Goal: Information Seeking & Learning: Learn about a topic

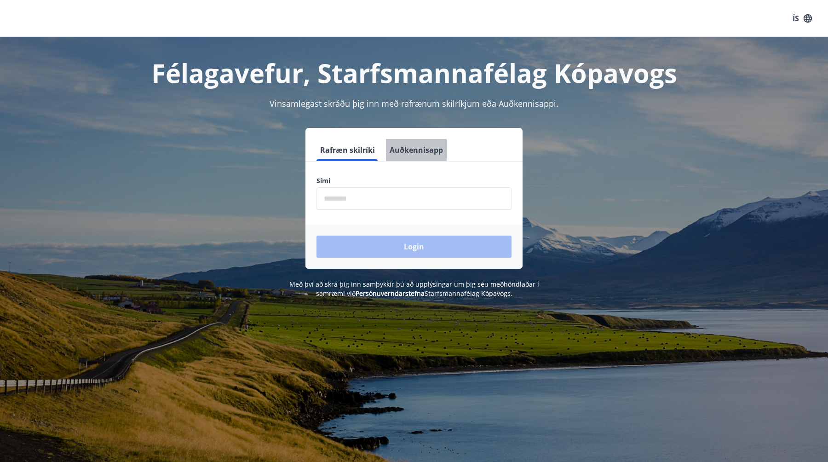
click at [417, 157] on button "Auðkennisapp" at bounding box center [416, 150] width 61 height 22
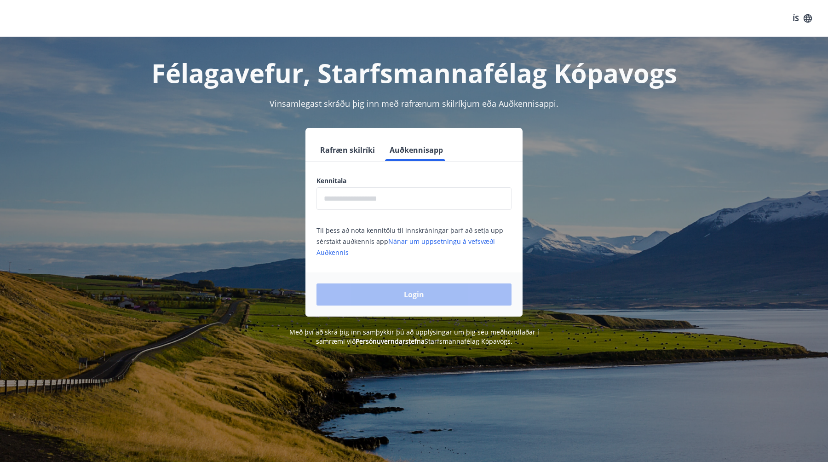
click at [402, 187] on div "Kennitala ​" at bounding box center [414, 193] width 195 height 34
click at [393, 200] on input "text" at bounding box center [414, 198] width 195 height 23
type input "**********"
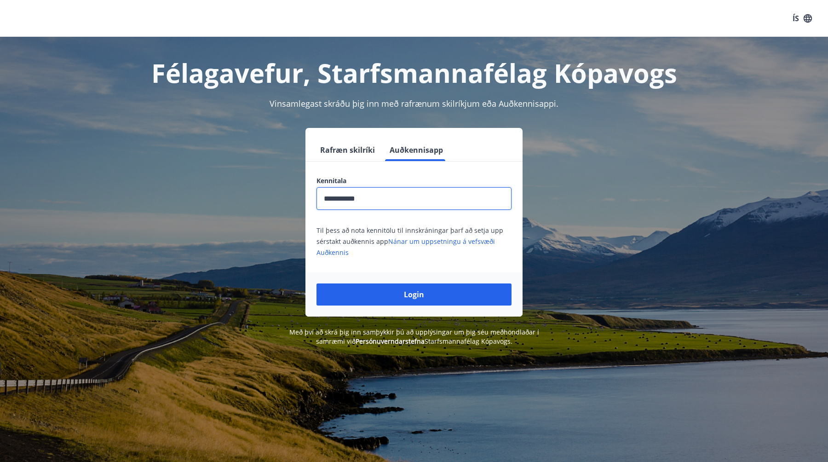
click at [317, 283] on button "Login" at bounding box center [414, 294] width 195 height 22
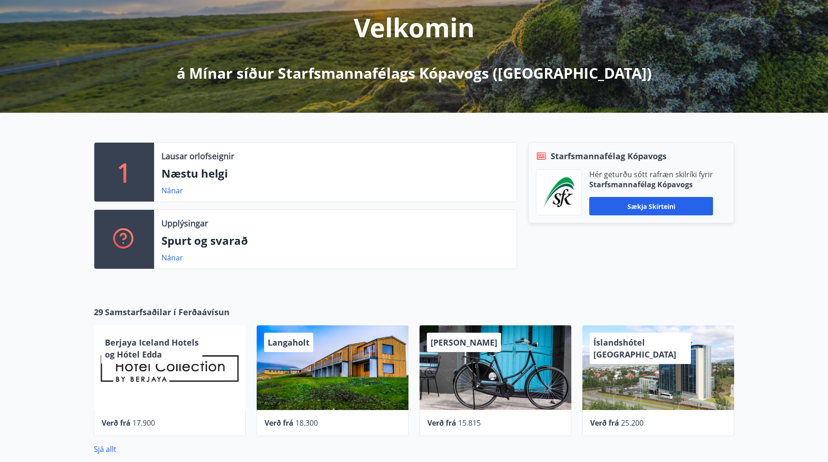
scroll to position [126, 0]
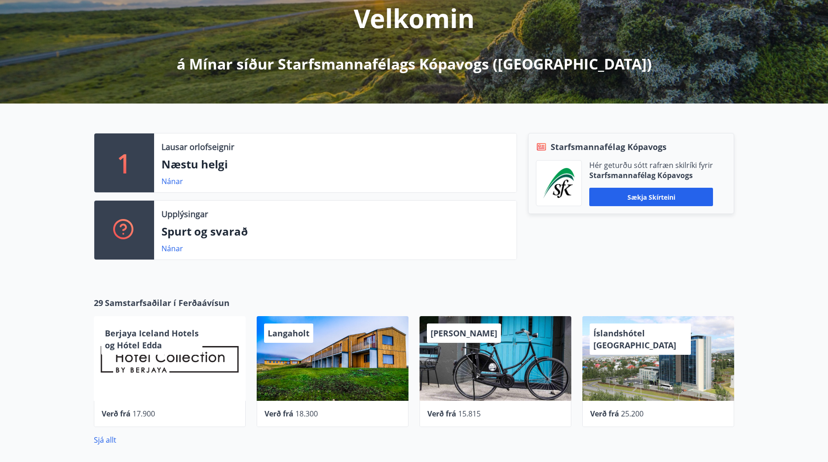
click at [241, 244] on div "Nánar" at bounding box center [336, 248] width 348 height 11
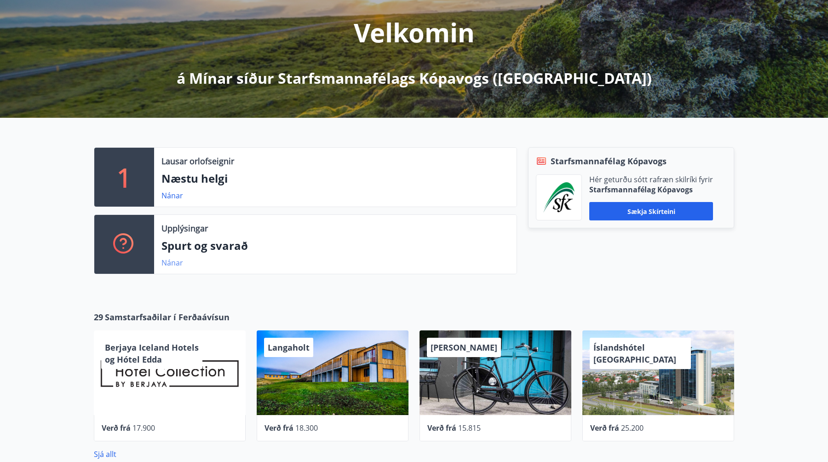
click at [180, 261] on link "Nánar" at bounding box center [173, 263] width 22 height 10
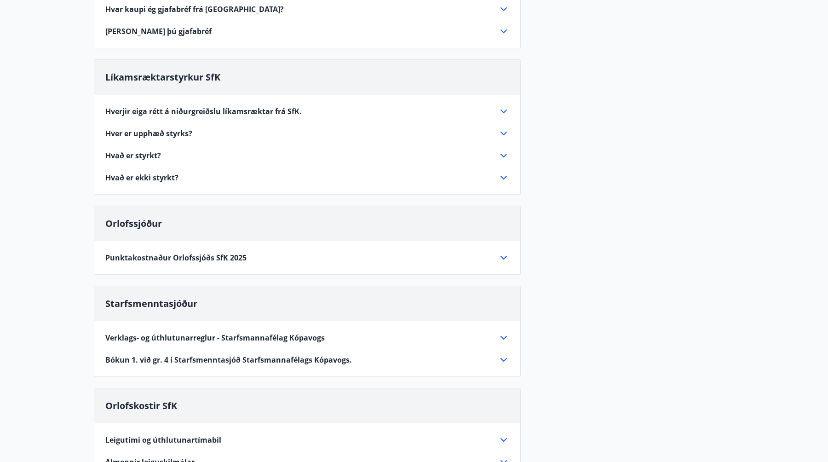
scroll to position [173, 0]
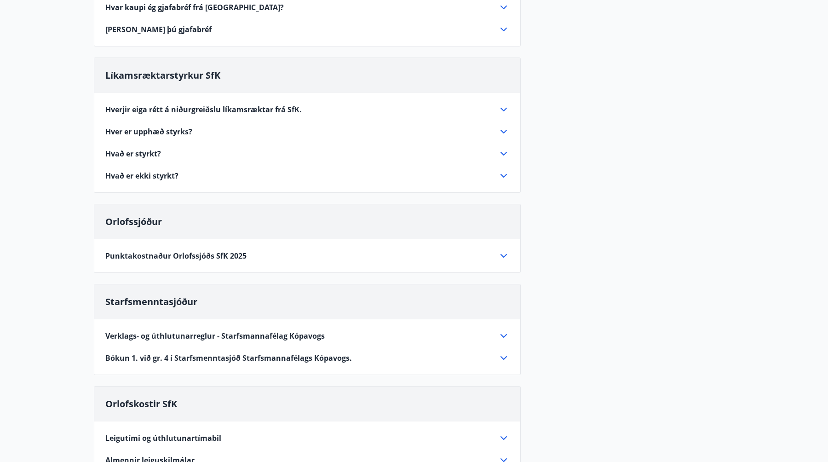
click at [183, 256] on span "Punktakostnaður Orlofssjóðs SfK 2025" at bounding box center [175, 256] width 141 height 10
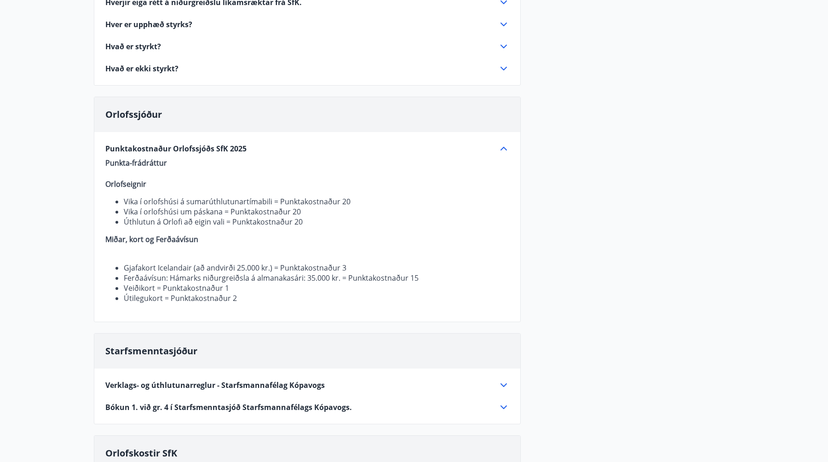
scroll to position [293, 0]
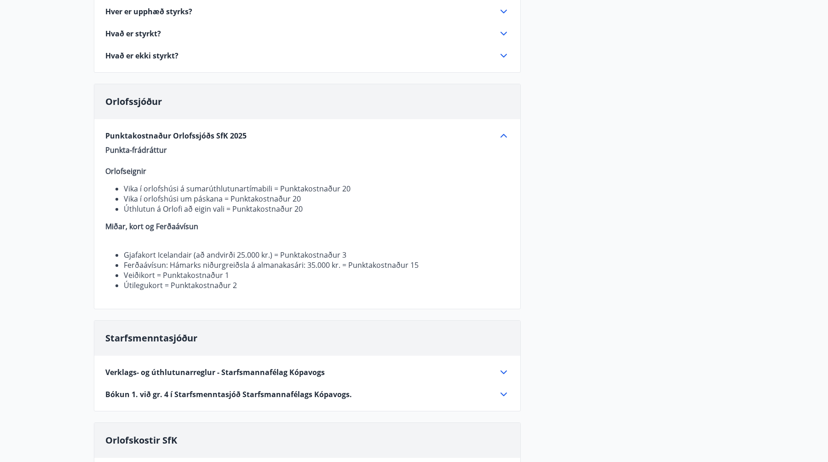
click at [310, 250] on li "Gjafakort Icelandair (að andvirði 25.000 kr.) = Punktakostnaður 3" at bounding box center [317, 255] width 386 height 10
click at [340, 258] on li "Gjafakort Icelandair (að andvirði 25.000 kr.) = Punktakostnaður 3" at bounding box center [317, 255] width 386 height 10
click at [341, 258] on li "Gjafakort Icelandair (að andvirði 25.000 kr.) = Punktakostnaður 3" at bounding box center [317, 255] width 386 height 10
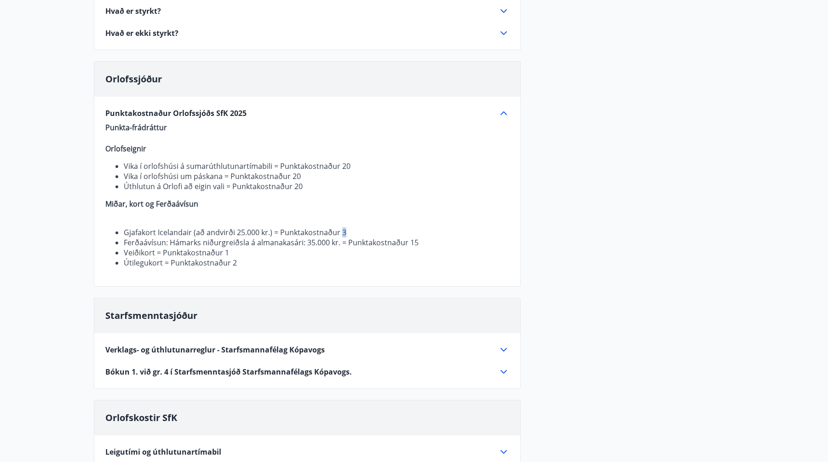
scroll to position [316, 0]
click at [263, 180] on li "Vika í orlofshúsi um páskana = Punktakostnaður 20" at bounding box center [317, 176] width 386 height 10
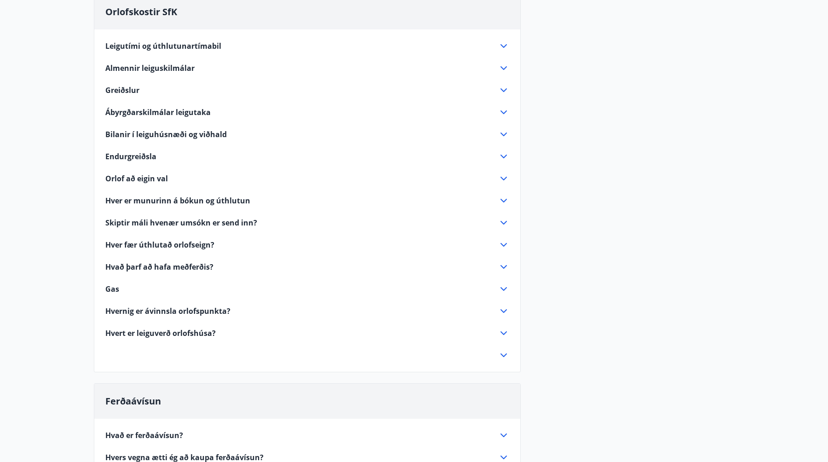
scroll to position [727, 0]
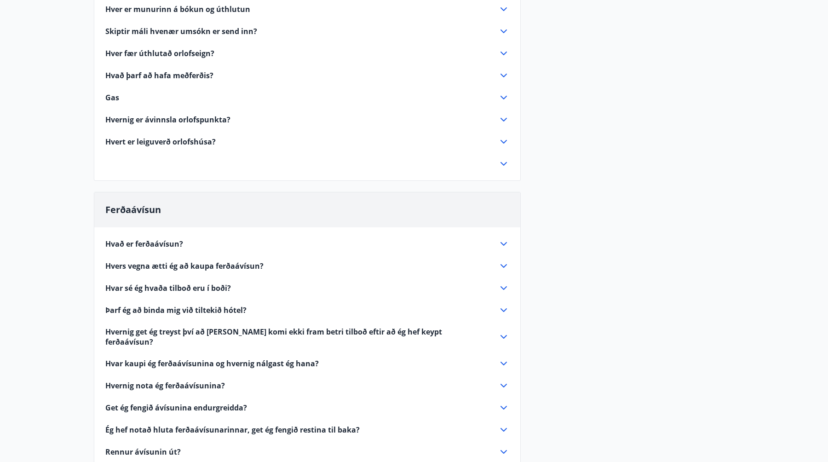
click at [267, 239] on div "Hvað er ferðaávísun?" at bounding box center [301, 244] width 393 height 10
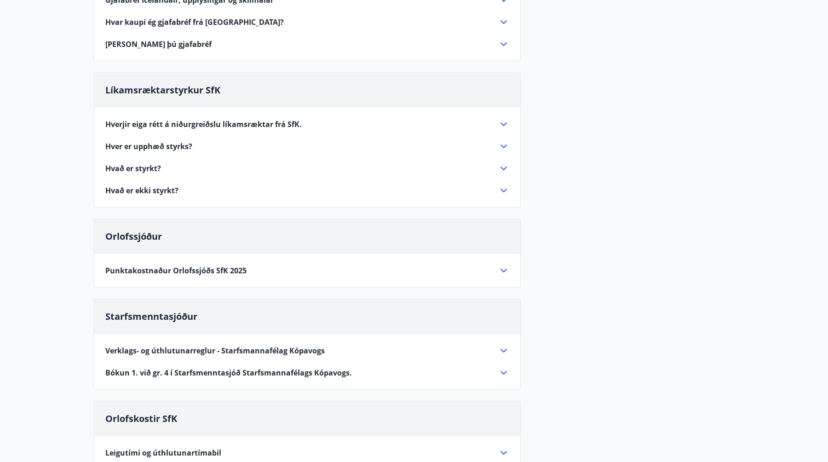
scroll to position [169, 0]
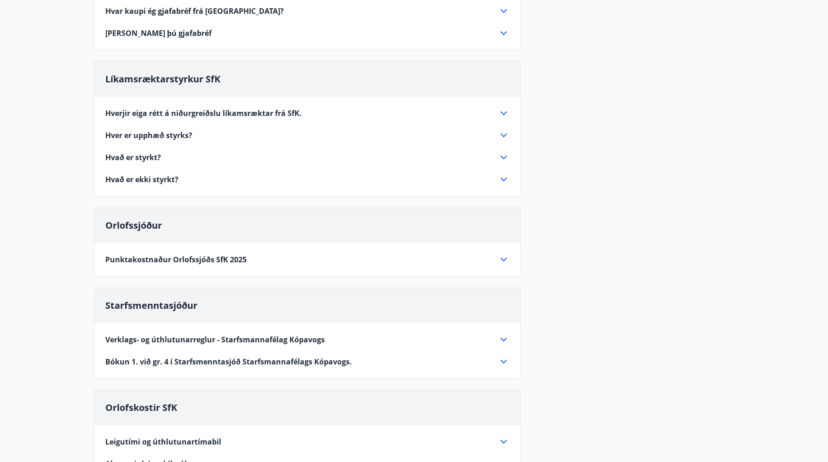
click at [243, 110] on span "Hverjir eiga rétt á niðurgreiðslu líkamsræktar frá SfK." at bounding box center [203, 113] width 197 height 10
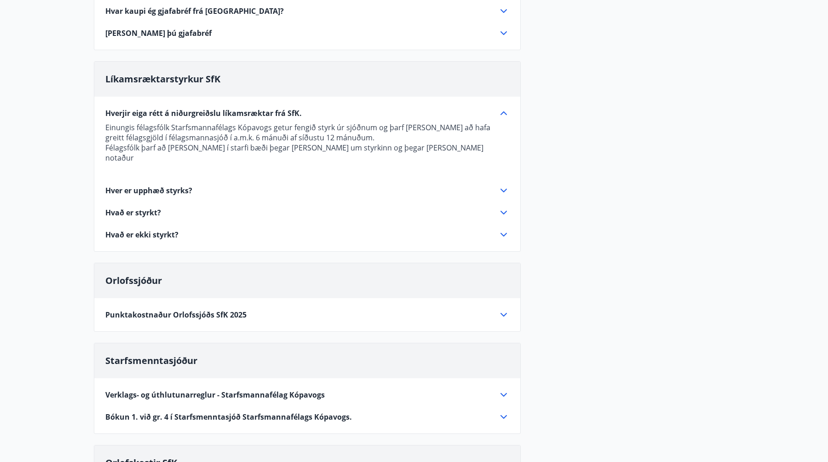
click at [259, 115] on span "Hverjir eiga rétt á niðurgreiðslu líkamsræktar frá SfK." at bounding box center [203, 113] width 197 height 10
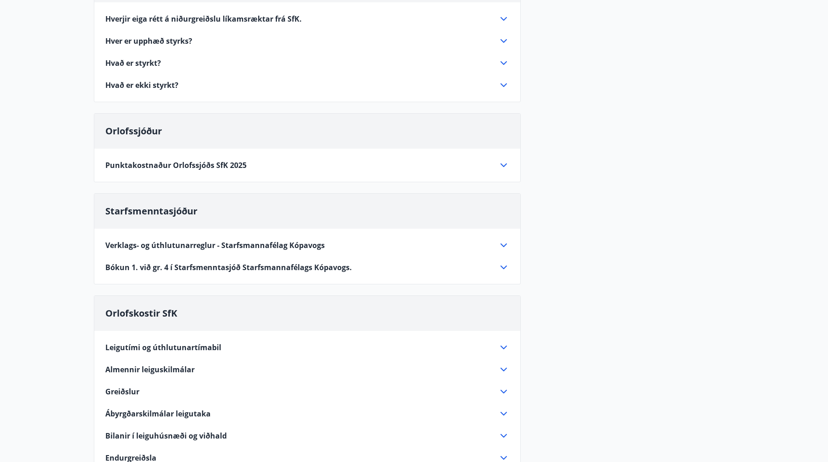
scroll to position [265, 0]
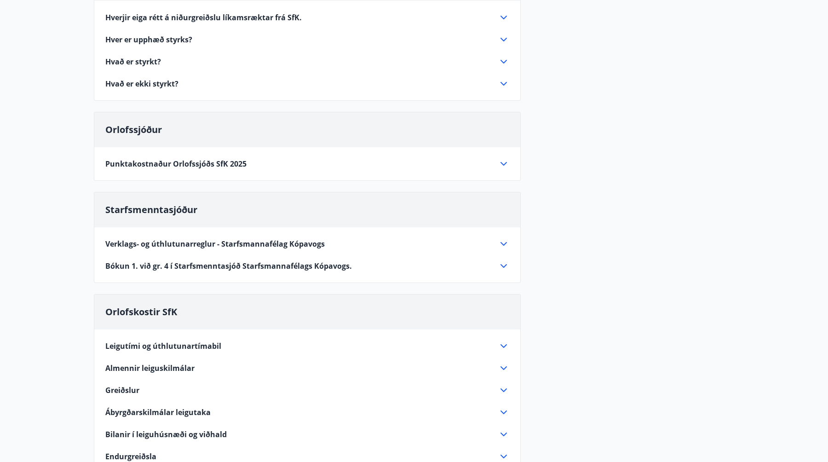
click at [210, 171] on div "Orlofssjóður Punktakostnaður Orlofssjóðs SfK 2025 Punkta-frádráttur Orlofseigni…" at bounding box center [307, 146] width 427 height 69
click at [210, 167] on span "Punktakostnaður Orlofssjóðs SfK 2025" at bounding box center [175, 164] width 141 height 10
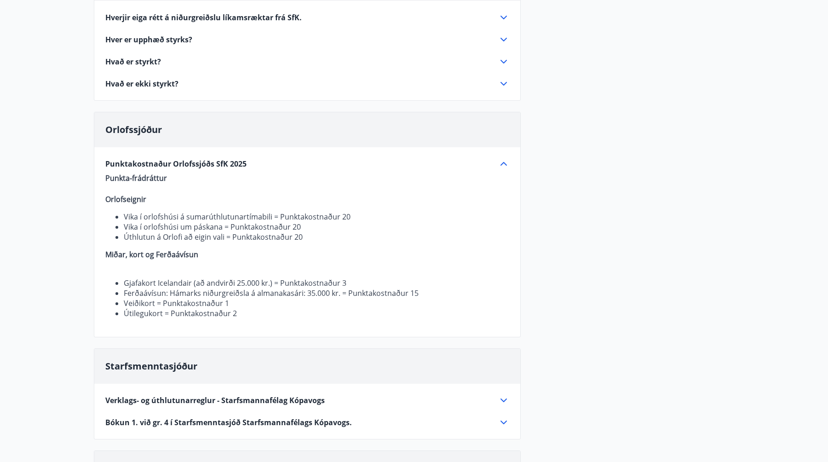
click at [166, 217] on li "Vika í orlofshúsi á sumarúthlutunartímabili = Punktakostnaður 20" at bounding box center [317, 217] width 386 height 10
click at [183, 215] on li "Vika í orlofshúsi á sumarúthlutunartímabili = Punktakostnaður 20" at bounding box center [317, 217] width 386 height 10
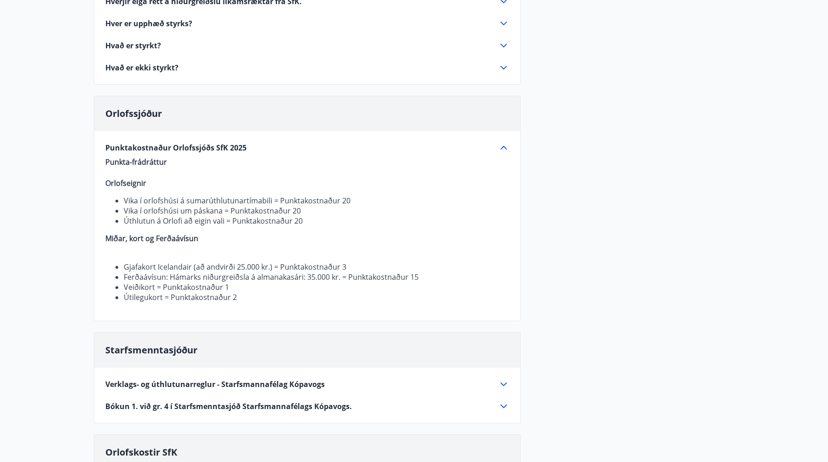
scroll to position [288, 0]
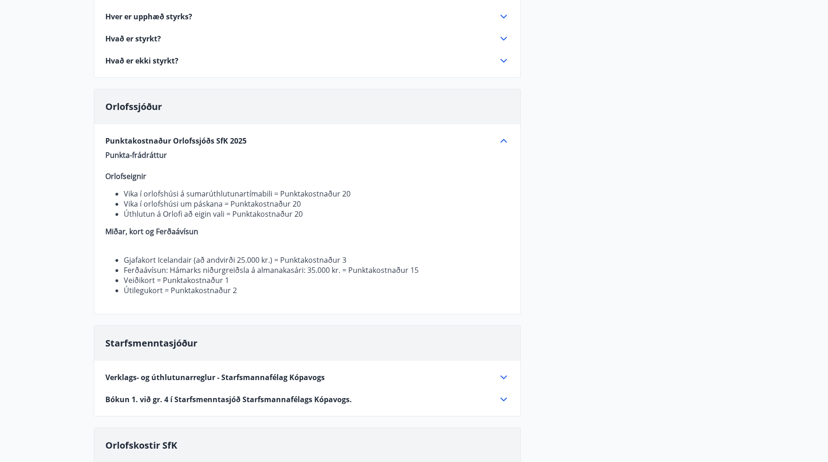
click at [217, 194] on li "Vika í orlofshúsi á sumarúthlutunartímabili = Punktakostnaður 20" at bounding box center [317, 194] width 386 height 10
click at [323, 188] on p "Punkta-frádráttur Orlofseignir Vika í orlofshúsi á sumarúthlutunartímabili = Pu…" at bounding box center [307, 222] width 404 height 145
click at [193, 205] on li "Vika í orlofshúsi um páskana = Punktakostnaður 20" at bounding box center [317, 204] width 386 height 10
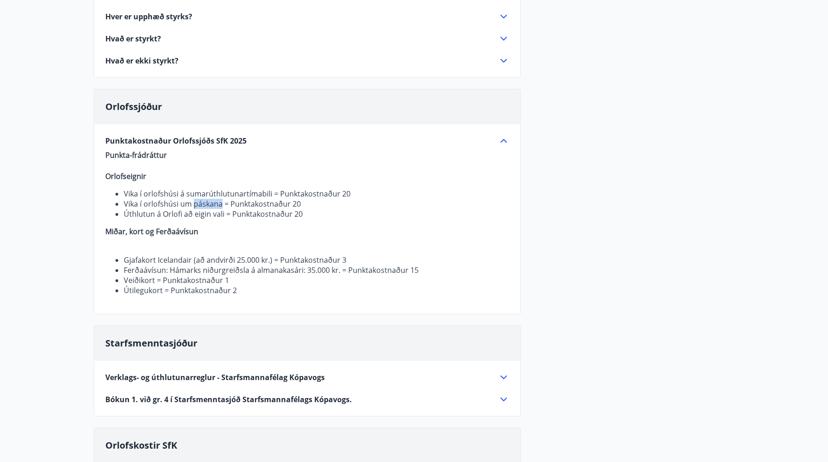
click at [193, 205] on li "Vika í orlofshúsi um páskana = Punktakostnaður 20" at bounding box center [317, 204] width 386 height 10
click at [253, 203] on li "Vika í orlofshúsi um páskana = Punktakostnaður 20" at bounding box center [317, 204] width 386 height 10
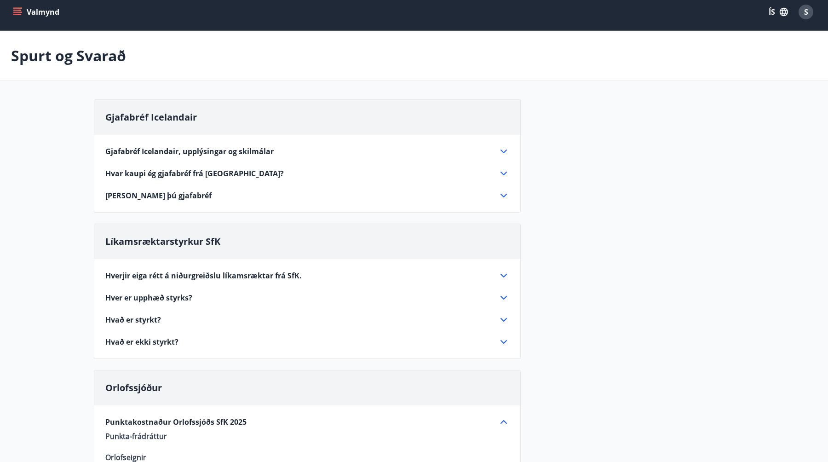
scroll to position [0, 0]
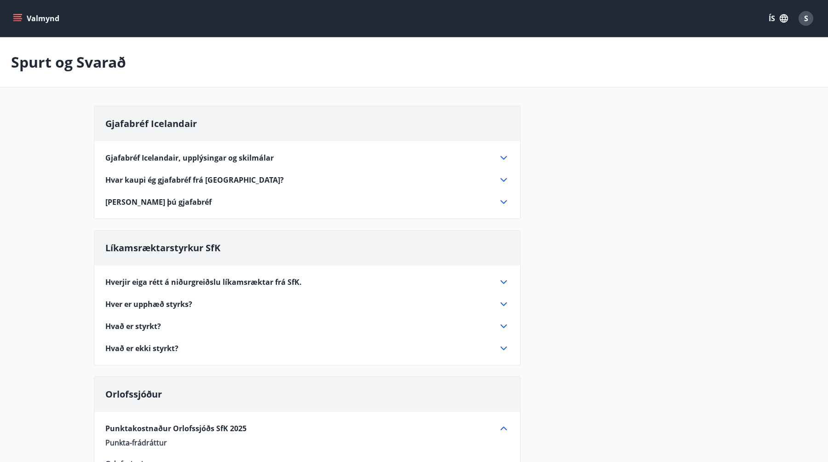
click at [22, 25] on button "Valmynd" at bounding box center [37, 18] width 52 height 17
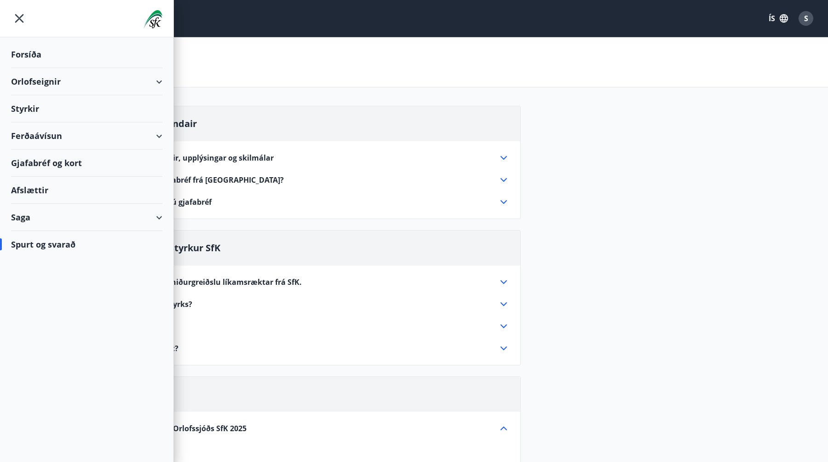
click at [22, 25] on icon "menu" at bounding box center [19, 18] width 17 height 17
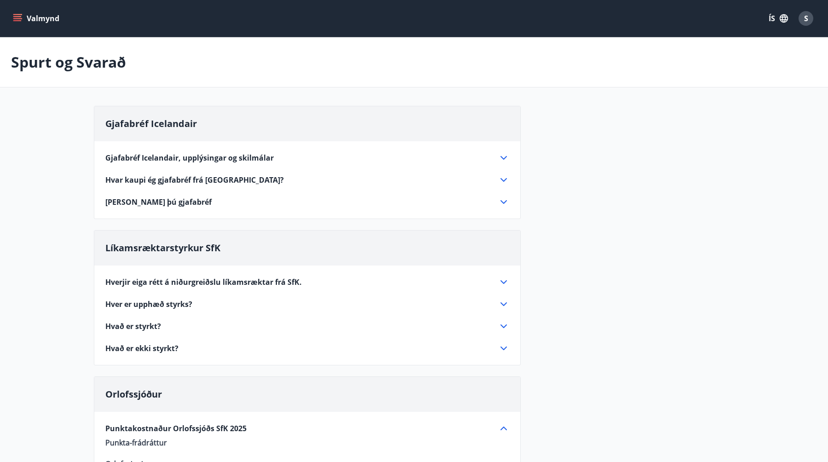
click at [22, 23] on button "Valmynd" at bounding box center [37, 18] width 52 height 17
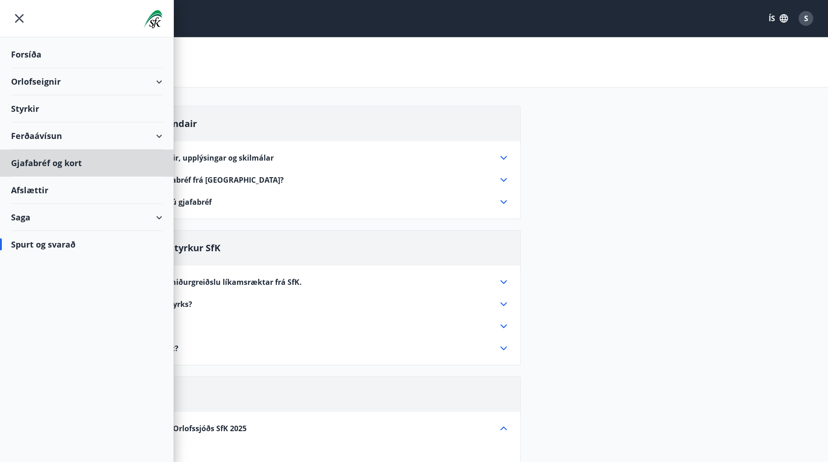
drag, startPoint x: 55, startPoint y: 160, endPoint x: 63, endPoint y: 138, distance: 23.3
click at [63, 138] on ul "Forsíða Orlofseignir Styrkir Ferðaávísun Gjafabréf [PERSON_NAME] Afslættir Saga…" at bounding box center [86, 147] width 173 height 220
click at [63, 138] on div "Ferðaávísun" at bounding box center [86, 135] width 151 height 27
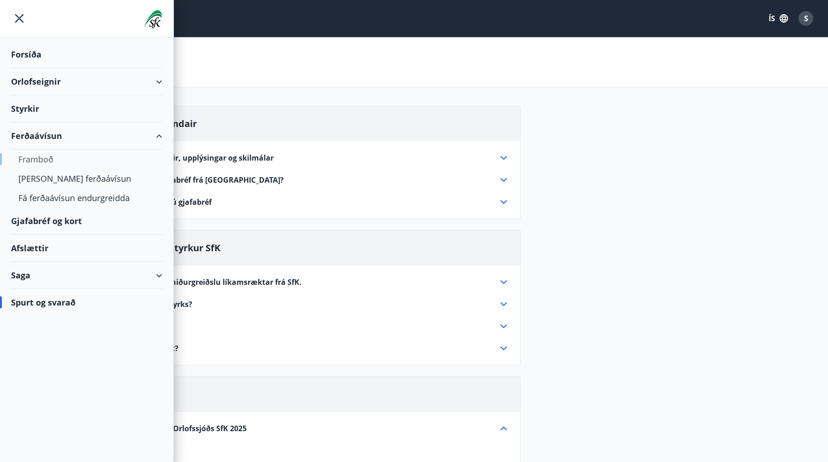
click at [53, 161] on div "Framboð" at bounding box center [86, 159] width 137 height 19
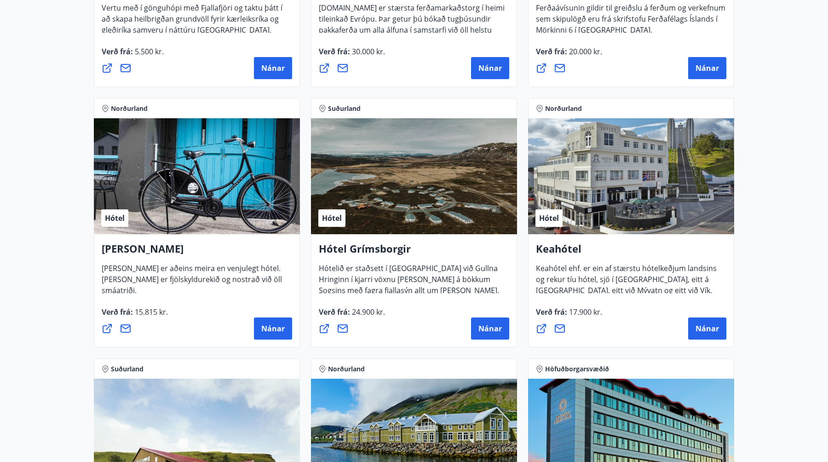
scroll to position [343, 0]
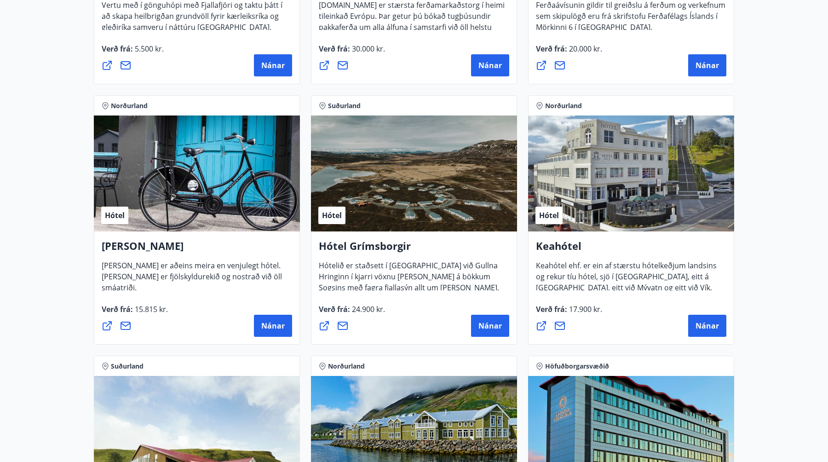
click at [624, 268] on span "Keahótel ehf. er ein af stærstu hótelkeðjum landsins og rekur tíu hótel, sjö í …" at bounding box center [626, 291] width 181 height 62
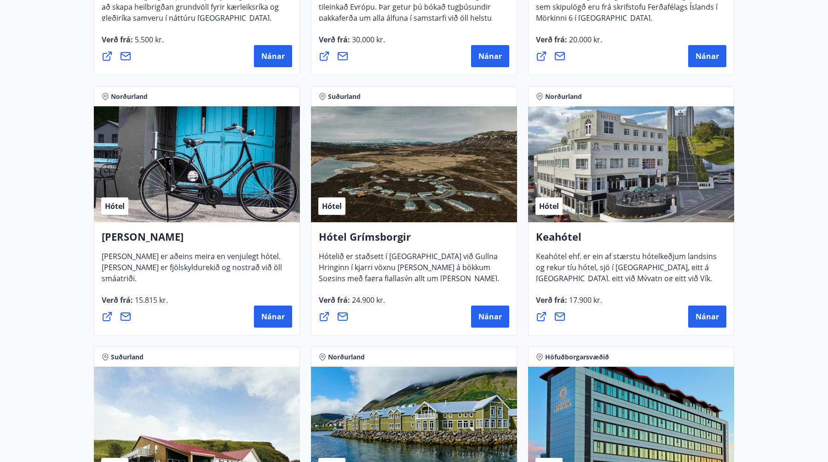
scroll to position [358, 0]
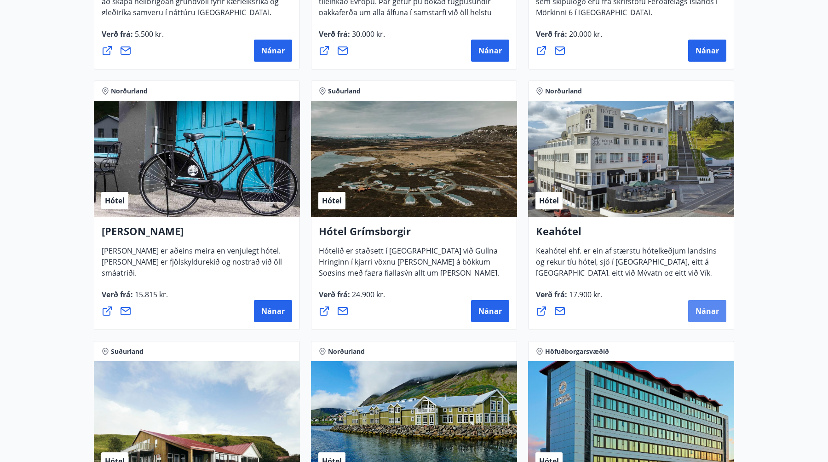
click at [707, 301] on button "Nánar" at bounding box center [707, 311] width 38 height 22
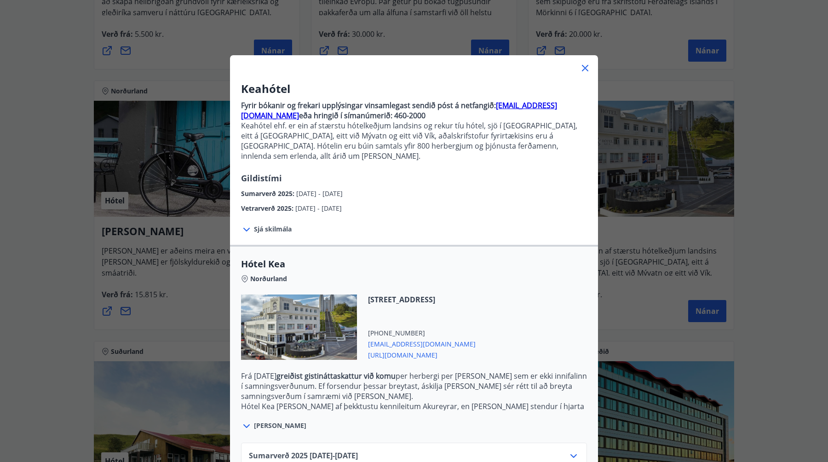
scroll to position [46, 0]
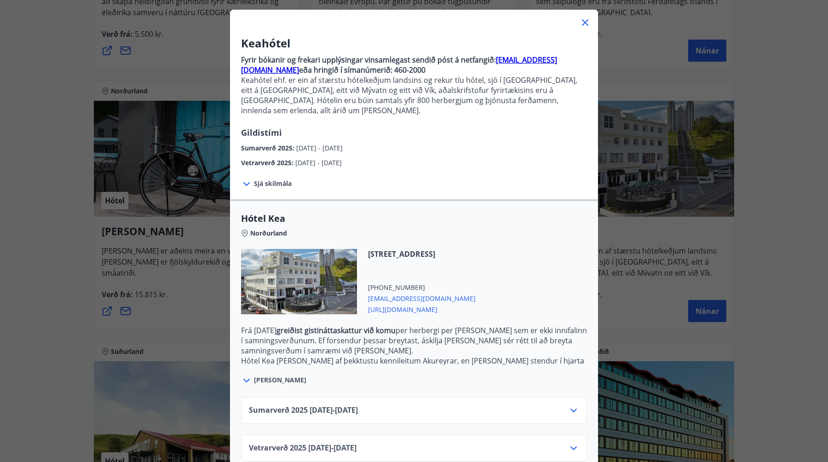
click at [377, 397] on div "Sumarverð 2025 16.05.25 - 30.09.25" at bounding box center [414, 410] width 346 height 27
click at [377, 405] on div "Sumarverð 2025 16.05.25 - 30.09.25" at bounding box center [414, 414] width 330 height 18
click at [567, 405] on div "Sumarverð 2025 16.05.25 - 30.09.25" at bounding box center [414, 414] width 330 height 18
click at [571, 405] on icon at bounding box center [573, 410] width 11 height 11
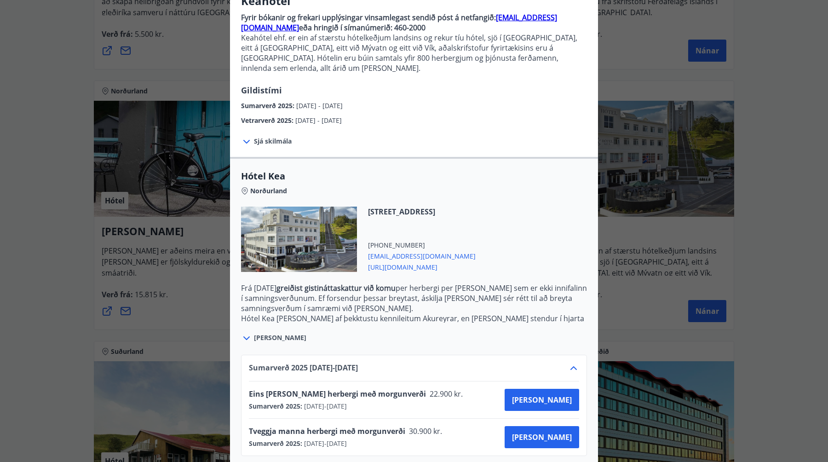
scroll to position [120, 0]
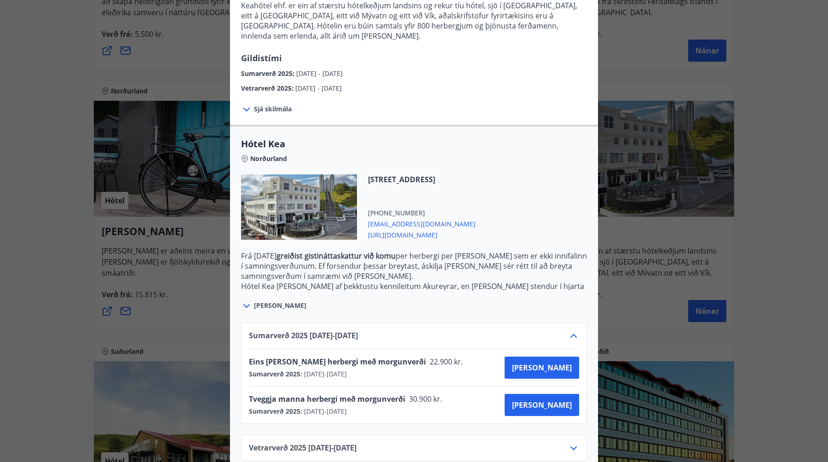
click at [576, 443] on icon at bounding box center [573, 448] width 11 height 11
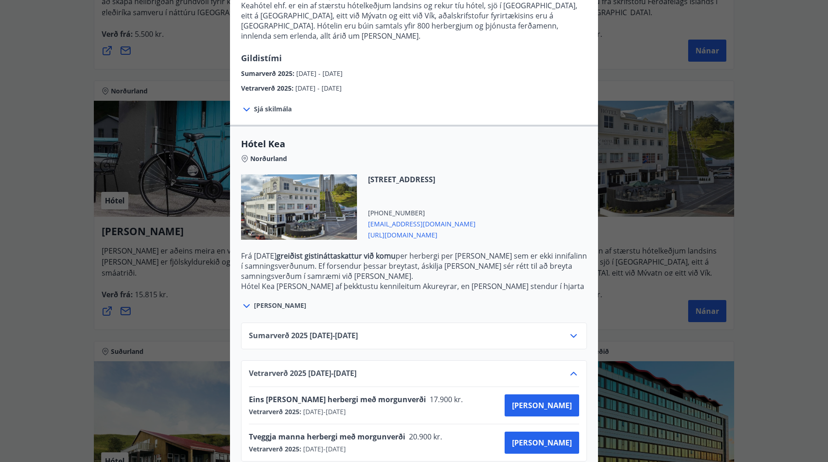
click at [575, 368] on icon at bounding box center [573, 373] width 11 height 11
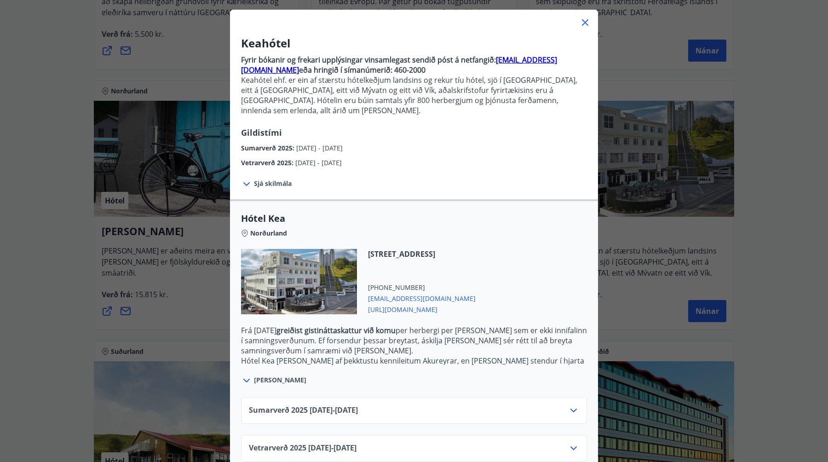
click at [571, 405] on icon at bounding box center [573, 410] width 11 height 11
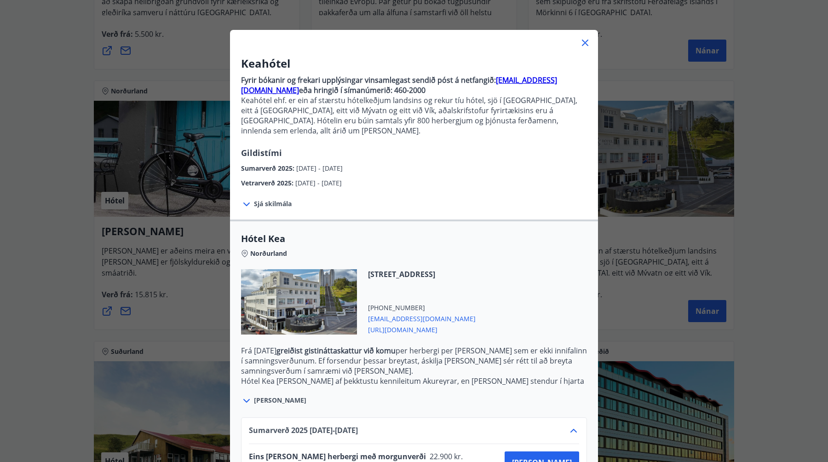
scroll to position [0, 0]
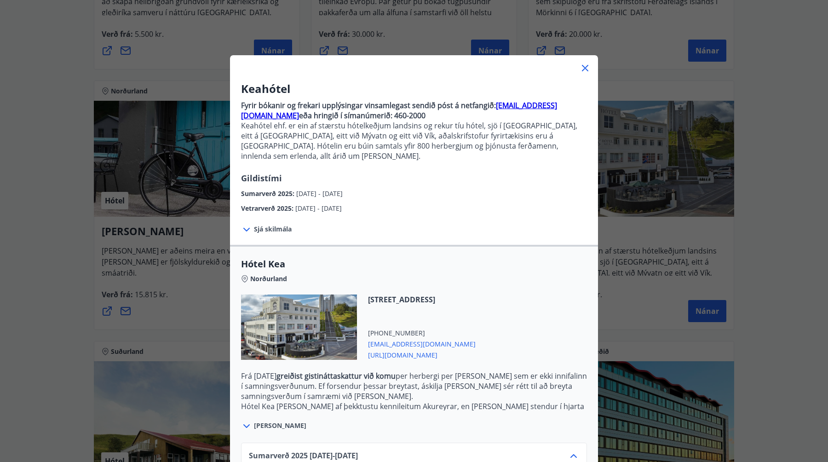
click at [655, 276] on div "Keahótel Fyrir bókanir og frekari upplýsingar vinsamlegast sendið póst á netfan…" at bounding box center [414, 231] width 828 height 462
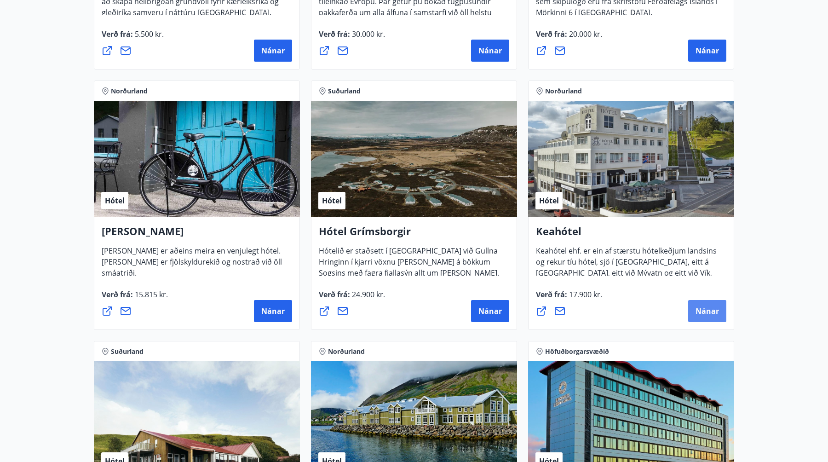
click at [706, 305] on button "Nánar" at bounding box center [707, 311] width 38 height 22
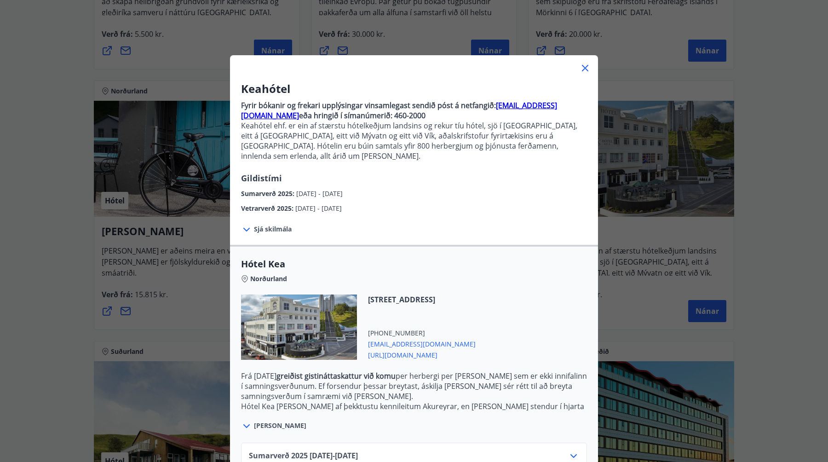
scroll to position [46, 0]
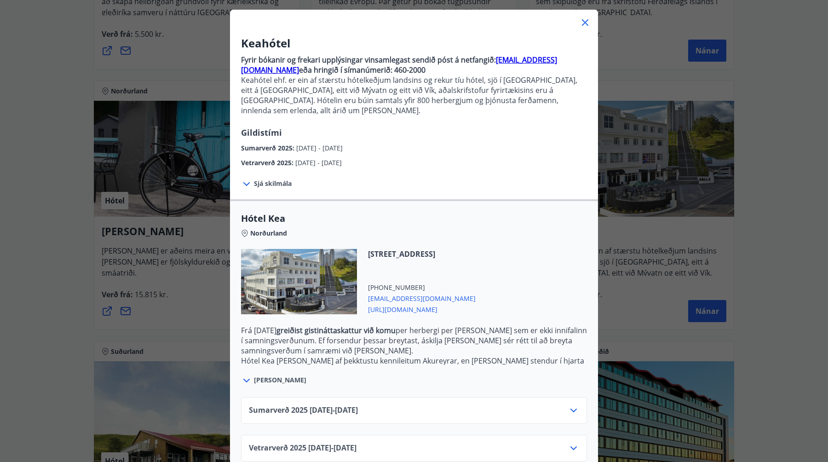
click at [574, 443] on icon at bounding box center [573, 448] width 11 height 11
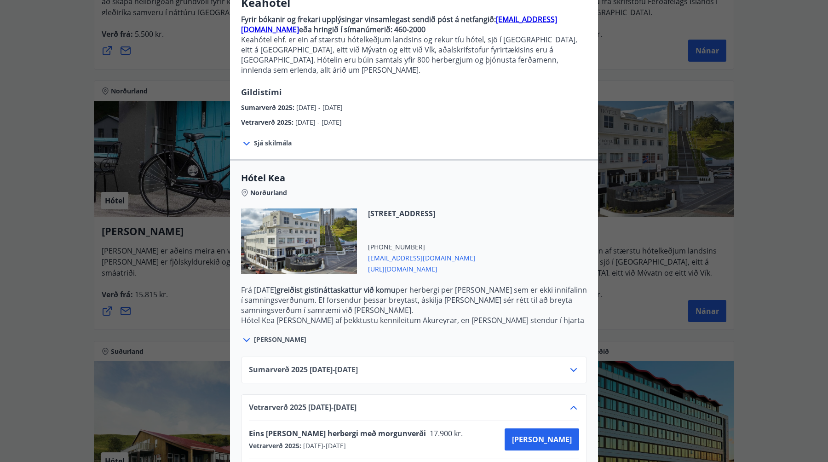
scroll to position [120, 0]
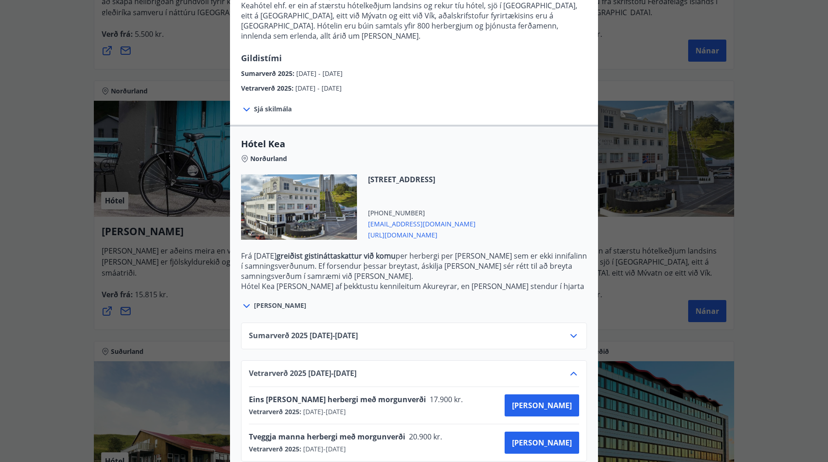
click at [636, 102] on div "Keahótel Fyrir bókanir og frekari upplýsingar vinsamlegast sendið póst á netfan…" at bounding box center [414, 111] width 828 height 462
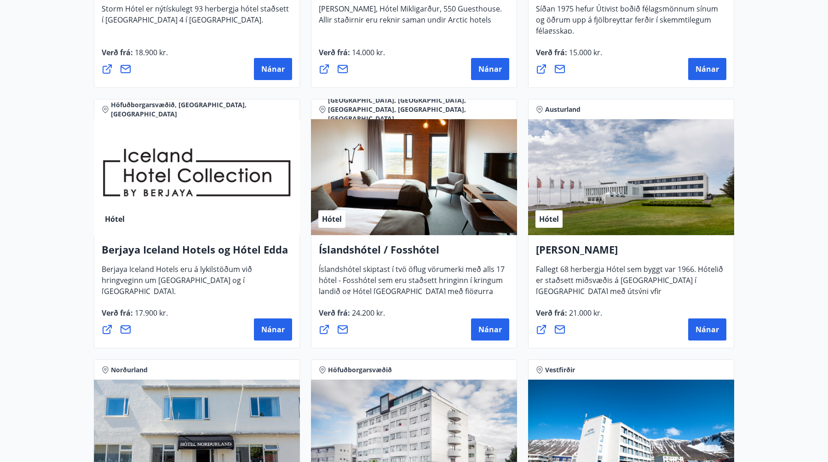
scroll to position [1122, 0]
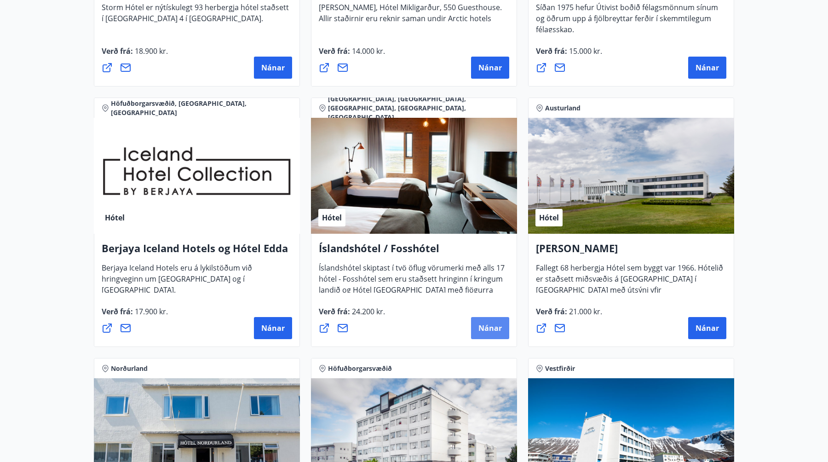
click at [491, 326] on span "Nánar" at bounding box center [490, 328] width 23 height 10
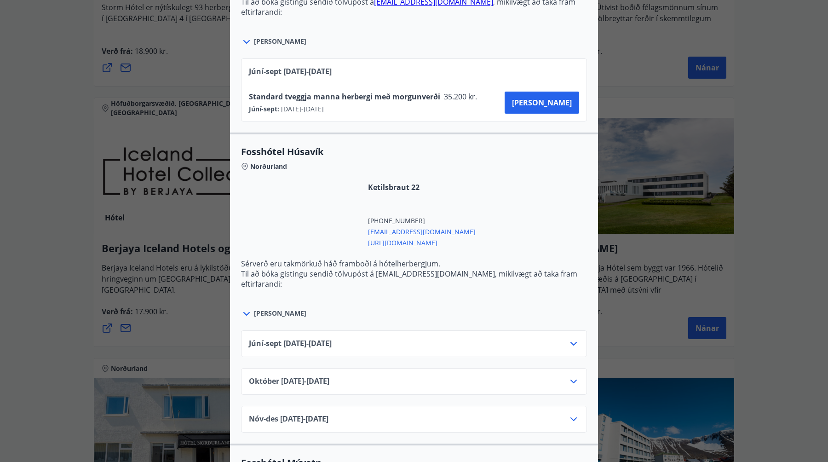
scroll to position [1438, 0]
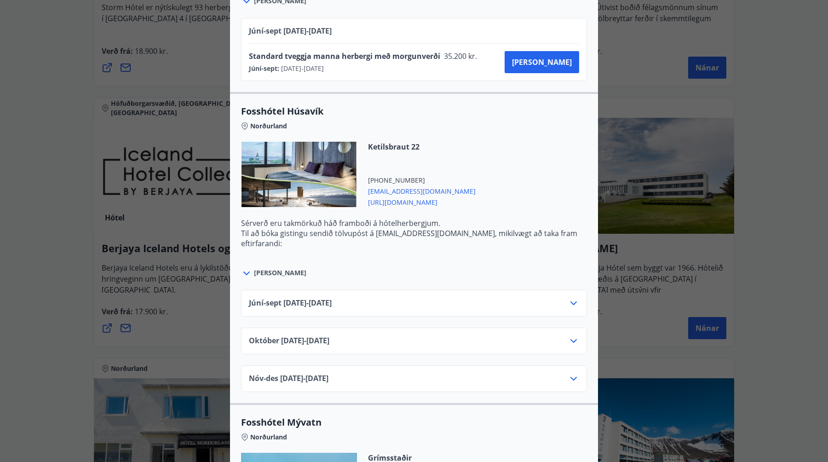
click at [573, 306] on icon at bounding box center [573, 303] width 11 height 11
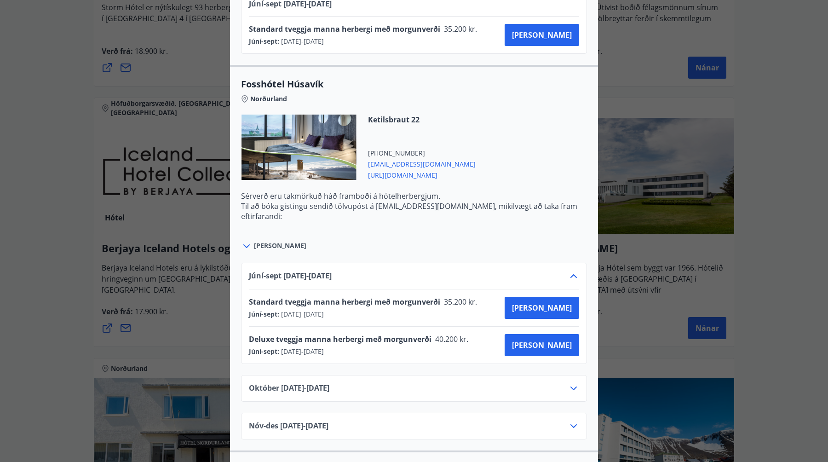
scroll to position [1471, 0]
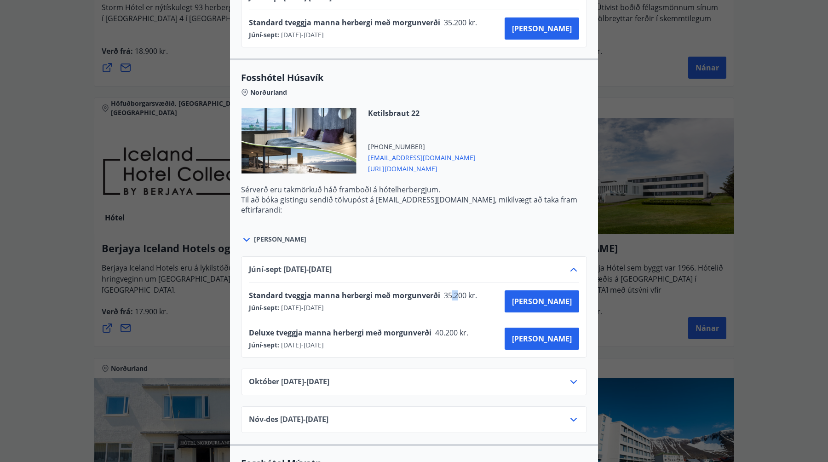
drag, startPoint x: 450, startPoint y: 293, endPoint x: 457, endPoint y: 293, distance: 7.8
click at [457, 293] on span "35.200 kr." at bounding box center [459, 295] width 39 height 10
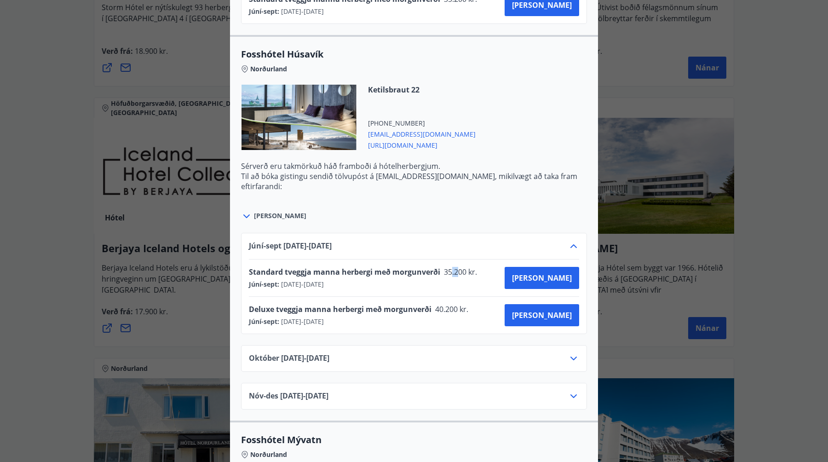
scroll to position [1509, 0]
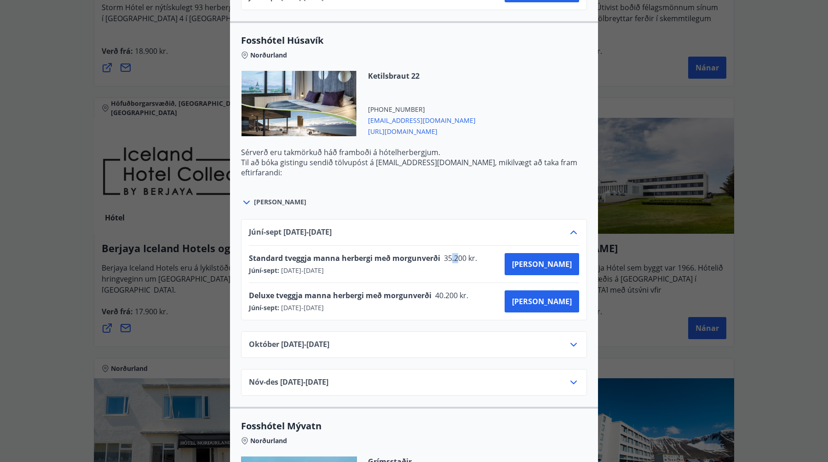
click at [575, 233] on icon at bounding box center [573, 232] width 11 height 11
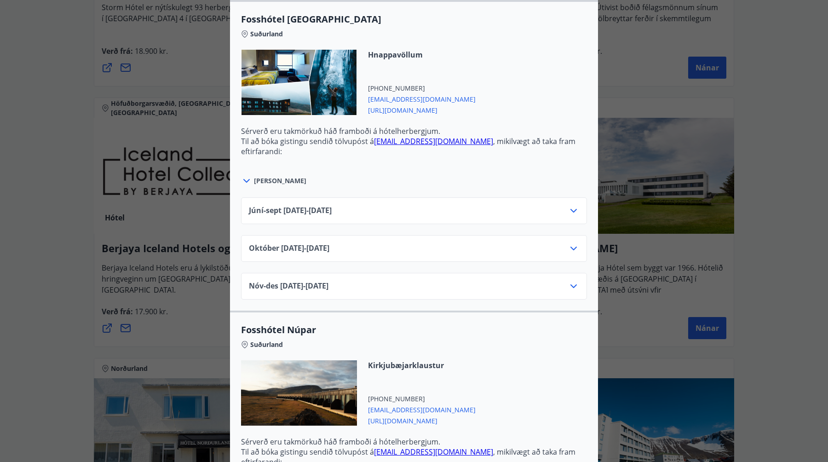
scroll to position [2665, 0]
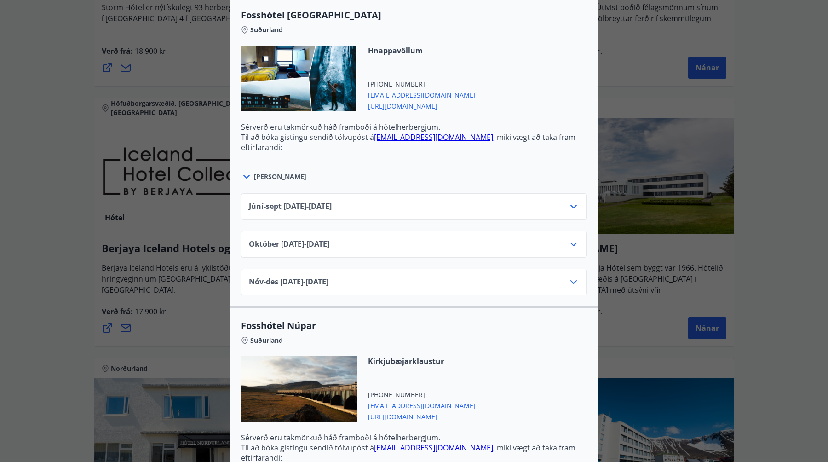
click at [577, 205] on icon at bounding box center [574, 207] width 6 height 4
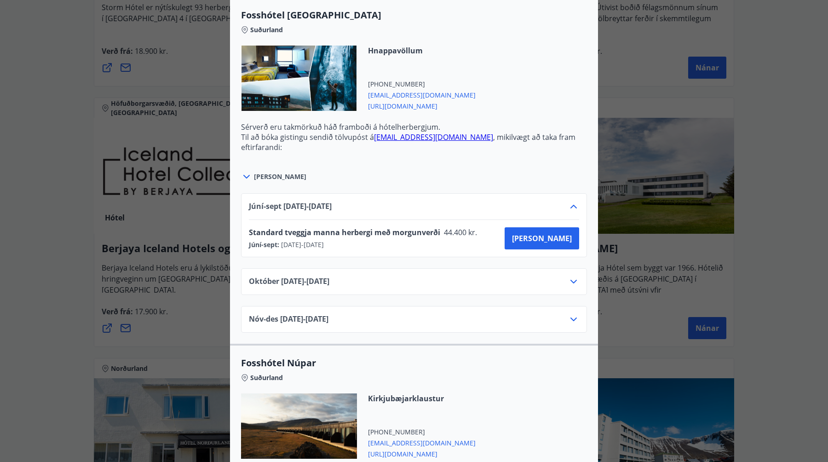
click at [577, 205] on icon at bounding box center [573, 206] width 11 height 11
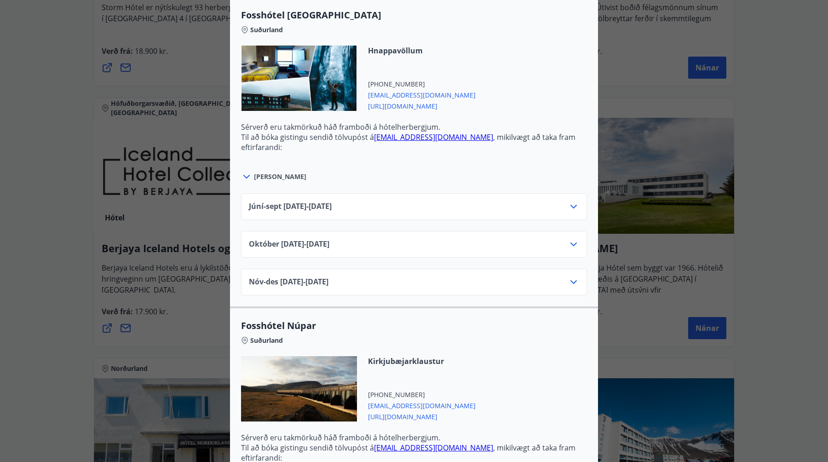
click at [574, 246] on icon at bounding box center [573, 244] width 11 height 11
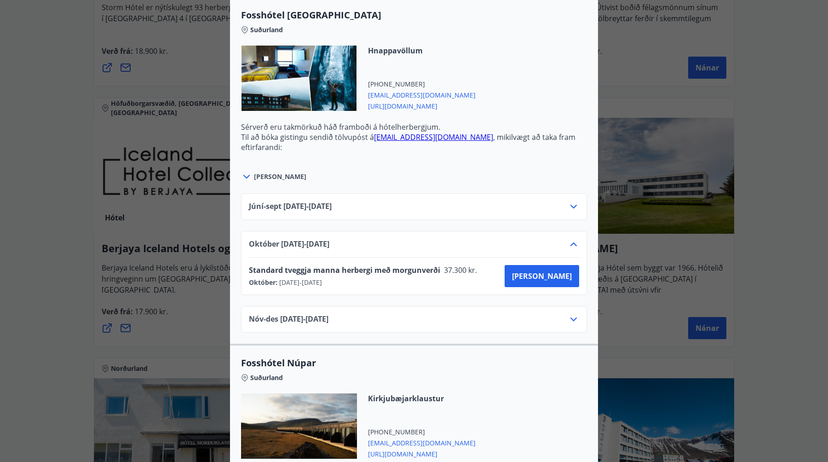
click at [574, 246] on icon at bounding box center [573, 244] width 11 height 11
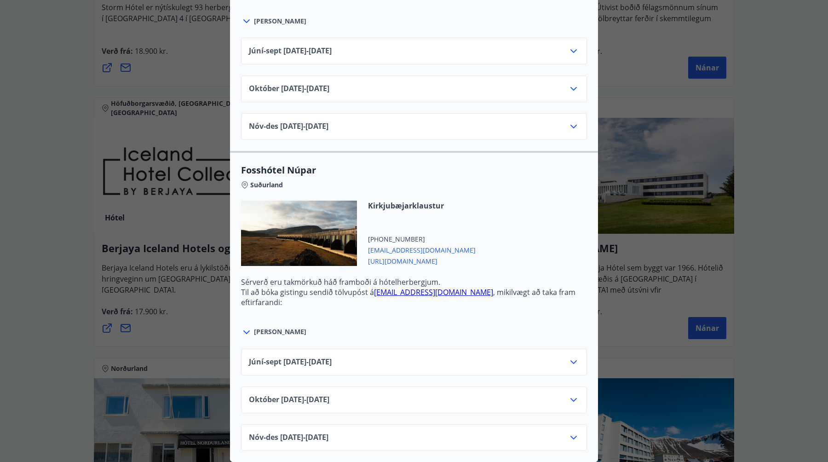
scroll to position [0, 0]
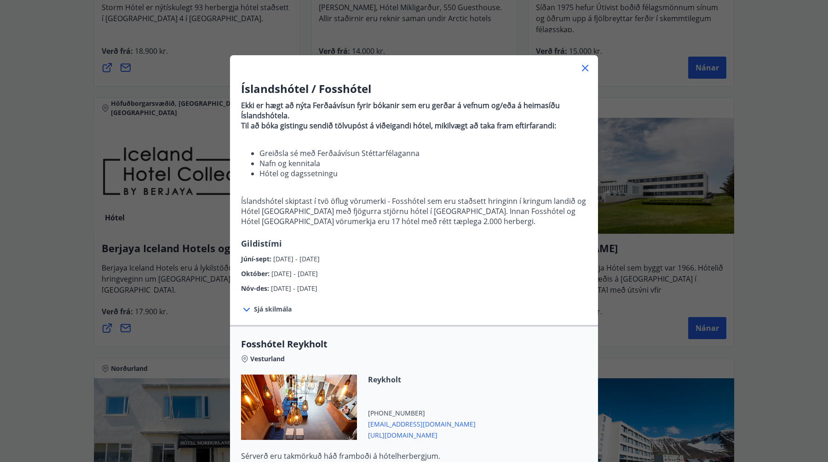
click at [75, 285] on div "Íslandshótel / Fosshótel Ekki er hægt að nýta Ferðaávísun fyrir bókanir sem eru…" at bounding box center [414, 231] width 828 height 462
click at [587, 66] on icon at bounding box center [585, 68] width 11 height 11
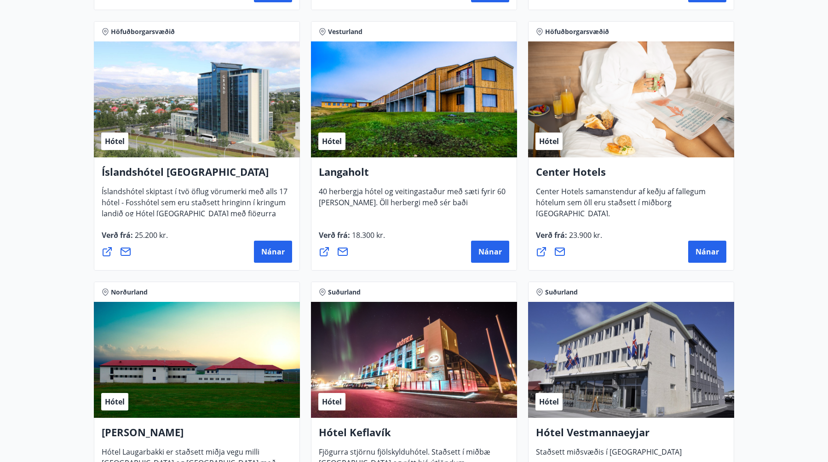
scroll to position [1971, 0]
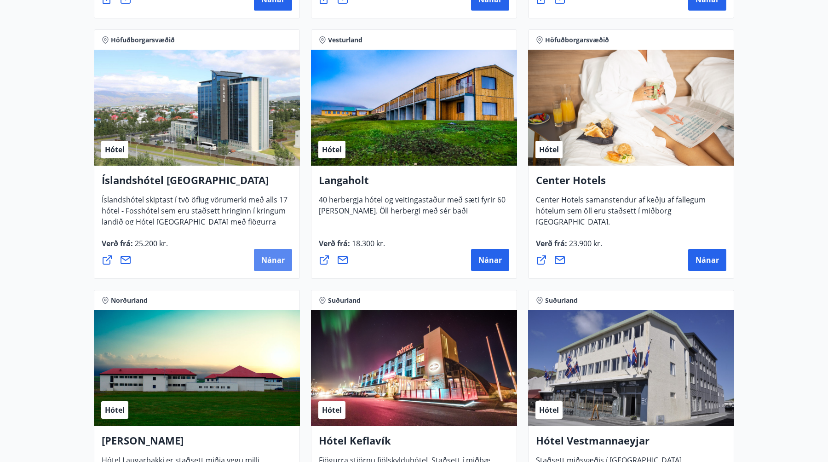
click at [270, 267] on button "Nánar" at bounding box center [273, 260] width 38 height 22
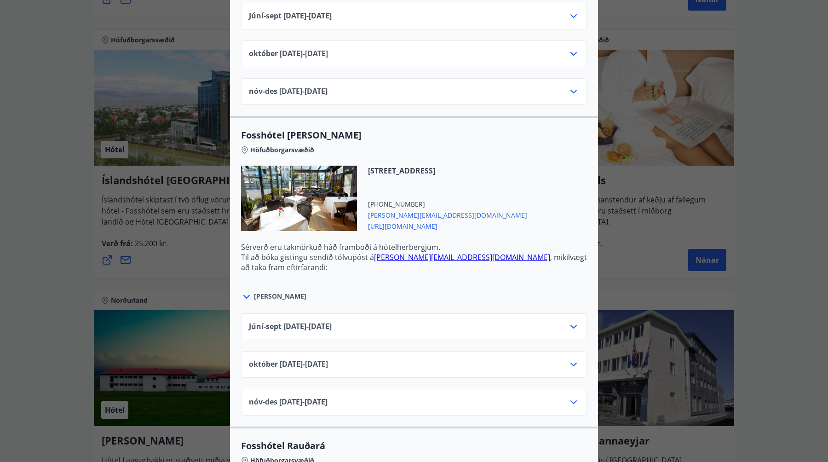
scroll to position [0, 0]
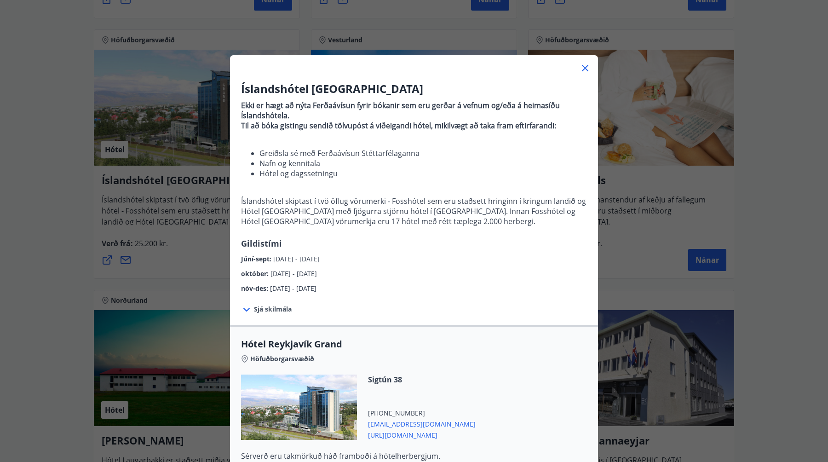
click at [714, 160] on div "Íslandshótel Reykjavík Ekki er hægt að nýta Ferðaávísun fyrir bókanir sem eru g…" at bounding box center [414, 231] width 828 height 462
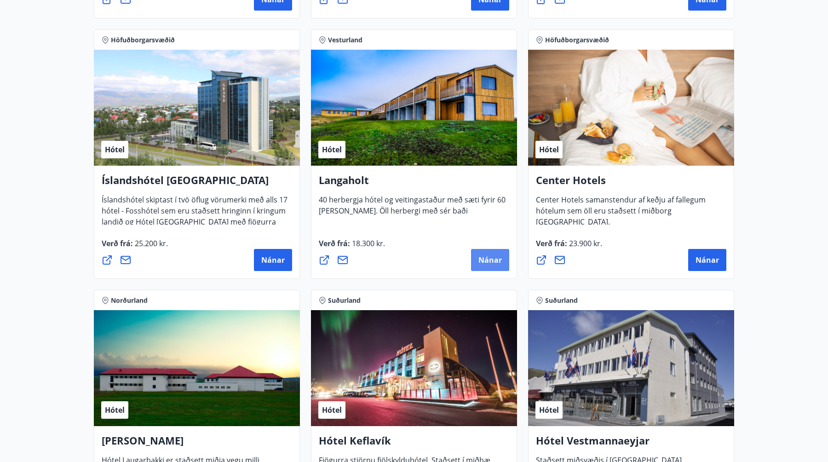
click at [499, 260] on span "Nánar" at bounding box center [490, 260] width 23 height 10
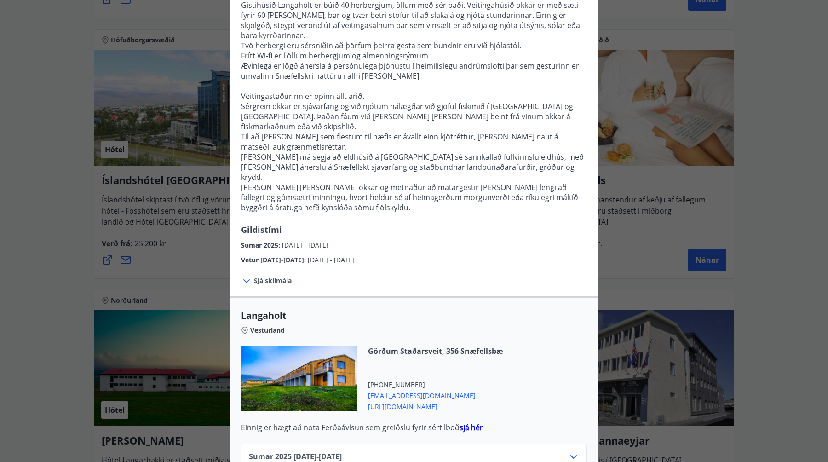
scroll to position [127, 0]
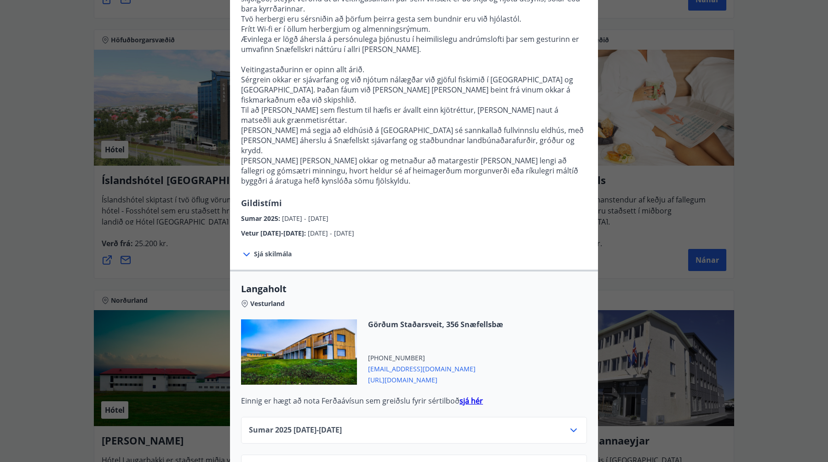
click at [657, 160] on div "Langaholt Gistihúsið Langaholt er búið 40 herbergjum, öllum með sér baði. Veiti…" at bounding box center [414, 104] width 828 height 462
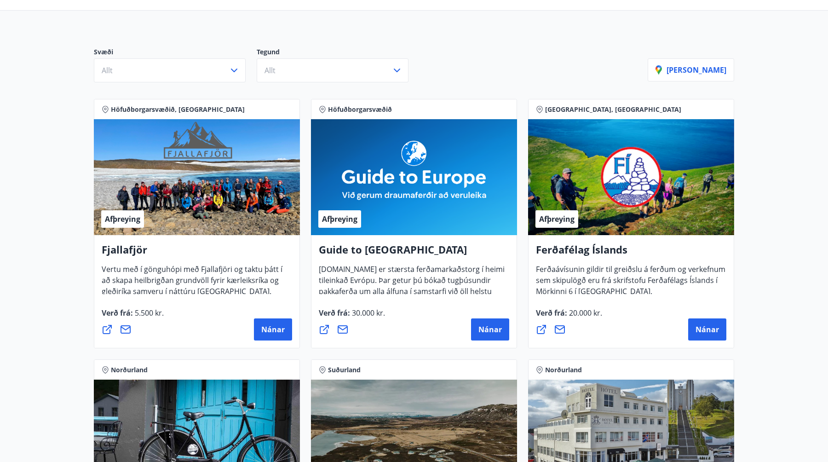
scroll to position [0, 0]
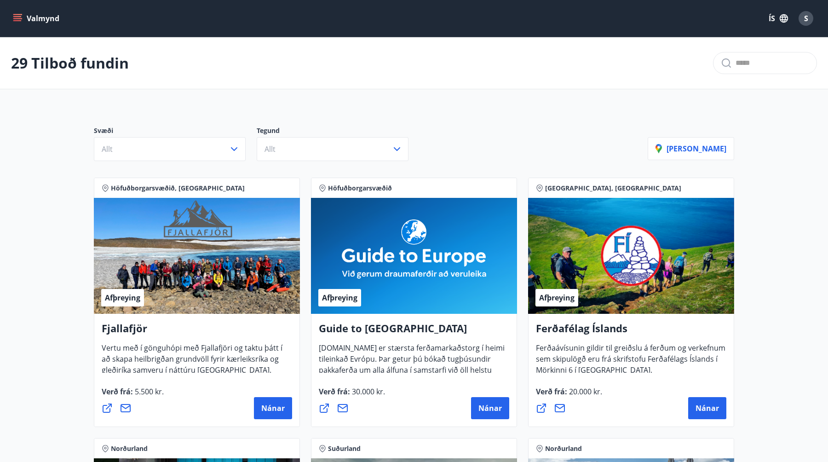
click at [12, 15] on button "Valmynd" at bounding box center [37, 18] width 52 height 17
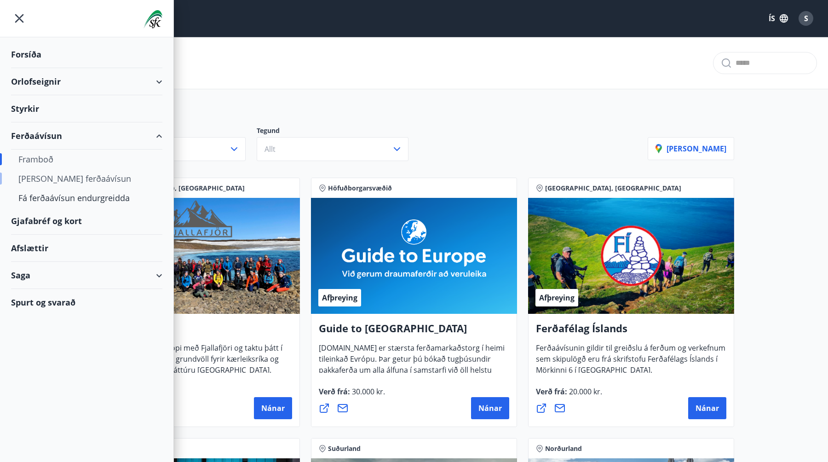
click at [51, 185] on div "Kaupa ferðaávísun" at bounding box center [86, 178] width 137 height 19
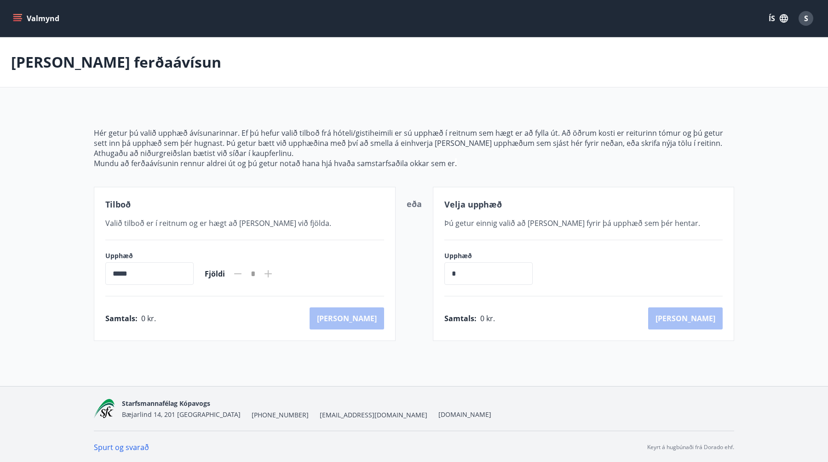
click at [11, 18] on button "Valmynd" at bounding box center [37, 18] width 52 height 17
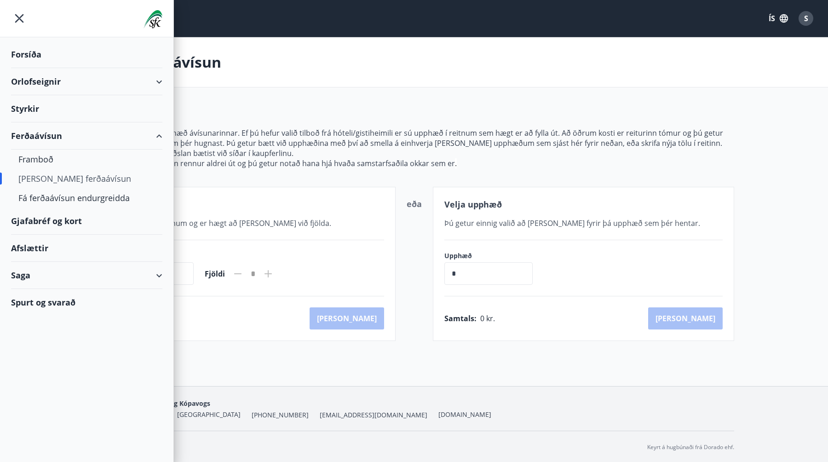
click at [62, 225] on div "Gjafabréf og kort" at bounding box center [86, 221] width 151 height 27
click at [67, 223] on div "Gjafabréf og kort" at bounding box center [86, 221] width 151 height 27
click at [38, 250] on div "Afslættir" at bounding box center [86, 248] width 151 height 27
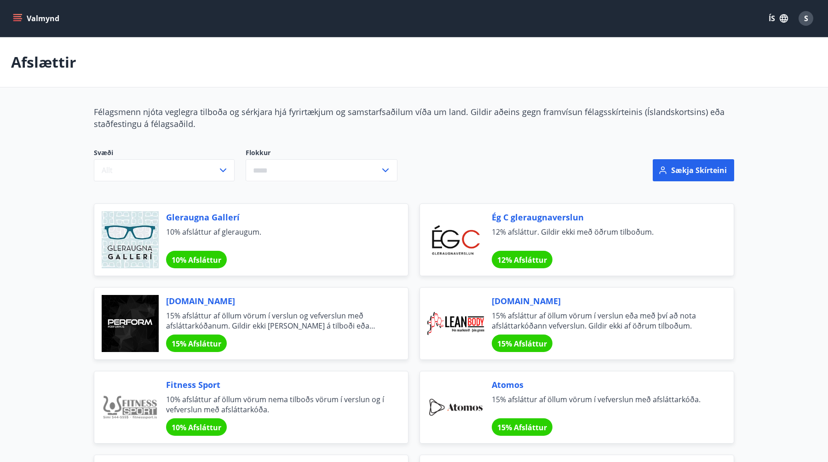
click at [15, 24] on button "Valmynd" at bounding box center [37, 18] width 52 height 17
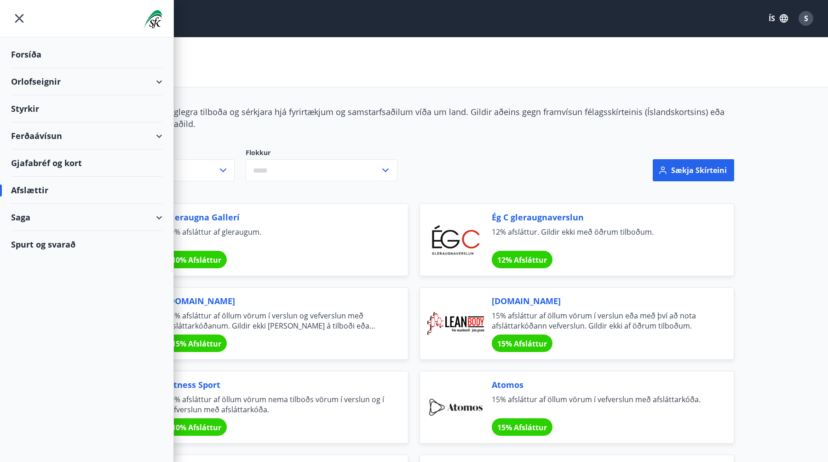
click at [119, 197] on div "Afslættir" at bounding box center [86, 190] width 151 height 27
click at [107, 214] on div "Saga" at bounding box center [86, 217] width 151 height 27
click at [56, 244] on div "Ferðaávísun" at bounding box center [86, 240] width 137 height 19
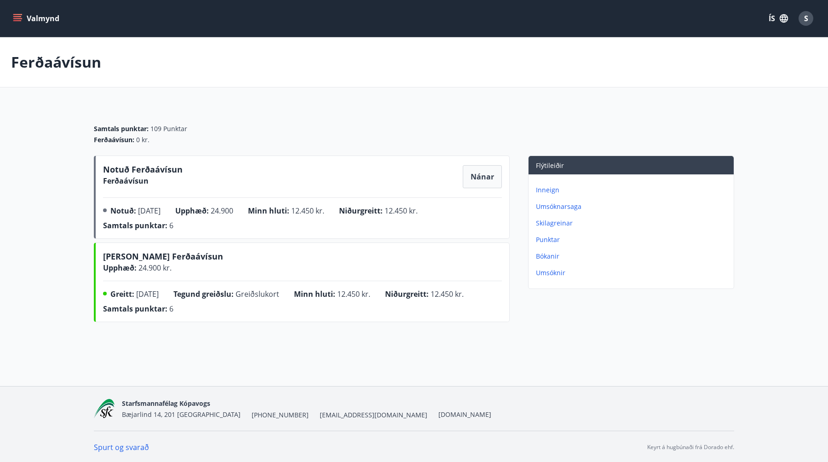
drag, startPoint x: 157, startPoint y: 211, endPoint x: 172, endPoint y: 212, distance: 14.3
click at [161, 211] on span "03.07.2022" at bounding box center [149, 211] width 23 height 10
click at [147, 211] on span "03.07.2022" at bounding box center [149, 211] width 23 height 10
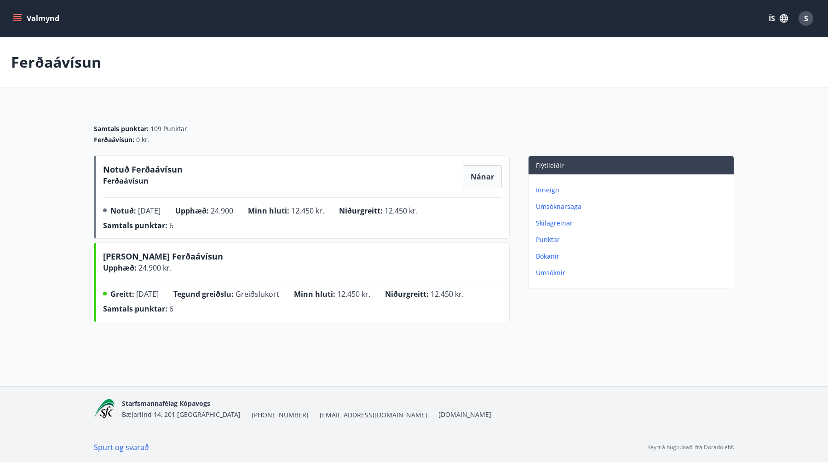
click at [228, 212] on span "24.900" at bounding box center [222, 211] width 23 height 10
click at [484, 173] on span "Nánar" at bounding box center [482, 177] width 23 height 10
click at [18, 24] on button "Valmynd" at bounding box center [37, 18] width 52 height 17
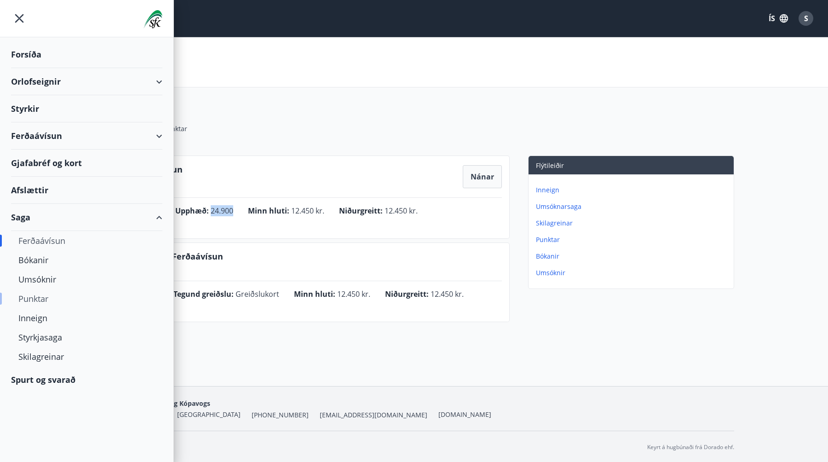
click at [38, 297] on div "Punktar" at bounding box center [86, 298] width 137 height 19
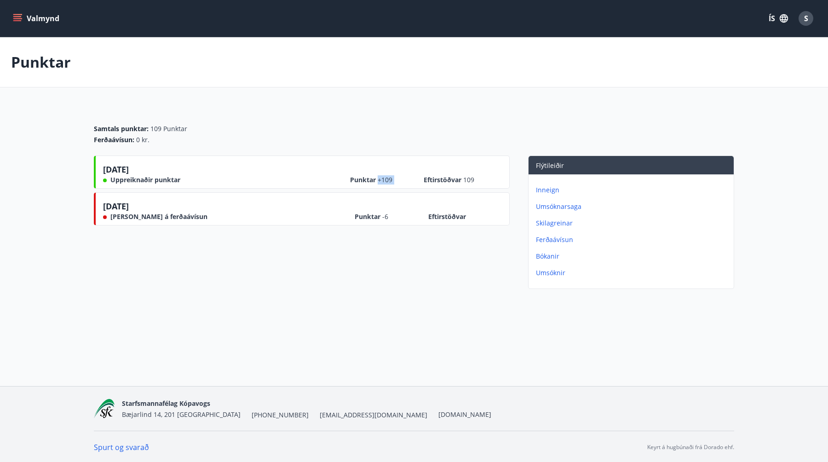
drag, startPoint x: 375, startPoint y: 181, endPoint x: 414, endPoint y: 179, distance: 38.7
click at [414, 179] on div "Punktar +109 Eftirstöðvar 109" at bounding box center [426, 176] width 152 height 17
click at [294, 180] on div "25.09.2024 Uppreiknaðir punktar Punktar +109 Eftirstöðvar 109" at bounding box center [302, 173] width 399 height 21
click at [9, 23] on div "Valmynd ÍS S" at bounding box center [414, 18] width 828 height 37
click at [12, 17] on button "Valmynd" at bounding box center [37, 18] width 52 height 17
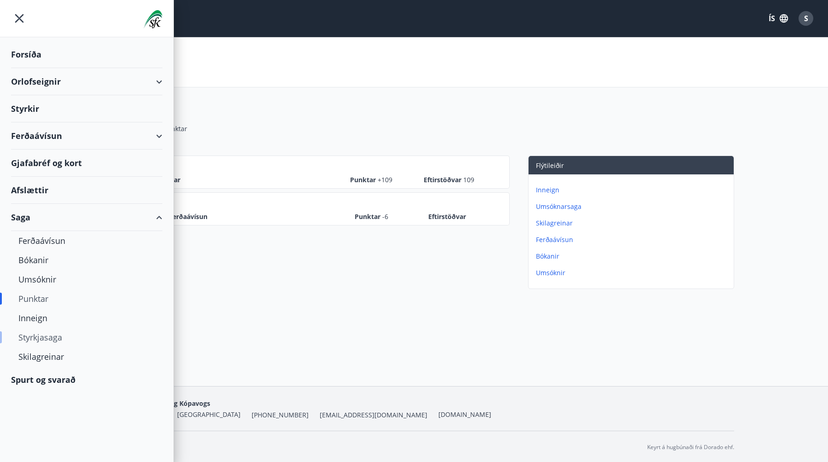
click at [39, 339] on div "Styrkjasaga" at bounding box center [86, 337] width 137 height 19
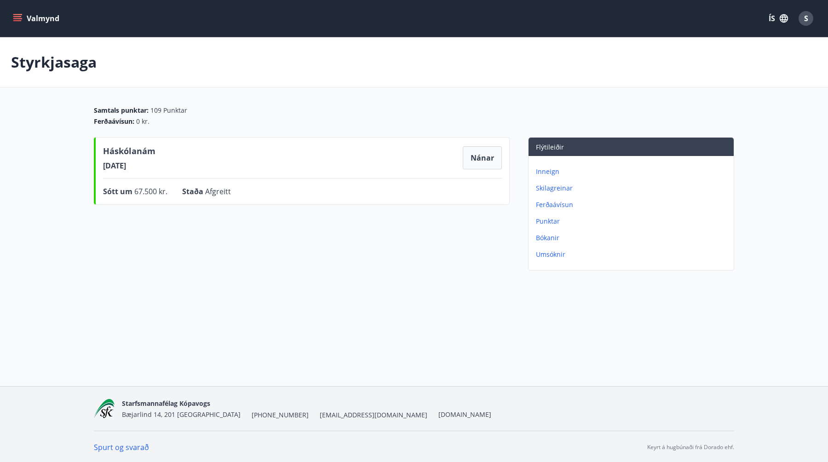
click at [17, 22] on icon "menu" at bounding box center [17, 18] width 9 height 9
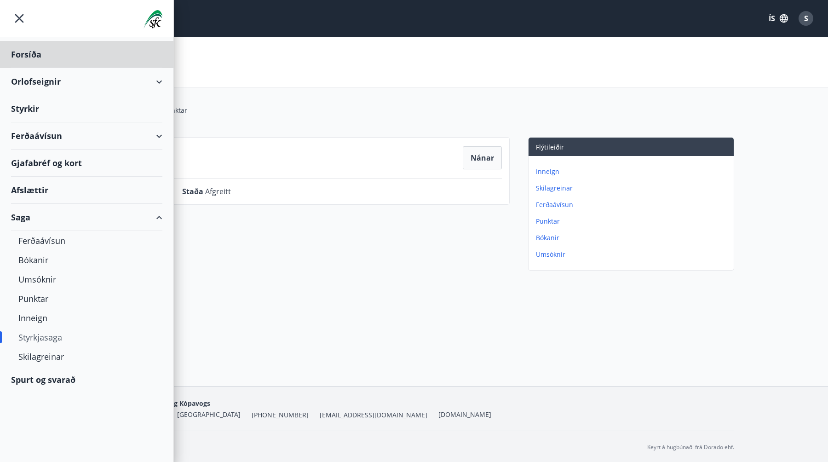
click at [37, 68] on div "Styrkir" at bounding box center [86, 54] width 151 height 27
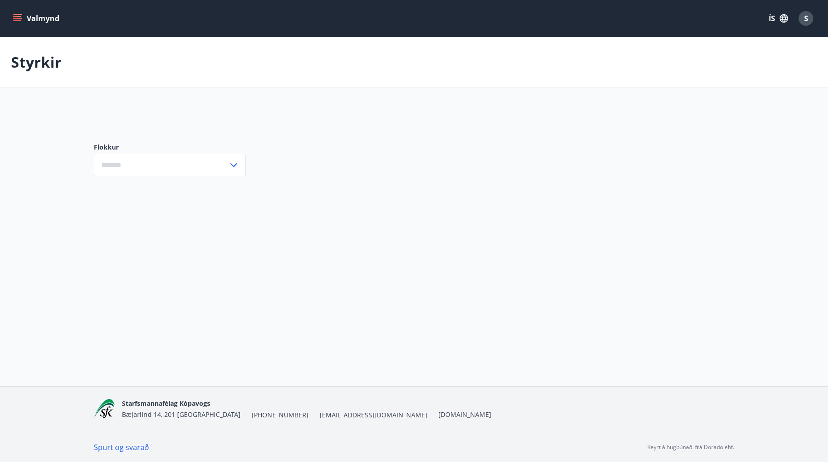
type input "***"
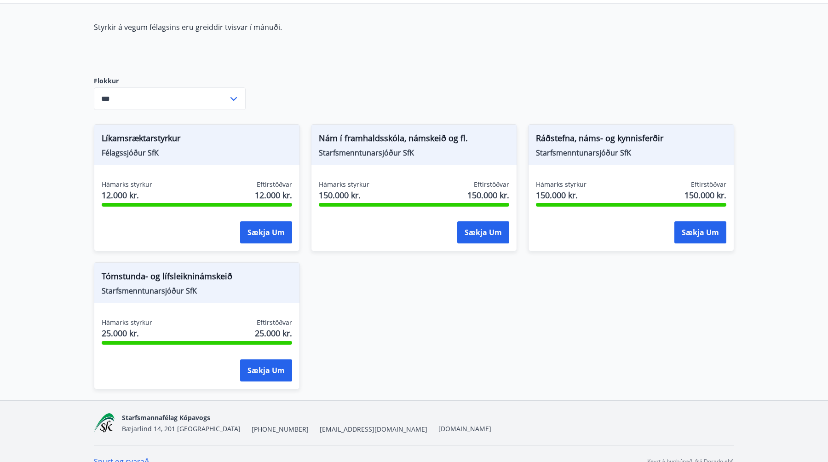
scroll to position [99, 0]
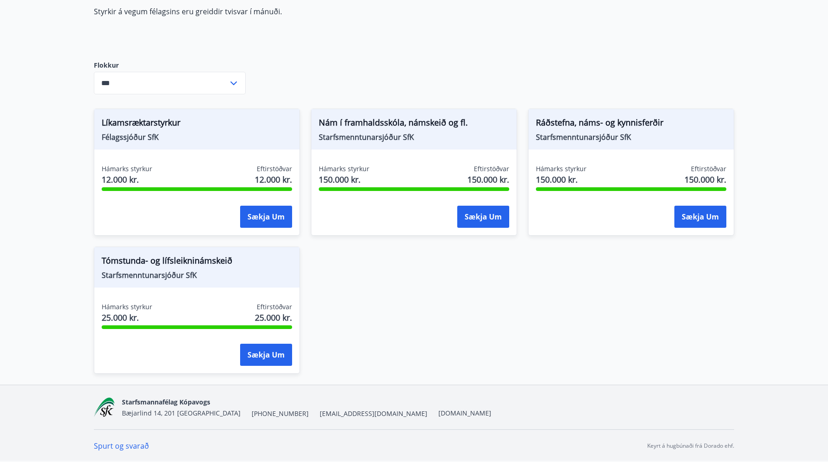
click at [423, 362] on div "Líkamsræktarstyrkur Félagssjóður SfK Hámarks styrkur 12.000 kr. Eftirstöðvar 12…" at bounding box center [409, 236] width 652 height 276
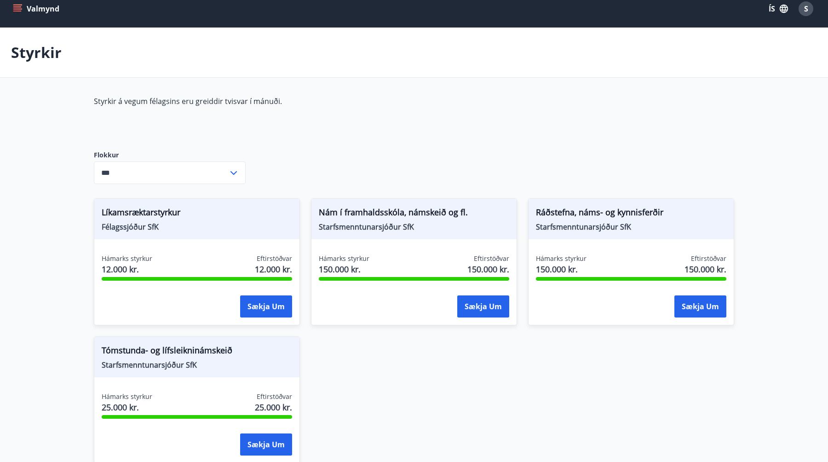
scroll to position [0, 0]
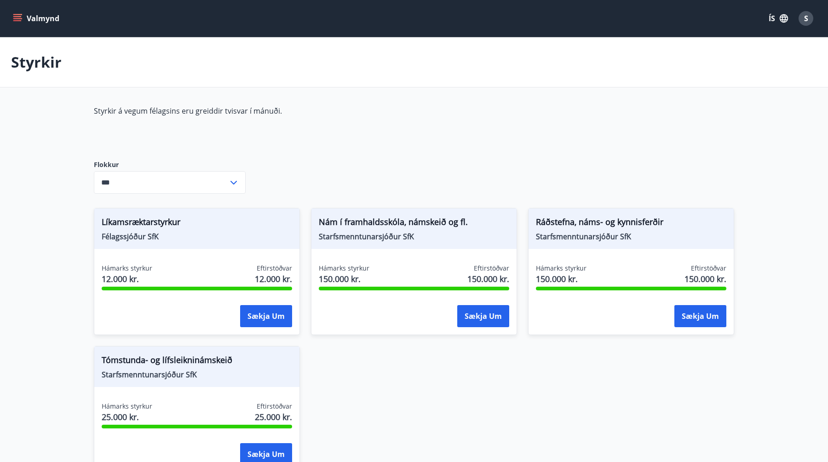
click at [21, 20] on icon "menu" at bounding box center [17, 18] width 9 height 9
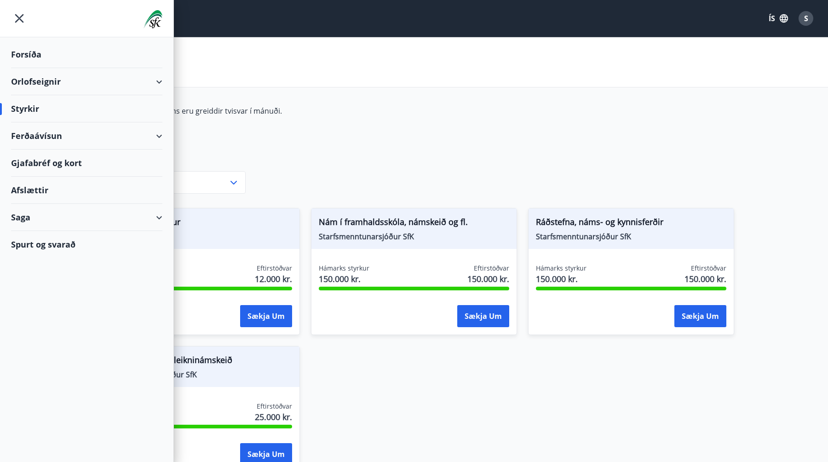
click at [83, 131] on div "Ferðaávísun" at bounding box center [86, 135] width 151 height 27
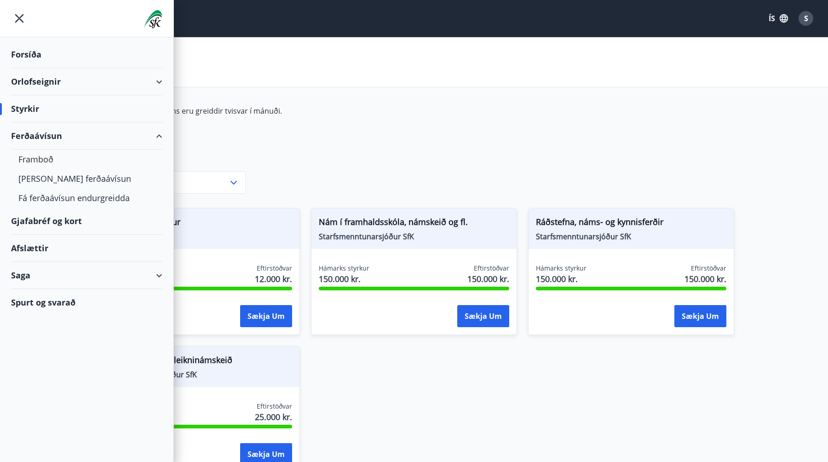
click at [66, 224] on div "Gjafabréf og kort" at bounding box center [86, 221] width 151 height 27
click at [46, 47] on div "Forsíða" at bounding box center [86, 54] width 151 height 27
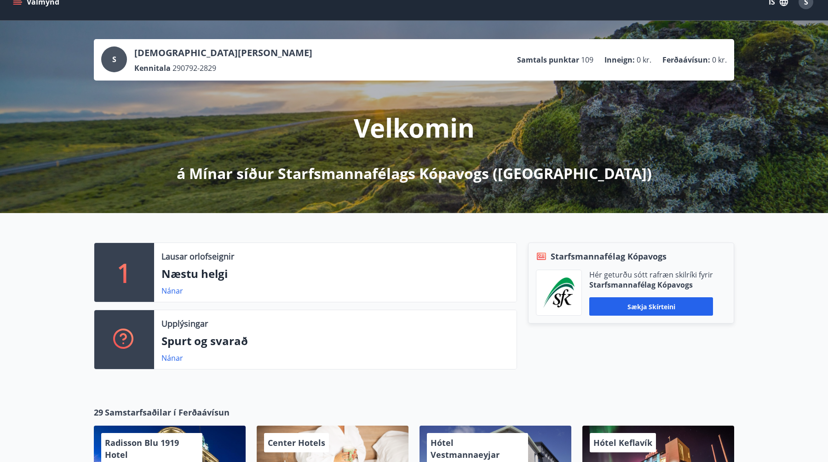
scroll to position [20, 0]
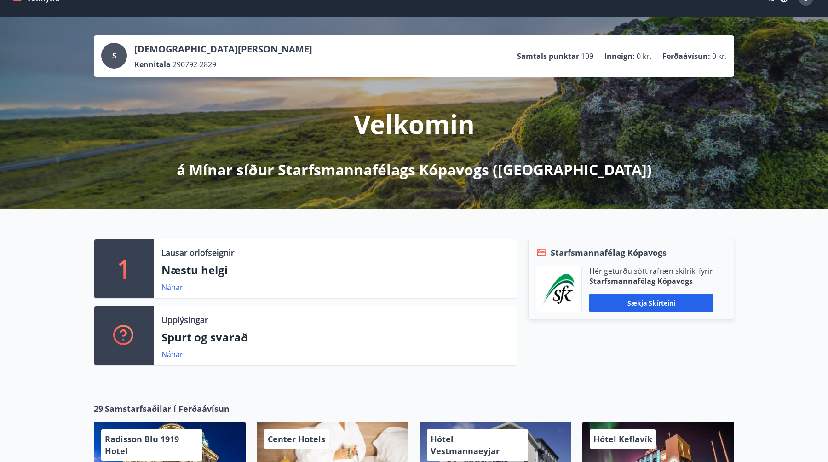
click at [284, 327] on div "Upplýsingar Spurt og svarað Nánar" at bounding box center [335, 335] width 363 height 59
click at [212, 340] on p "Spurt og svarað" at bounding box center [336, 338] width 348 height 16
click at [170, 352] on link "Nánar" at bounding box center [173, 354] width 22 height 10
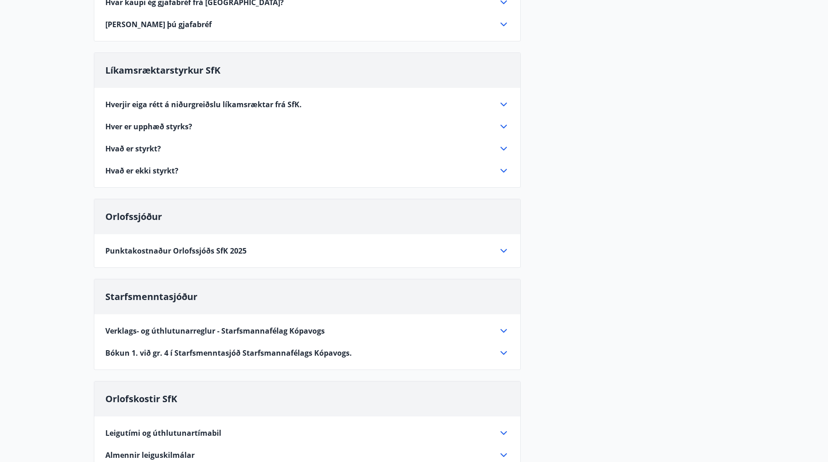
scroll to position [183, 0]
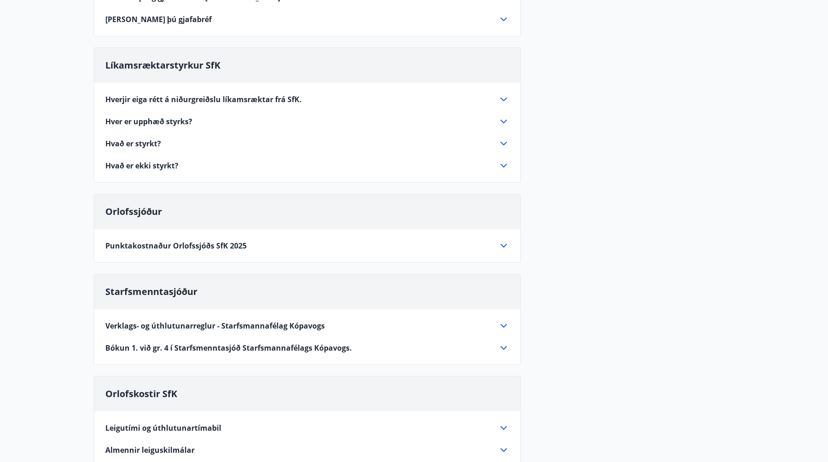
click at [245, 252] on div "Orlofssjóður Punktakostnaður Orlofssjóðs SfK 2025 Punkta-frádráttur Orlofseigni…" at bounding box center [307, 228] width 427 height 69
click at [276, 237] on div "Punktakostnaður Orlofssjóðs SfK 2025 Punkta-frádráttur Orlofseignir Vika í orlo…" at bounding box center [307, 240] width 426 height 22
click at [496, 250] on div "Punktakostnaður Orlofssjóðs SfK 2025" at bounding box center [301, 246] width 393 height 10
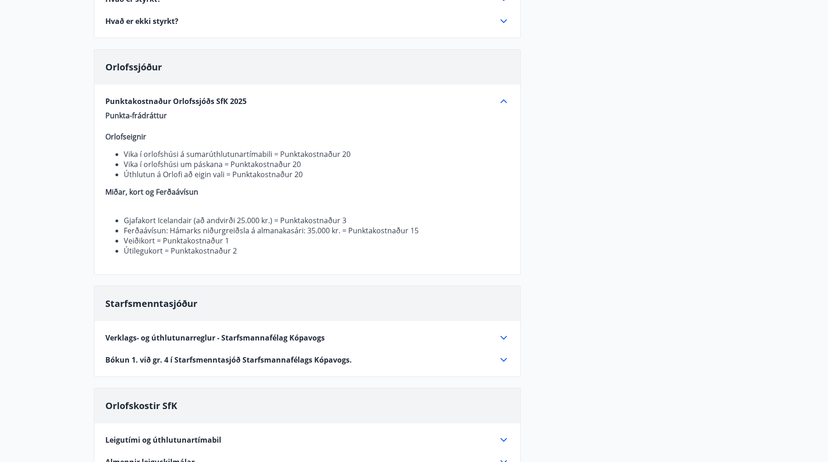
scroll to position [328, 0]
click at [153, 233] on li "Ferðaávísun: Hámarks niðurgreiðsla á almanakasári: 35.000 kr. = Punktakostnaður…" at bounding box center [317, 230] width 386 height 10
click at [180, 230] on li "Ferðaávísun: Hámarks niðurgreiðsla á almanakasári: 35.000 kr. = Punktakostnaður…" at bounding box center [317, 230] width 386 height 10
drag, startPoint x: 180, startPoint y: 230, endPoint x: 340, endPoint y: 232, distance: 159.7
click at [340, 232] on li "Ferðaávísun: Hámarks niðurgreiðsla á almanakasári: 35.000 kr. = Punktakostnaður…" at bounding box center [317, 230] width 386 height 10
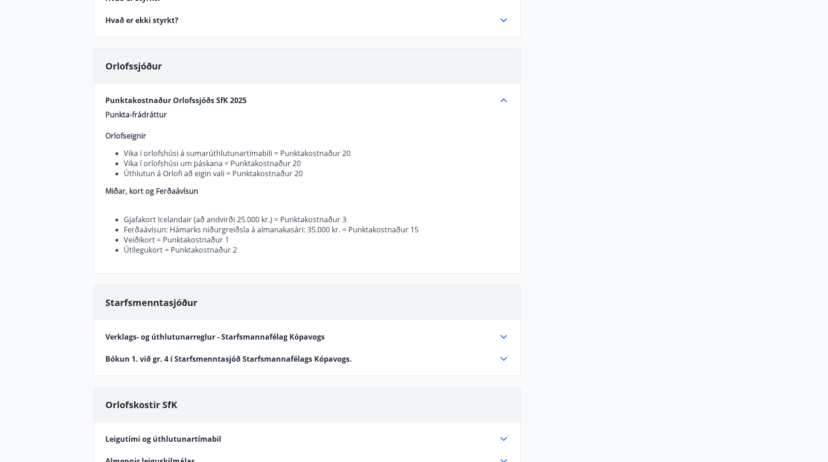
click at [287, 253] on li "Útilegukort = Punktakostnaður 2" at bounding box center [317, 250] width 386 height 10
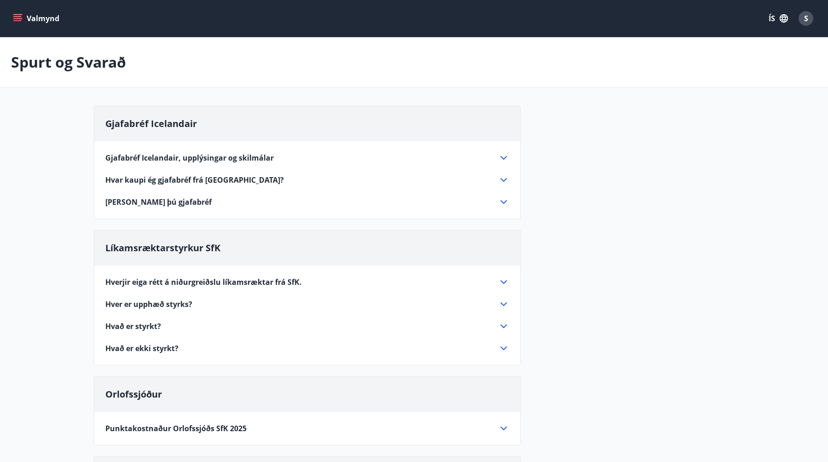
click at [18, 21] on icon "menu" at bounding box center [17, 18] width 9 height 9
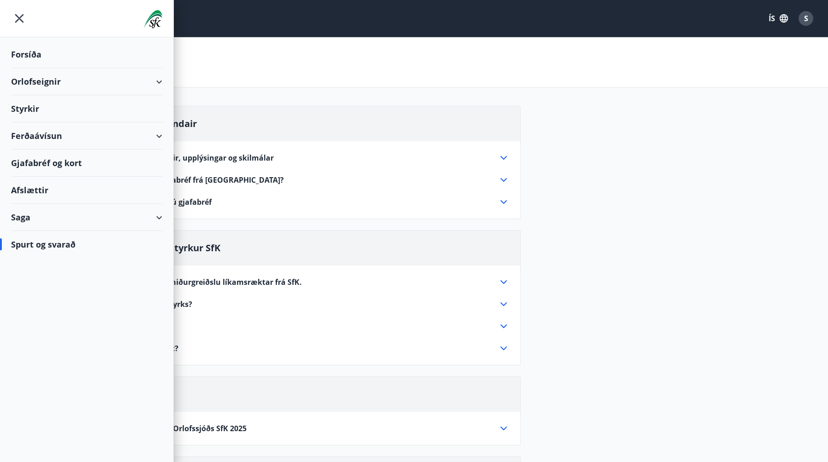
click at [60, 134] on div "Ferðaávísun" at bounding box center [86, 135] width 151 height 27
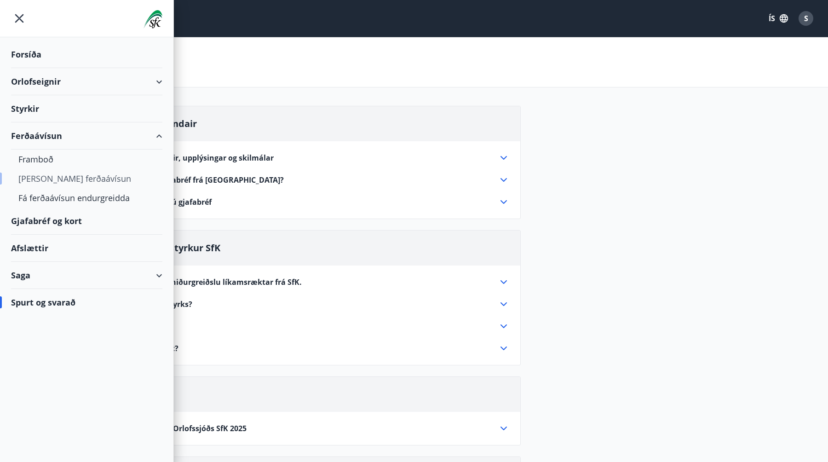
click at [56, 177] on div "Kaupa ferðaávísun" at bounding box center [86, 178] width 137 height 19
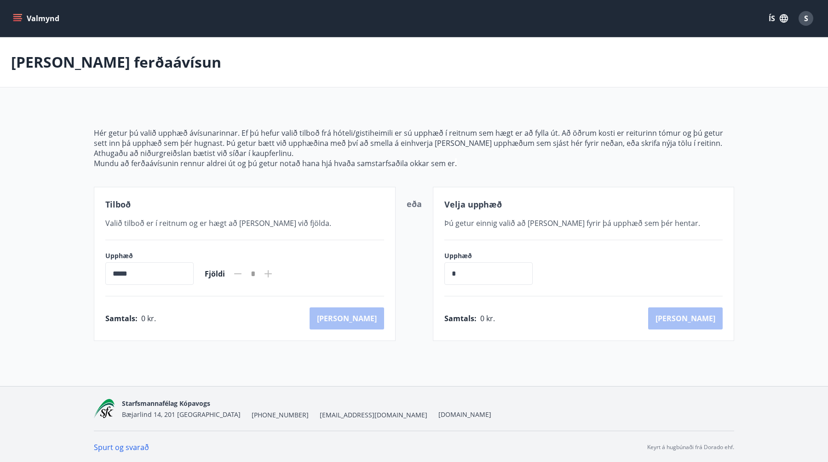
click at [18, 34] on div "Valmynd ÍS S" at bounding box center [414, 18] width 828 height 37
click at [18, 24] on button "Valmynd" at bounding box center [37, 18] width 52 height 17
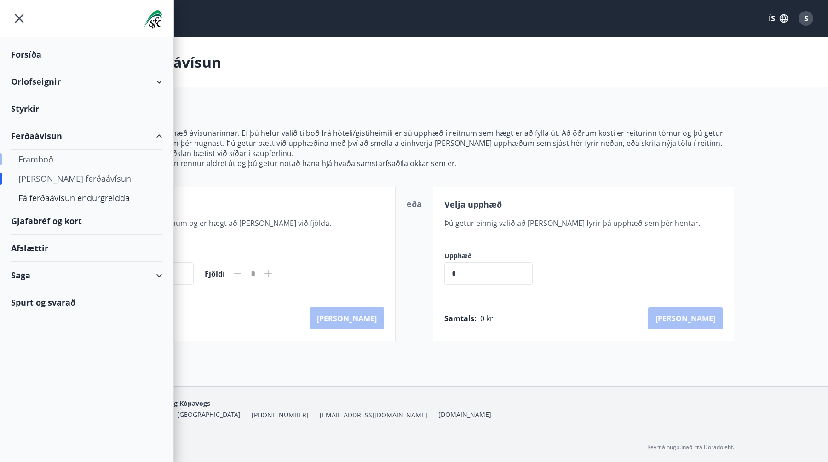
click at [55, 162] on div "Framboð" at bounding box center [86, 159] width 137 height 19
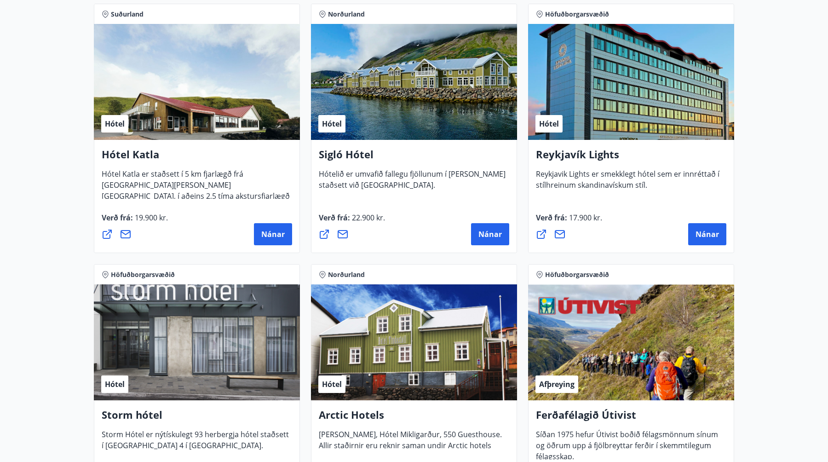
scroll to position [636, 0]
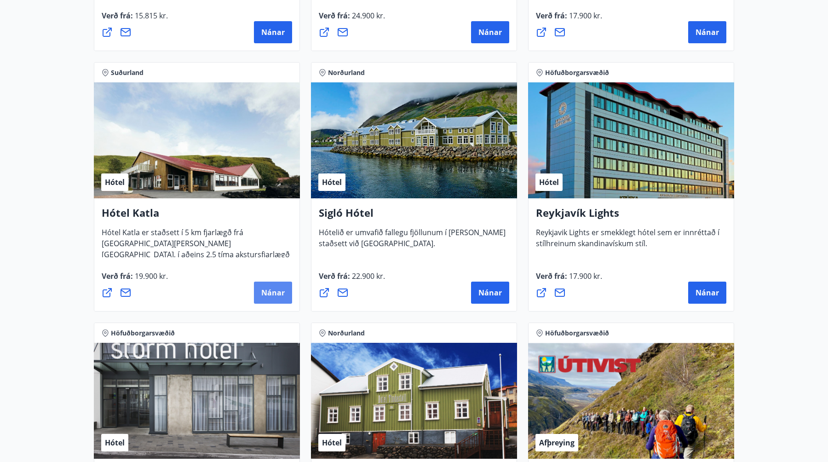
click at [283, 293] on span "Nánar" at bounding box center [272, 293] width 23 height 10
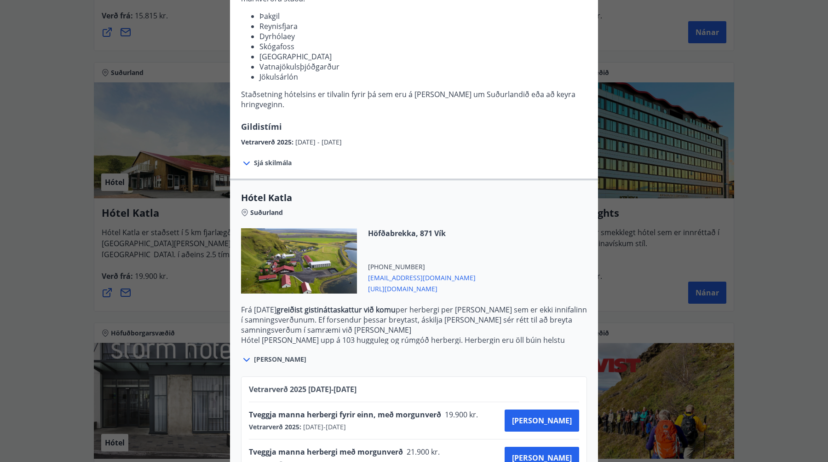
scroll to position [162, 0]
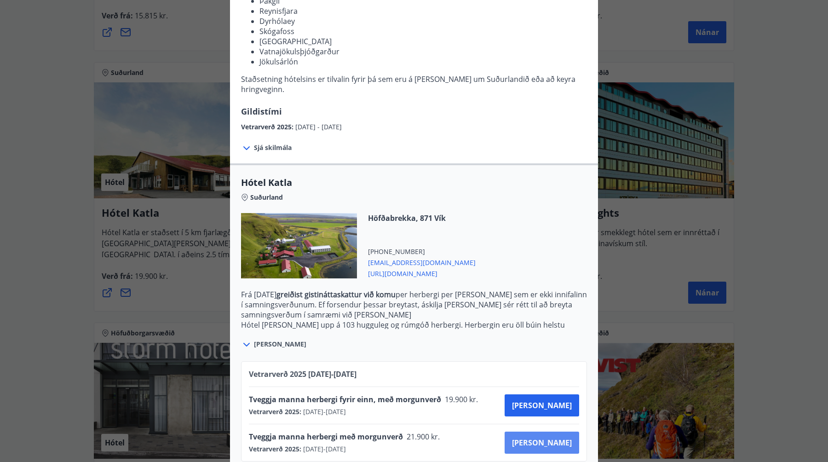
click at [545, 432] on button "Kaupa" at bounding box center [542, 443] width 75 height 22
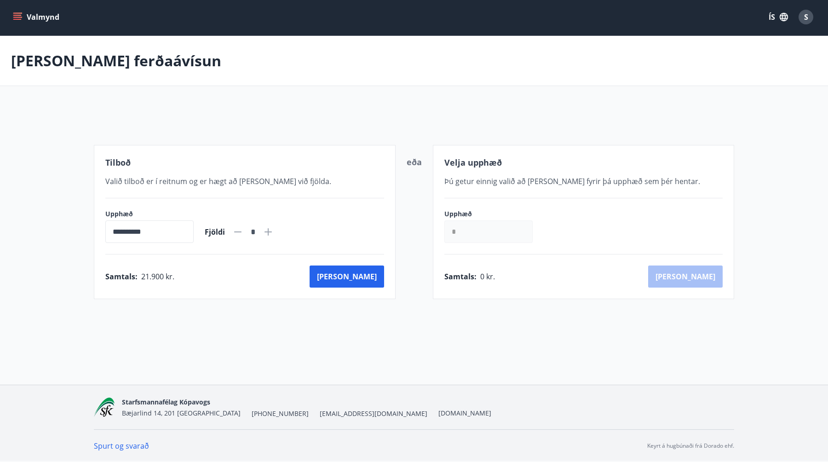
scroll to position [1, 0]
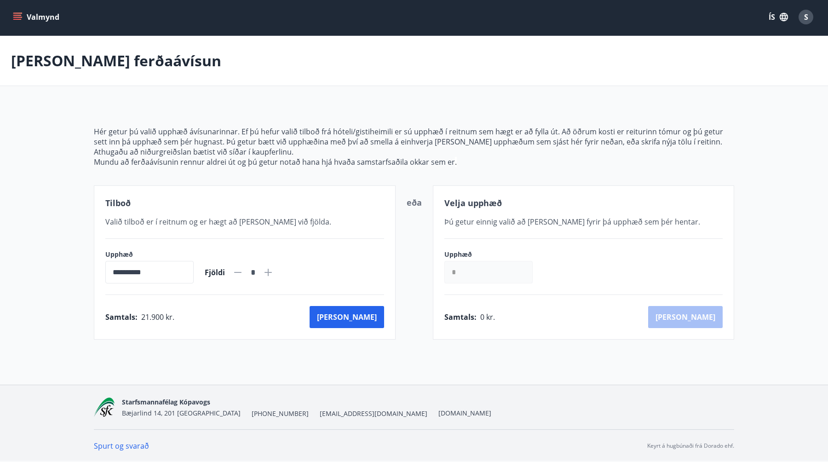
click at [18, 13] on icon "menu" at bounding box center [18, 13] width 10 height 1
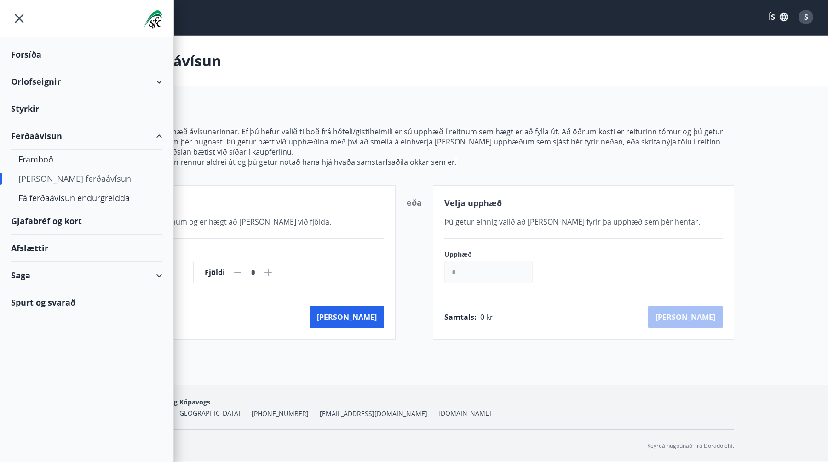
click at [72, 84] on div "Orlofseignir" at bounding box center [86, 81] width 151 height 27
type input "*****"
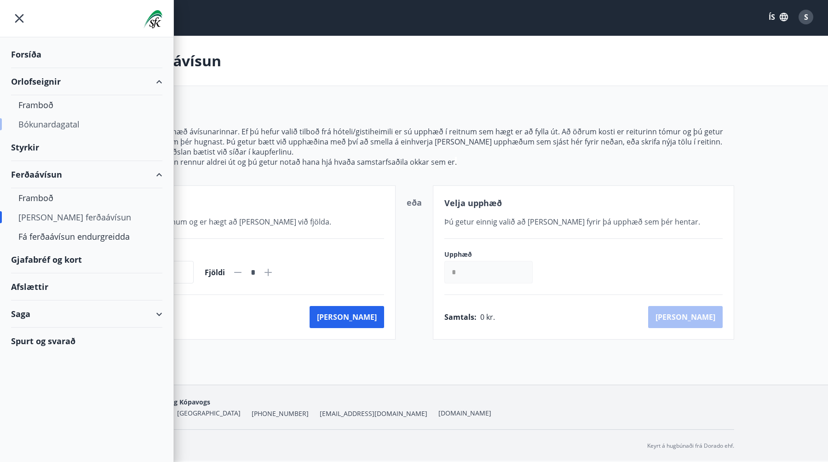
click at [59, 121] on div "Bókunardagatal" at bounding box center [86, 124] width 137 height 19
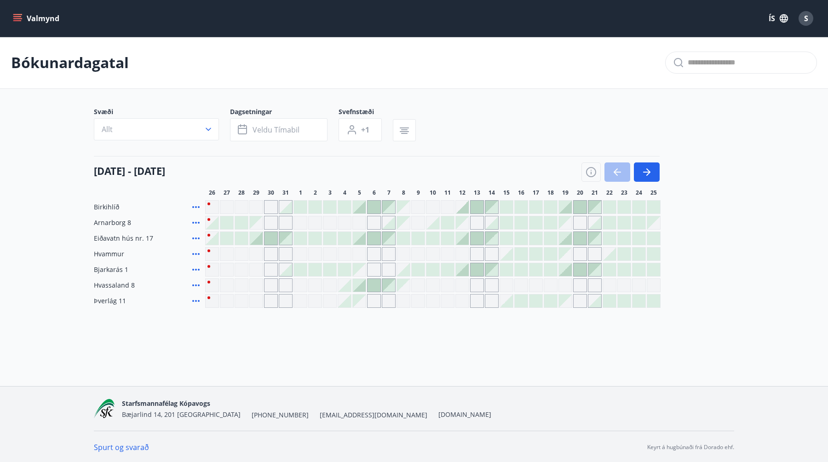
click at [212, 267] on div "Gráir dagar eru ekki bókanlegir" at bounding box center [212, 270] width 14 height 14
click at [299, 270] on div at bounding box center [300, 269] width 13 height 13
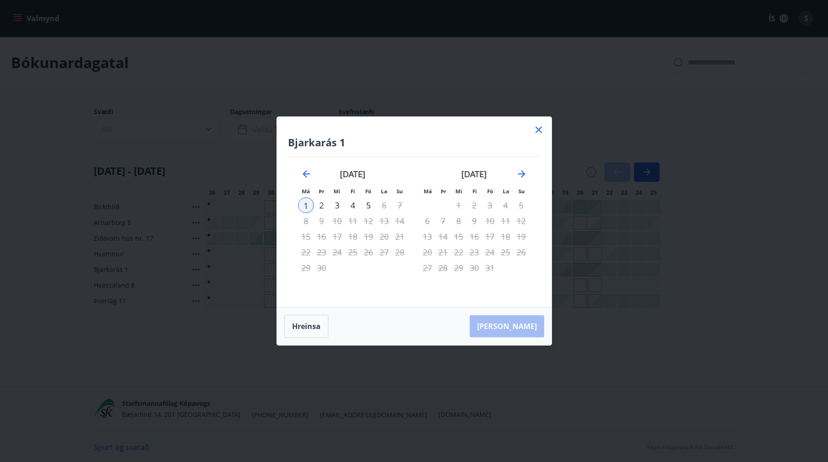
click at [535, 128] on icon at bounding box center [538, 129] width 11 height 11
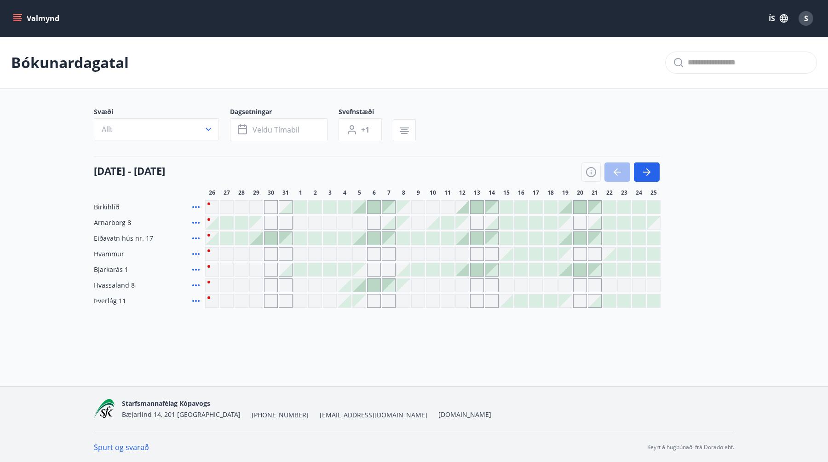
click at [569, 272] on div at bounding box center [565, 269] width 13 height 13
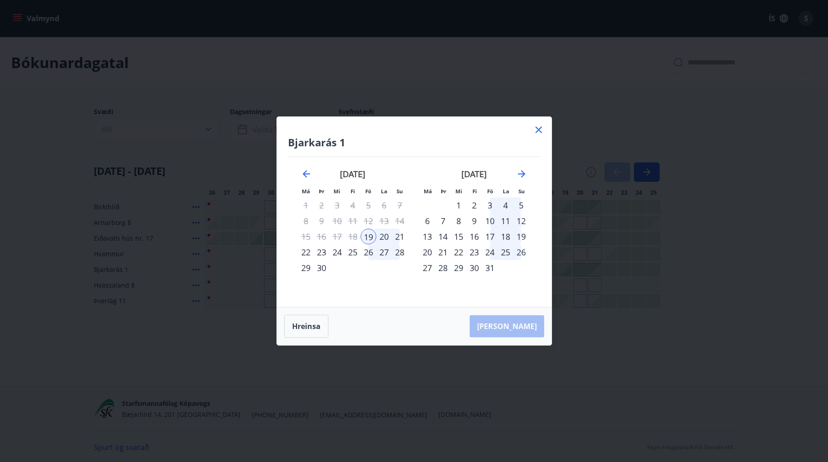
click at [369, 256] on div "26" at bounding box center [369, 252] width 16 height 16
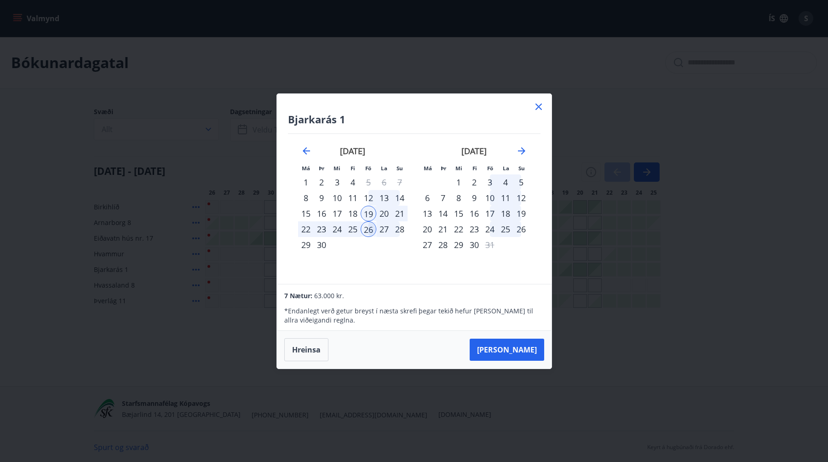
click at [380, 215] on div "20" at bounding box center [384, 214] width 16 height 16
click at [366, 200] on div "12" at bounding box center [369, 198] width 16 height 16
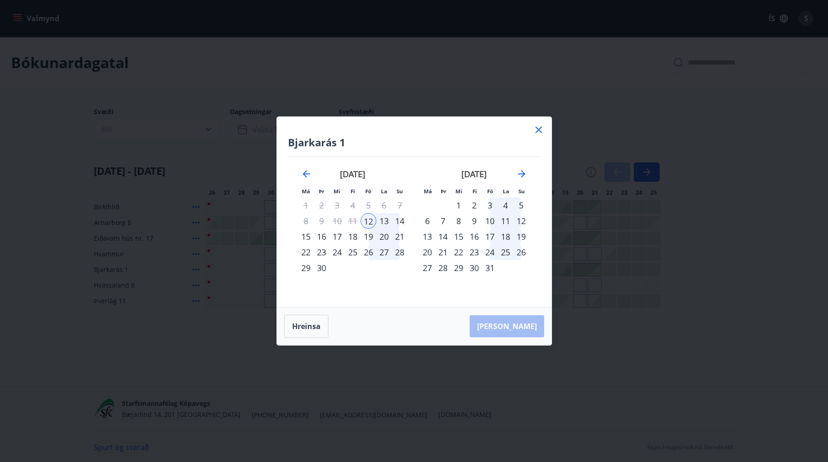
click at [386, 219] on div "13" at bounding box center [384, 221] width 16 height 16
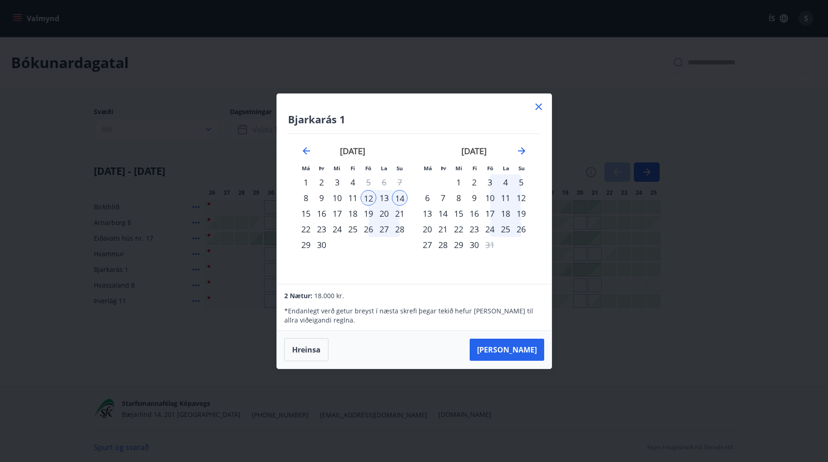
click at [322, 201] on div "9" at bounding box center [322, 198] width 16 height 16
click at [311, 217] on div "15" at bounding box center [306, 214] width 16 height 16
click at [339, 213] on div "17" at bounding box center [338, 214] width 16 height 16
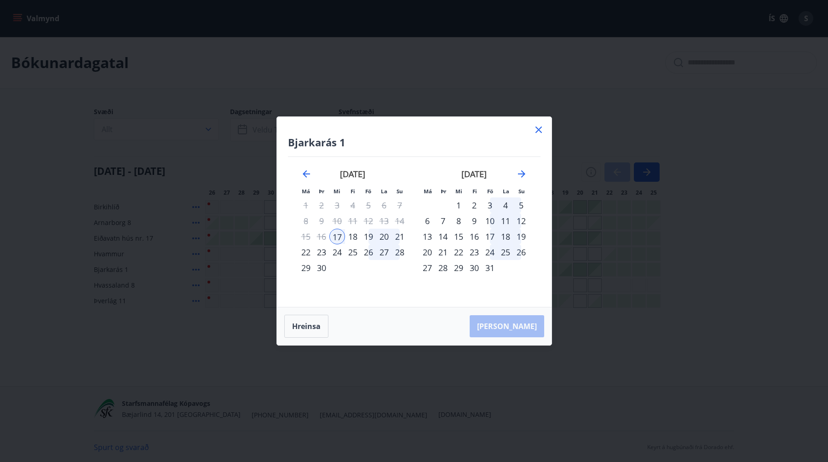
click at [344, 245] on div "24" at bounding box center [338, 252] width 16 height 16
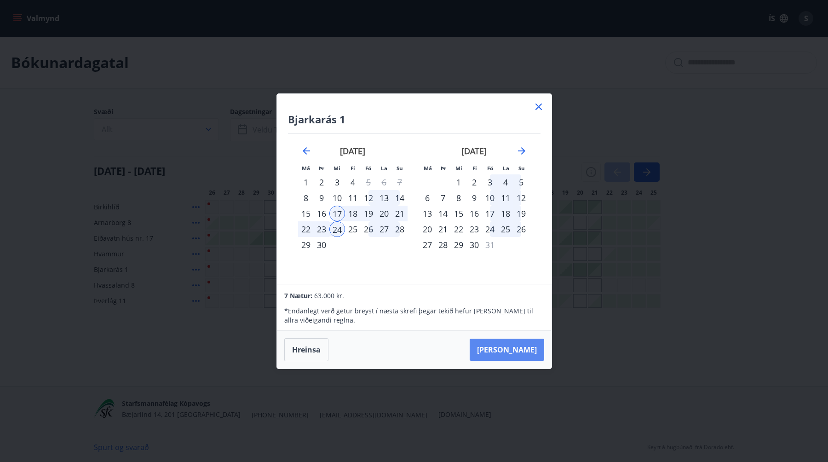
click at [534, 346] on button "Taka Frá" at bounding box center [507, 350] width 75 height 22
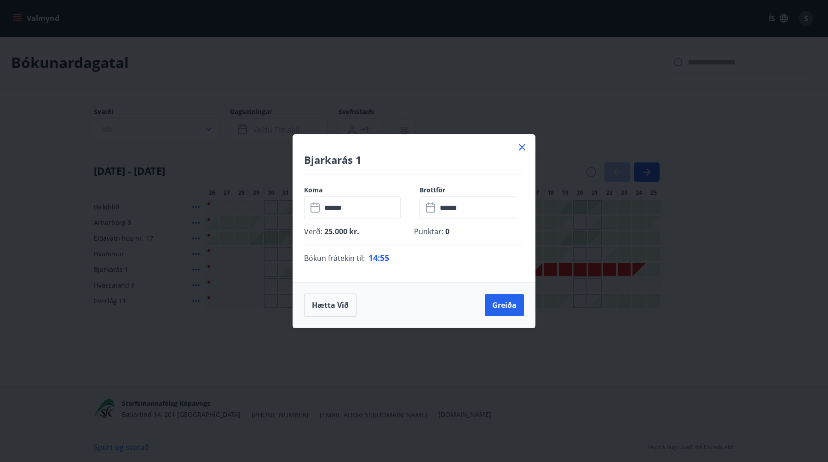
click at [356, 208] on input "******" at bounding box center [361, 208] width 79 height 23
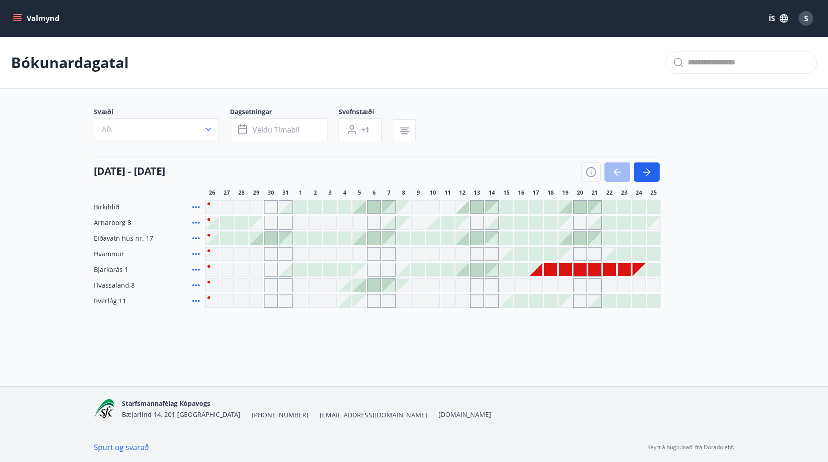
click at [198, 240] on icon at bounding box center [196, 238] width 11 height 11
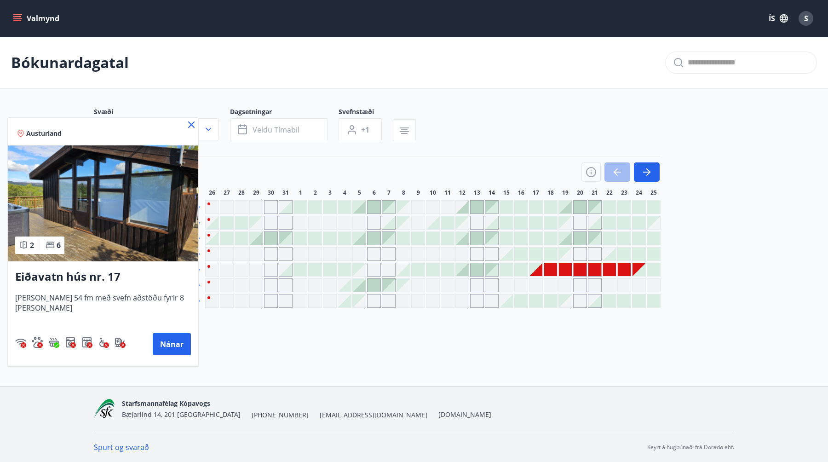
click at [186, 123] on icon at bounding box center [191, 124] width 11 height 11
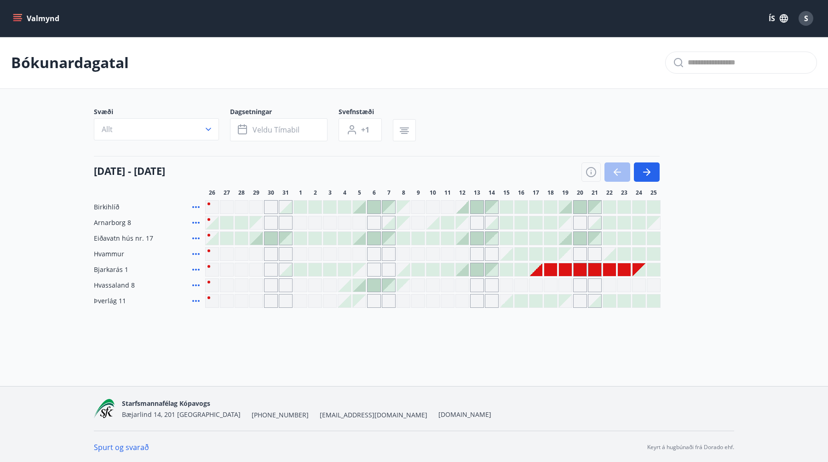
click at [352, 267] on div at bounding box center [433, 270] width 456 height 14
click at [346, 270] on div at bounding box center [344, 269] width 13 height 13
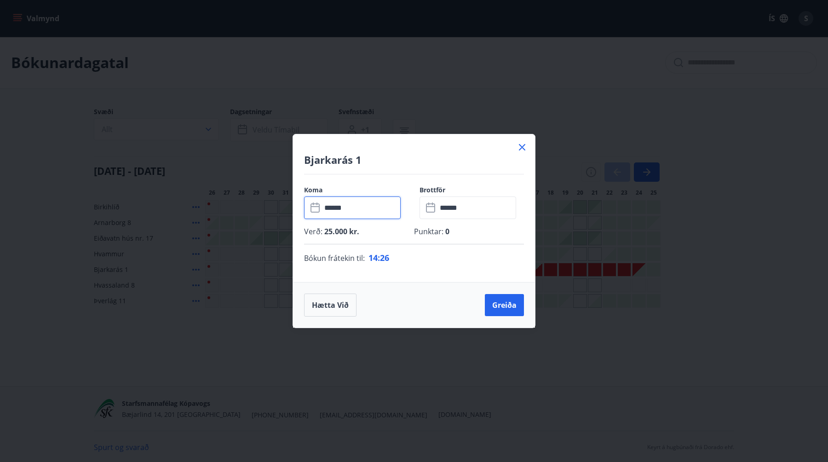
click at [353, 212] on input "******" at bounding box center [361, 208] width 79 height 23
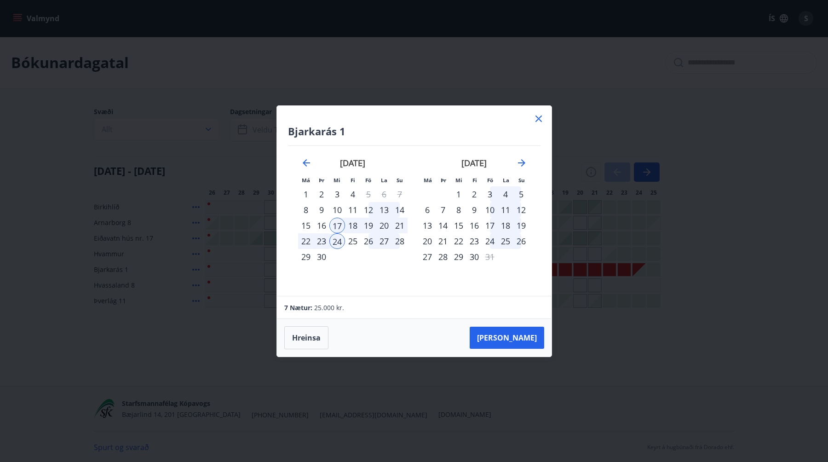
click at [474, 197] on div "2" at bounding box center [475, 194] width 16 height 16
click at [489, 207] on div "10" at bounding box center [490, 210] width 16 height 16
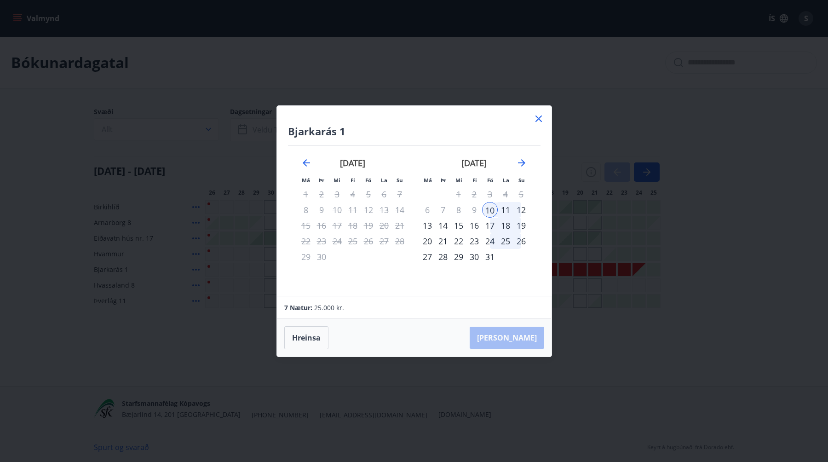
click at [491, 218] on div "17" at bounding box center [490, 226] width 16 height 16
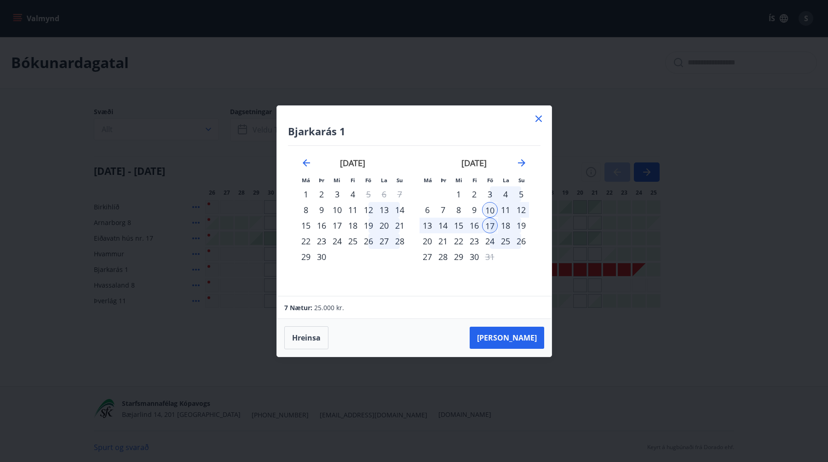
drag, startPoint x: 453, startPoint y: 193, endPoint x: 489, endPoint y: 228, distance: 50.4
click at [489, 228] on tbody "1 2 3 4 5 6 7 8 9 10 11 12 13 14 15 16 17 18 19 20 21 22 23 24 25 26 27 28 29 3…" at bounding box center [475, 225] width 110 height 78
click at [462, 211] on div "8" at bounding box center [459, 210] width 16 height 16
click at [487, 230] on div "17" at bounding box center [490, 226] width 16 height 16
click at [473, 225] on div "16" at bounding box center [475, 226] width 16 height 16
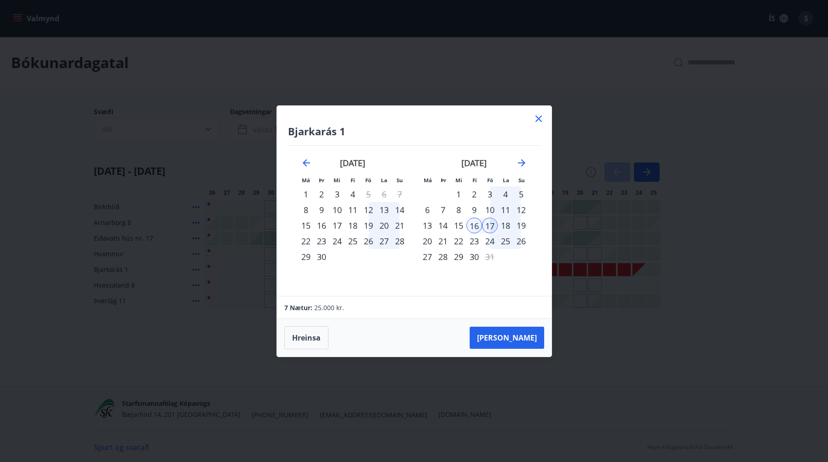
click at [459, 224] on div "15" at bounding box center [459, 226] width 16 height 16
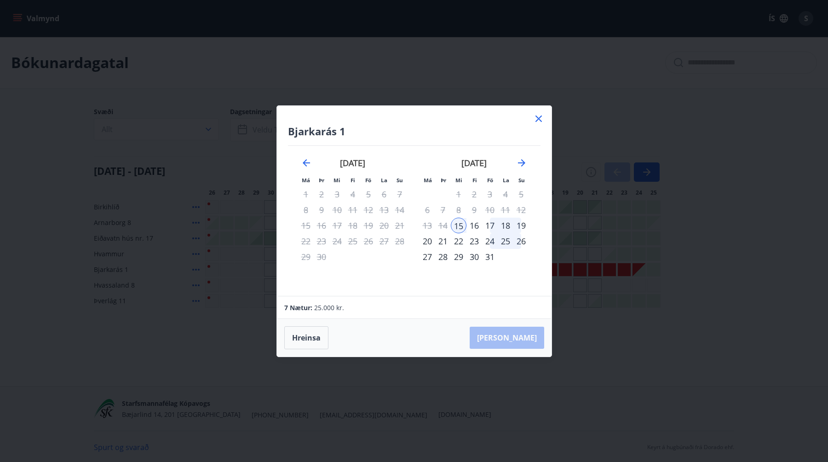
click at [494, 227] on div "17" at bounding box center [490, 226] width 16 height 16
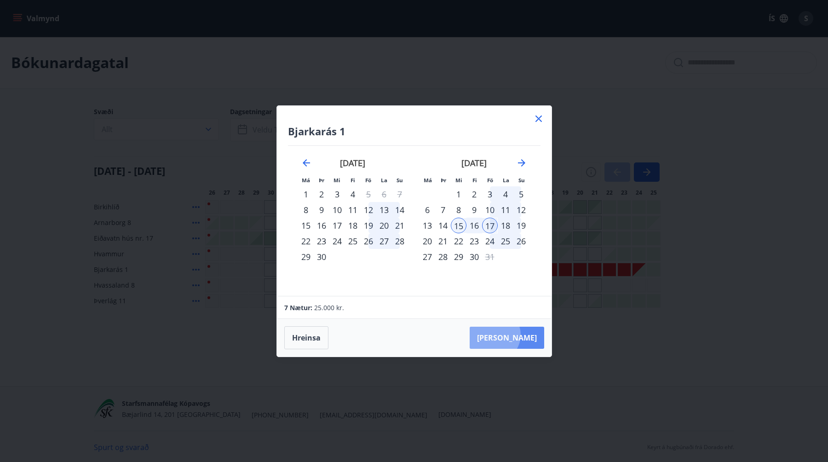
click at [522, 335] on button "Taka Frá" at bounding box center [507, 338] width 75 height 22
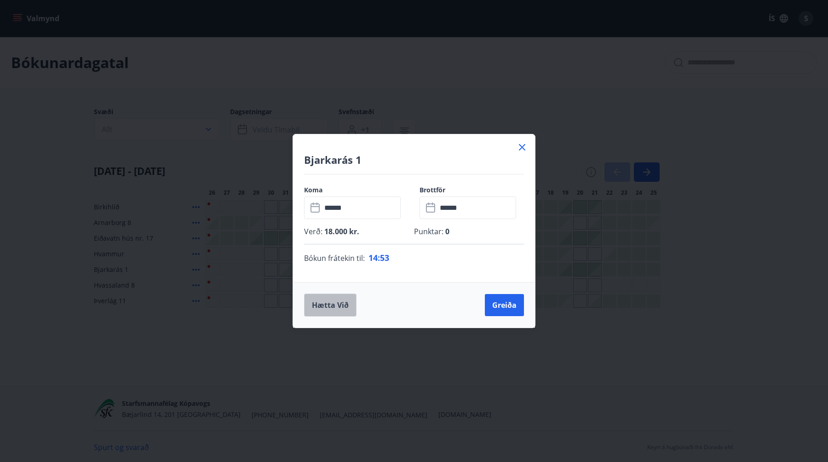
click at [347, 306] on button "Hætta við" at bounding box center [330, 305] width 52 height 23
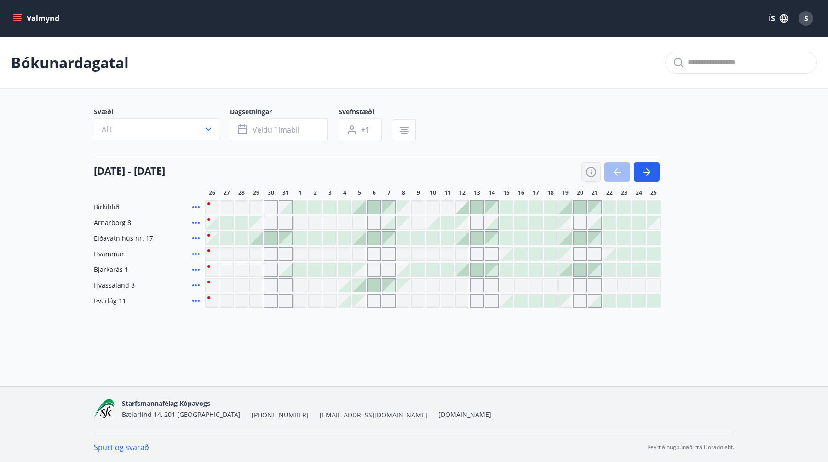
click at [583, 174] on button "button" at bounding box center [591, 171] width 19 height 19
click at [590, 171] on icon "button" at bounding box center [591, 172] width 11 height 11
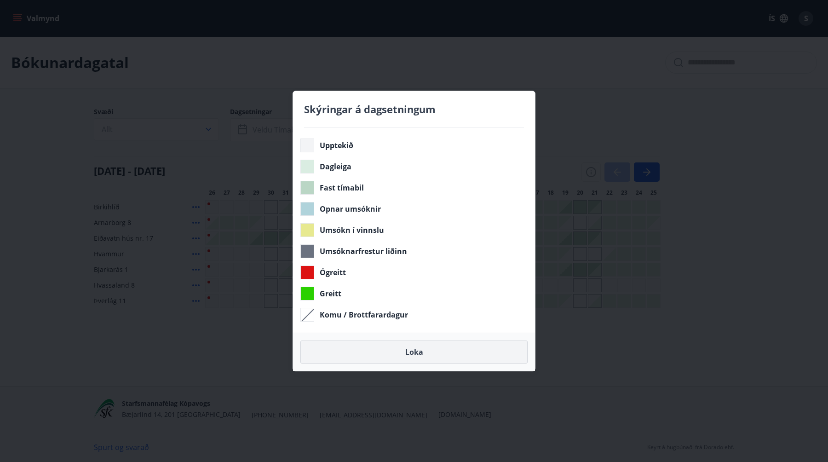
click at [398, 360] on button "Loka" at bounding box center [414, 352] width 227 height 23
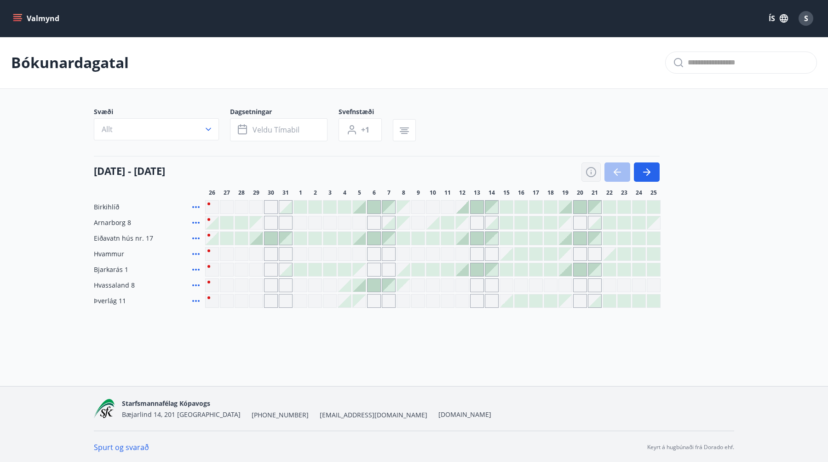
click at [594, 172] on icon "button" at bounding box center [591, 172] width 11 height 11
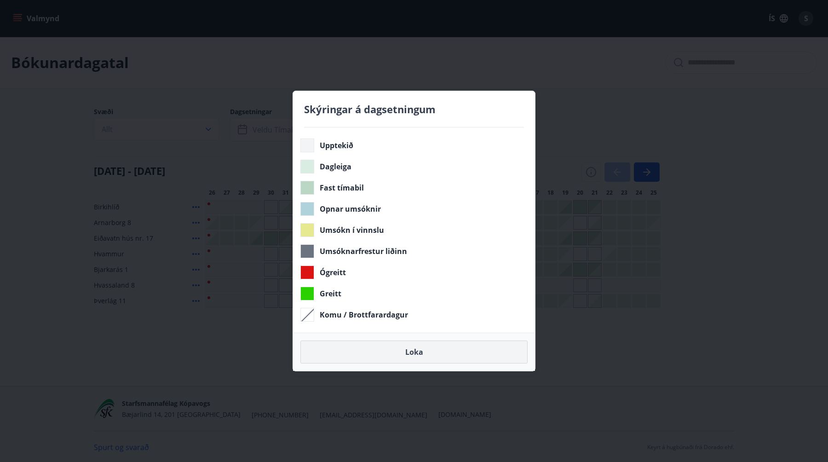
click at [419, 352] on button "Loka" at bounding box center [414, 352] width 227 height 23
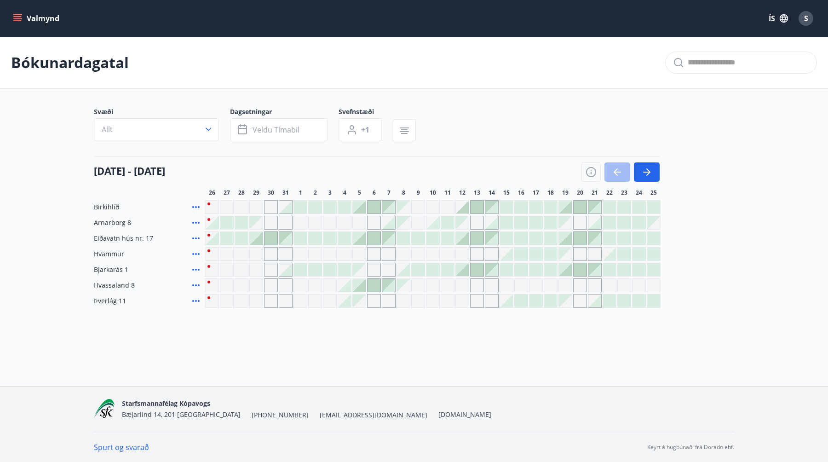
click at [620, 169] on div at bounding box center [621, 171] width 78 height 19
click at [191, 284] on icon at bounding box center [196, 285] width 11 height 11
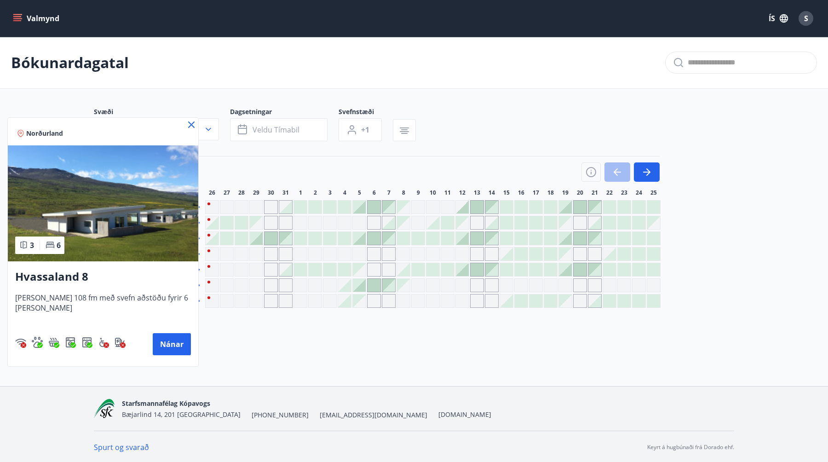
click at [134, 226] on img at bounding box center [103, 203] width 191 height 116
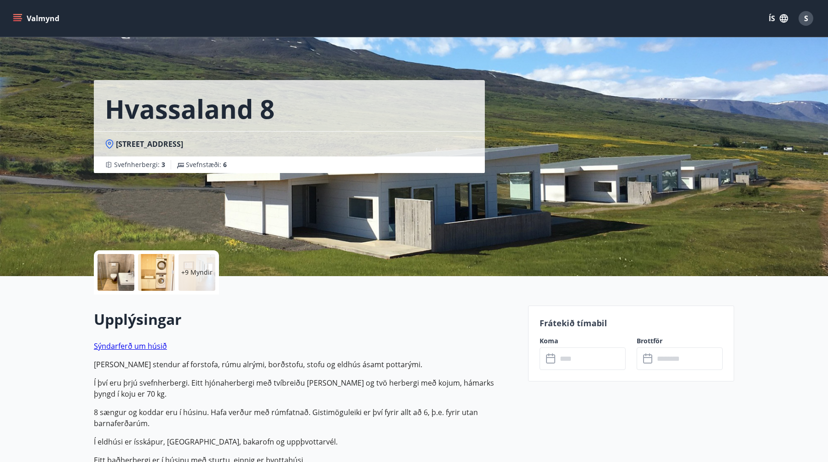
click at [179, 268] on div "+9 Myndir" at bounding box center [197, 272] width 37 height 37
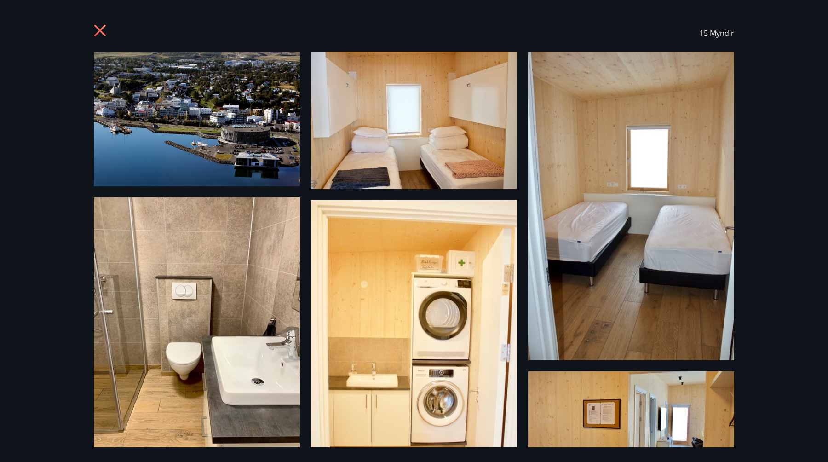
click at [229, 112] on img at bounding box center [197, 119] width 206 height 135
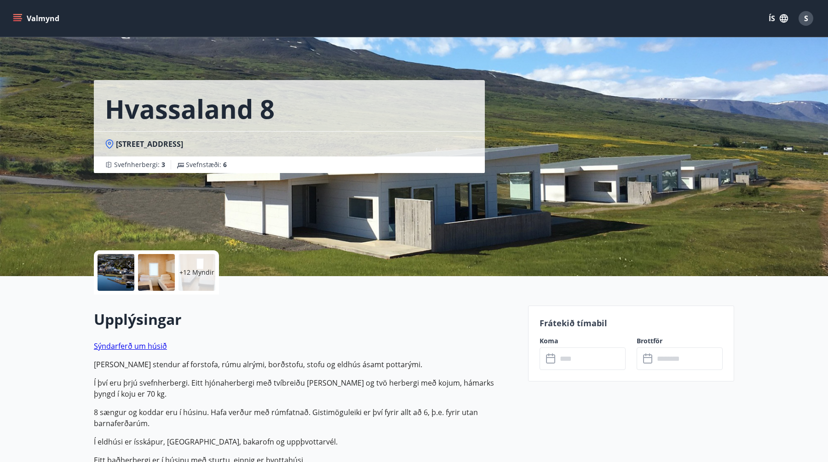
click at [140, 148] on span "[STREET_ADDRESS]" at bounding box center [149, 144] width 67 height 10
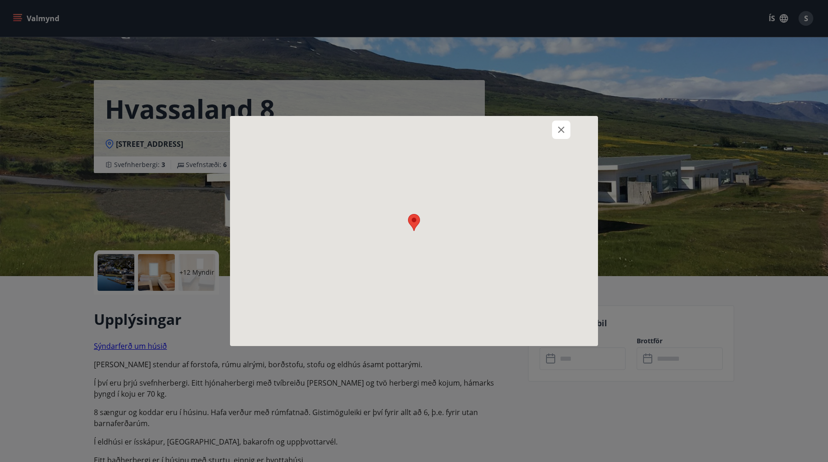
click at [140, 148] on div at bounding box center [414, 231] width 828 height 462
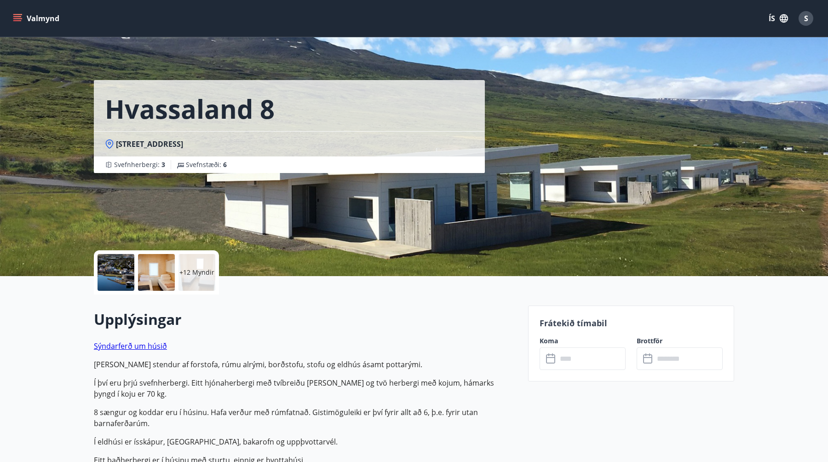
click at [140, 148] on span "[STREET_ADDRESS]" at bounding box center [149, 144] width 67 height 10
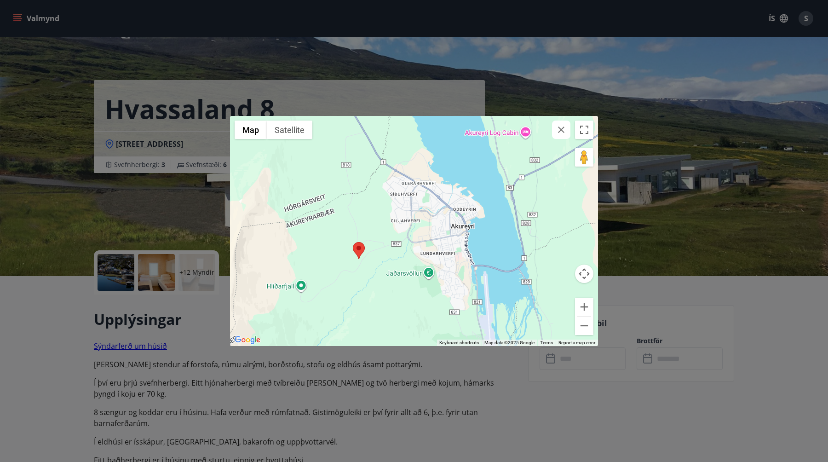
drag, startPoint x: 422, startPoint y: 255, endPoint x: 364, endPoint y: 285, distance: 66.1
click at [364, 285] on div at bounding box center [414, 231] width 368 height 230
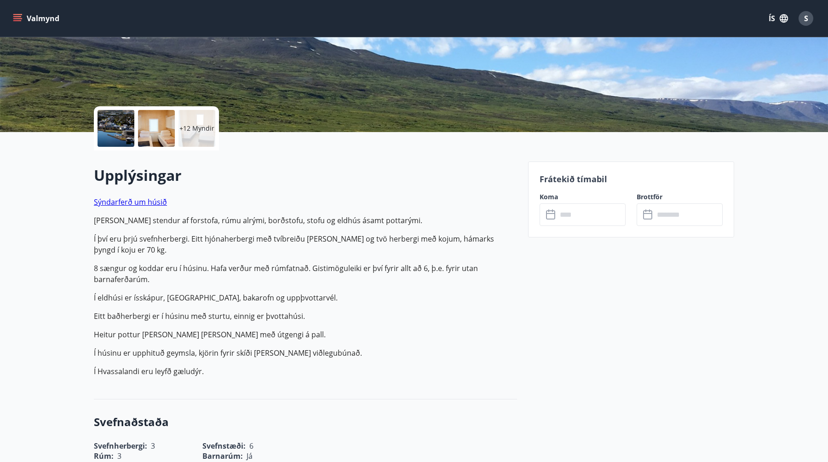
scroll to position [150, 0]
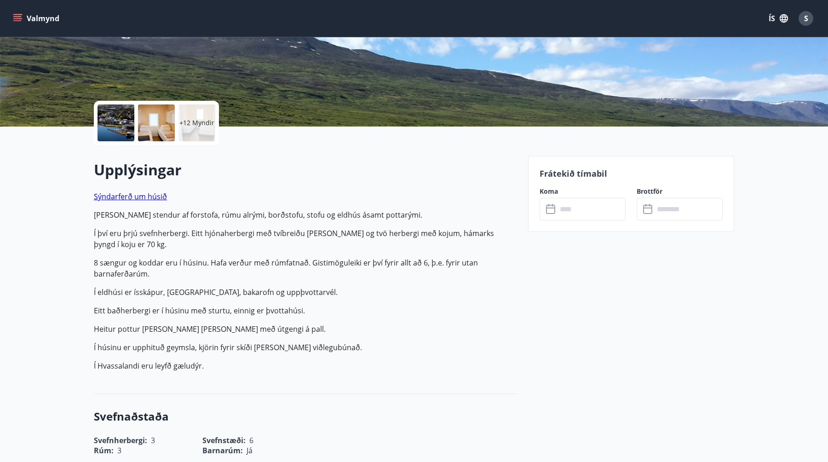
click at [368, 318] on p "Sýndarferð um húsið Það saman stendur af forstofa, rúmu alrými, borðstofu, stof…" at bounding box center [305, 281] width 423 height 180
click at [275, 306] on p "Eitt baðherbergi er í húsinu með sturtu, einnig er þvottahúsi." at bounding box center [305, 310] width 423 height 11
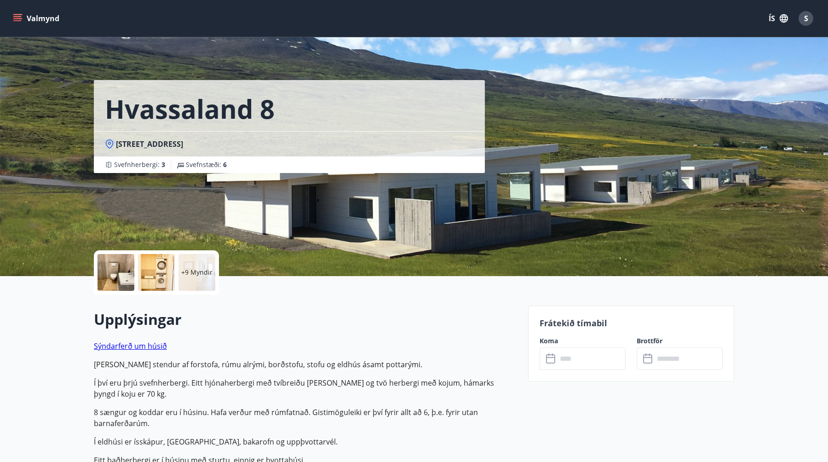
click at [147, 344] on link "Sýndarferð um húsið" at bounding box center [130, 346] width 73 height 10
click at [19, 25] on button "Valmynd" at bounding box center [37, 18] width 52 height 17
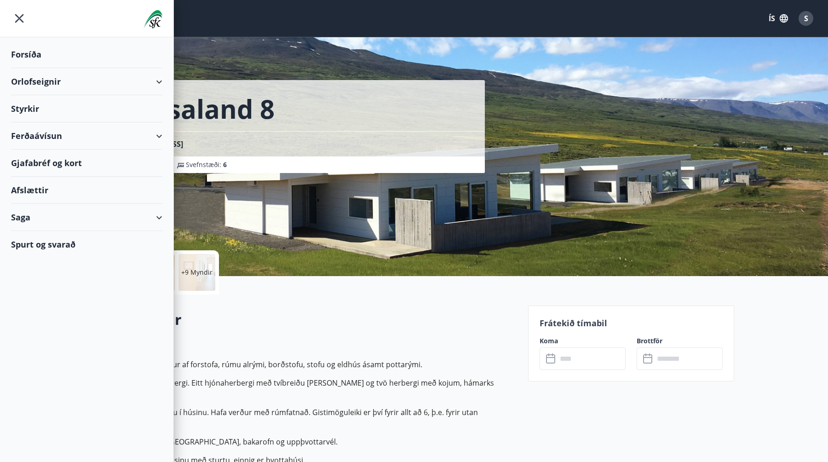
click at [64, 90] on div "Orlofseignir" at bounding box center [86, 81] width 151 height 27
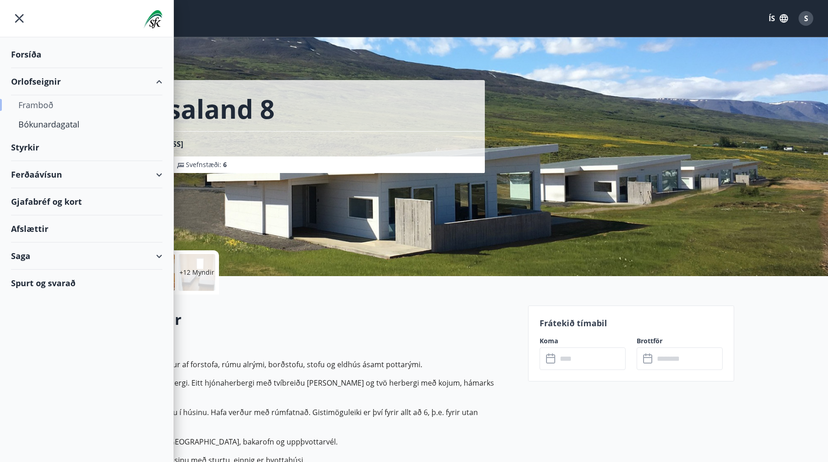
click at [47, 112] on div "Framboð" at bounding box center [86, 104] width 137 height 19
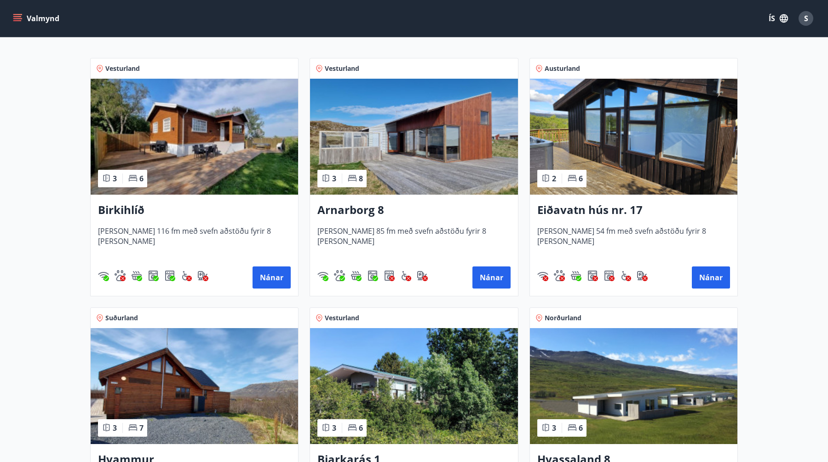
scroll to position [151, 0]
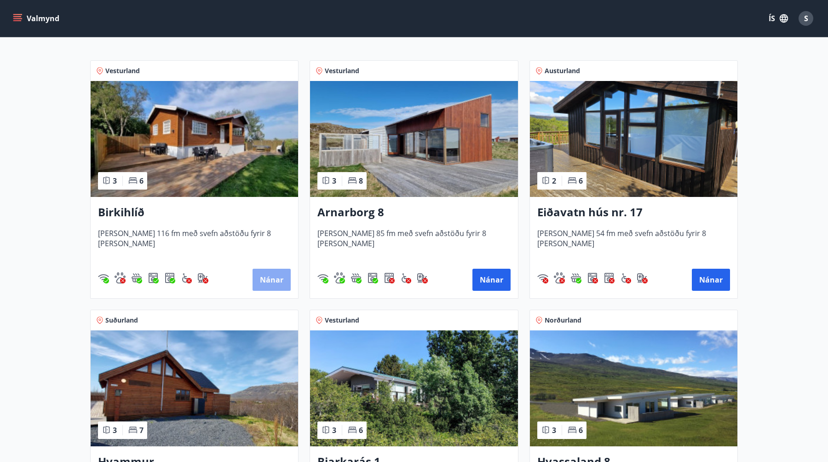
click at [260, 272] on button "Nánar" at bounding box center [272, 280] width 38 height 22
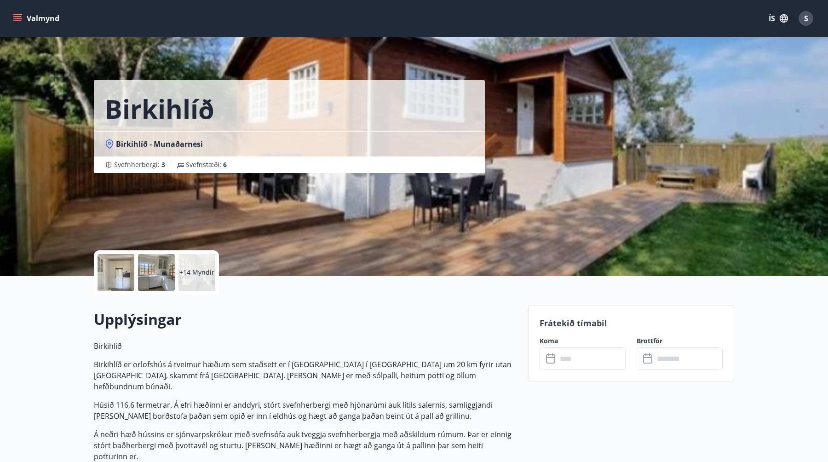
click at [108, 142] on icon at bounding box center [109, 143] width 9 height 9
click at [190, 275] on p "+14 Myndir" at bounding box center [196, 272] width 35 height 9
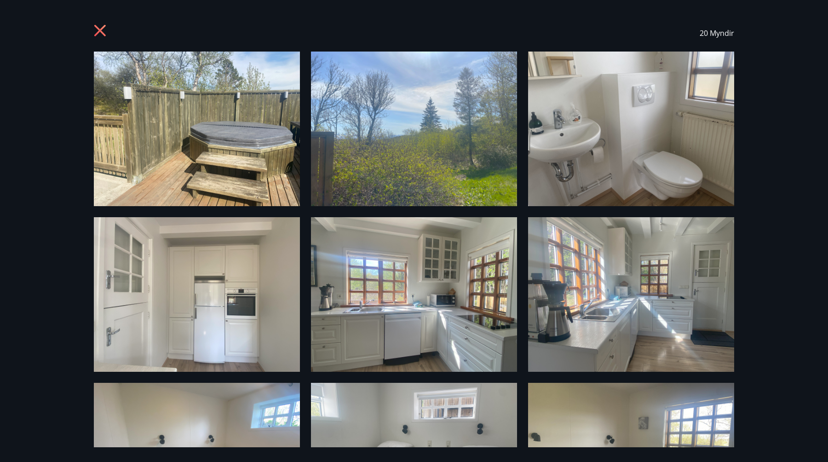
click at [147, 115] on img at bounding box center [197, 129] width 206 height 155
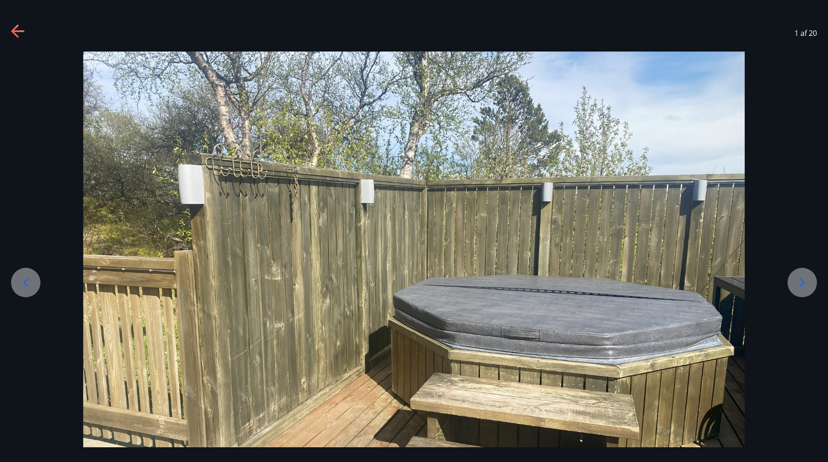
click at [804, 271] on div at bounding box center [802, 282] width 29 height 29
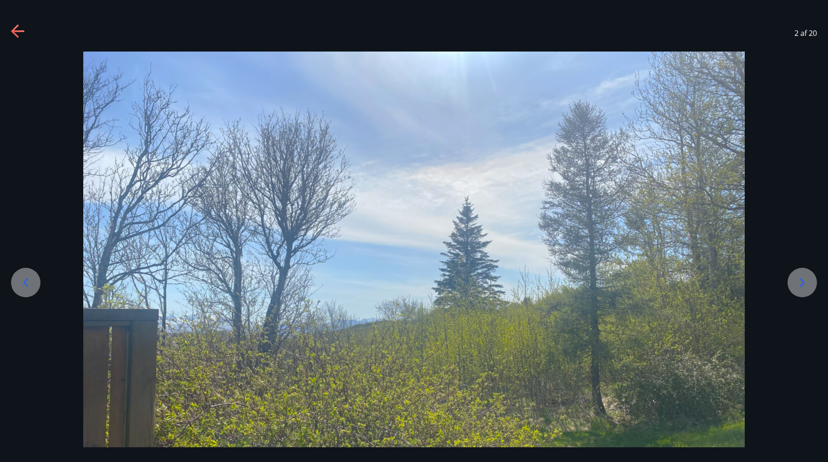
click at [803, 283] on icon at bounding box center [802, 282] width 5 height 9
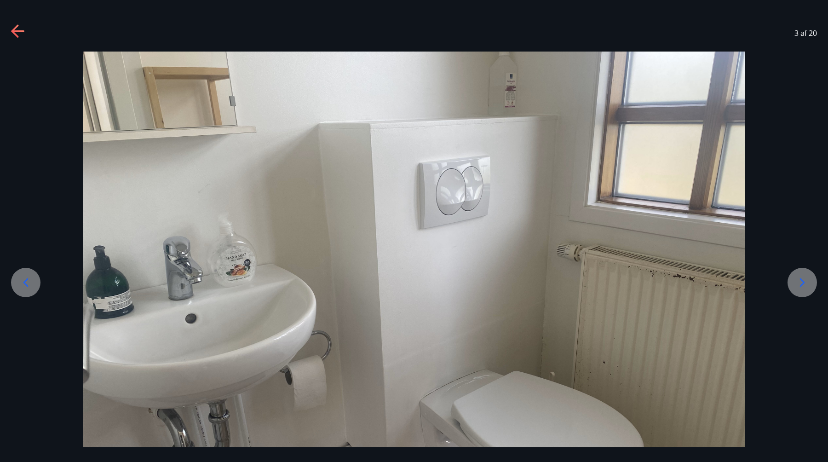
click at [803, 283] on icon at bounding box center [802, 282] width 5 height 9
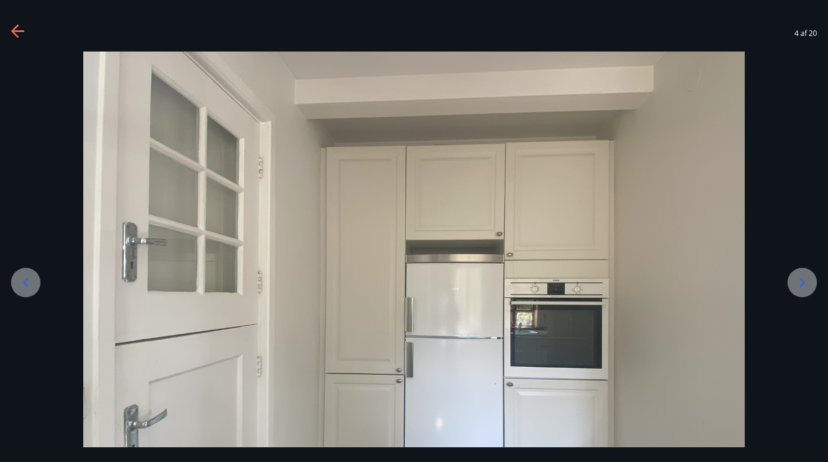
click at [803, 283] on icon at bounding box center [802, 282] width 5 height 9
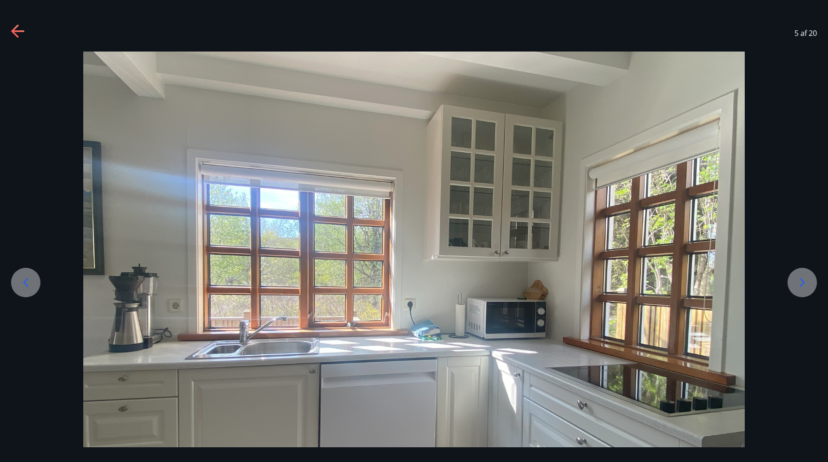
click at [803, 283] on icon at bounding box center [802, 282] width 5 height 9
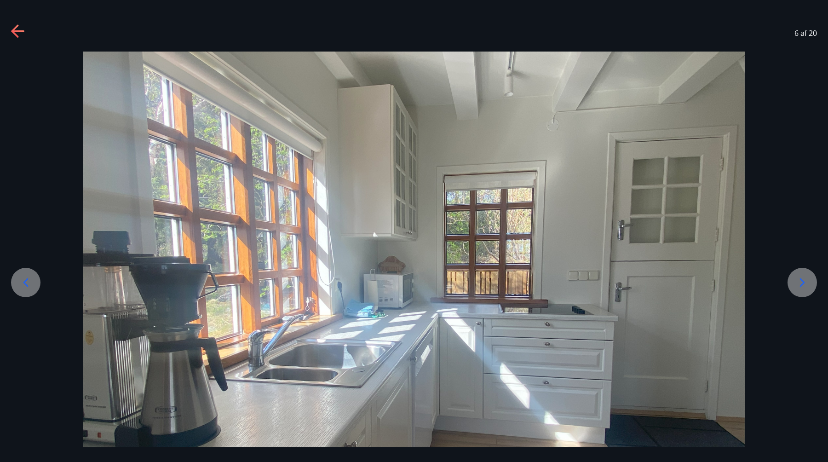
click at [803, 283] on icon at bounding box center [802, 282] width 5 height 9
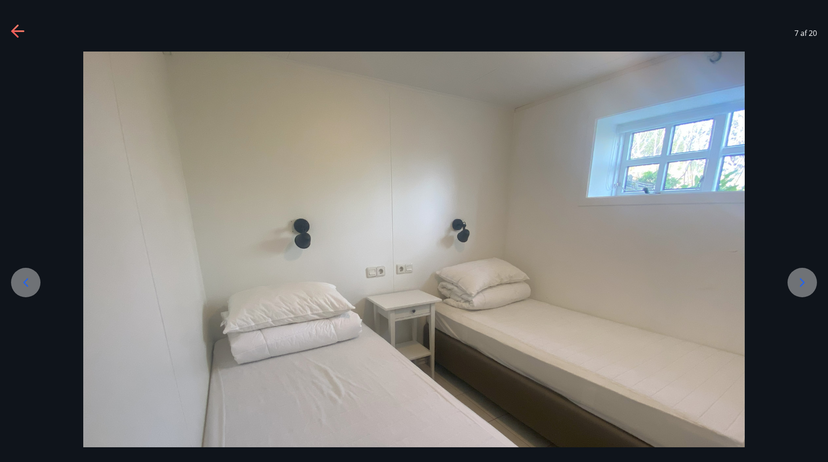
click at [40, 270] on div at bounding box center [414, 300] width 828 height 497
click at [31, 282] on icon at bounding box center [25, 282] width 15 height 15
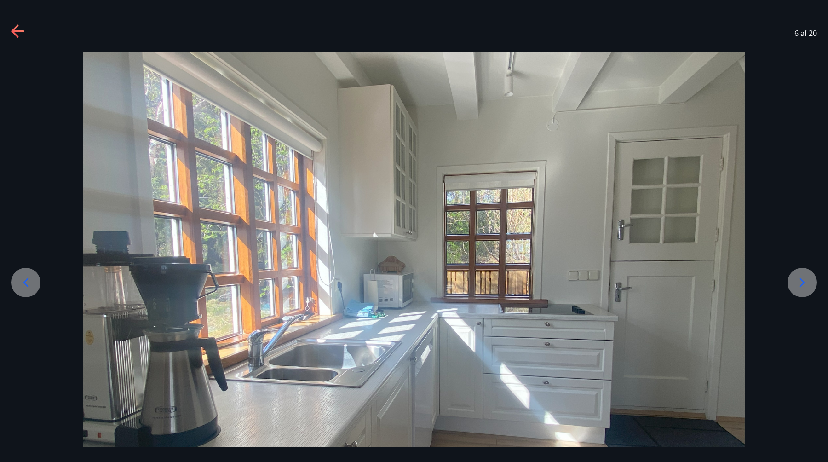
click at [803, 285] on icon at bounding box center [802, 282] width 15 height 15
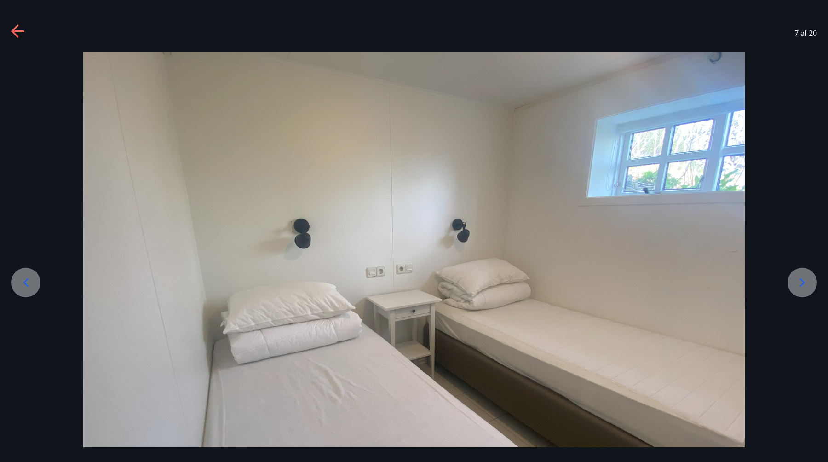
click at [803, 285] on icon at bounding box center [802, 282] width 15 height 15
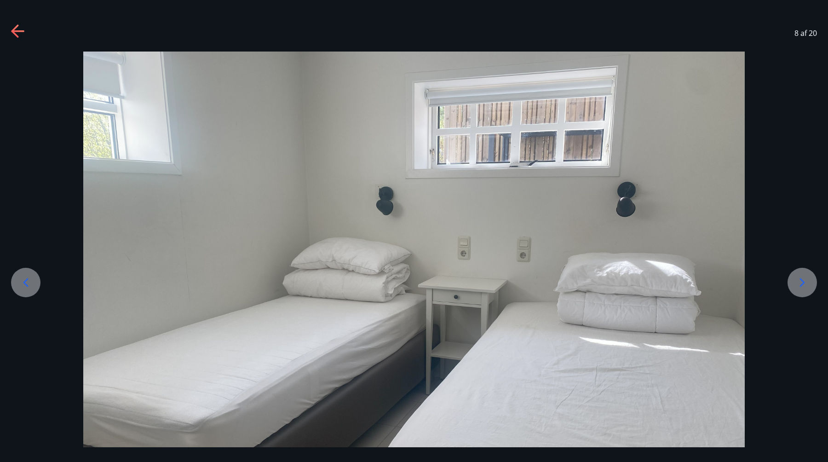
click at [803, 285] on icon at bounding box center [802, 282] width 15 height 15
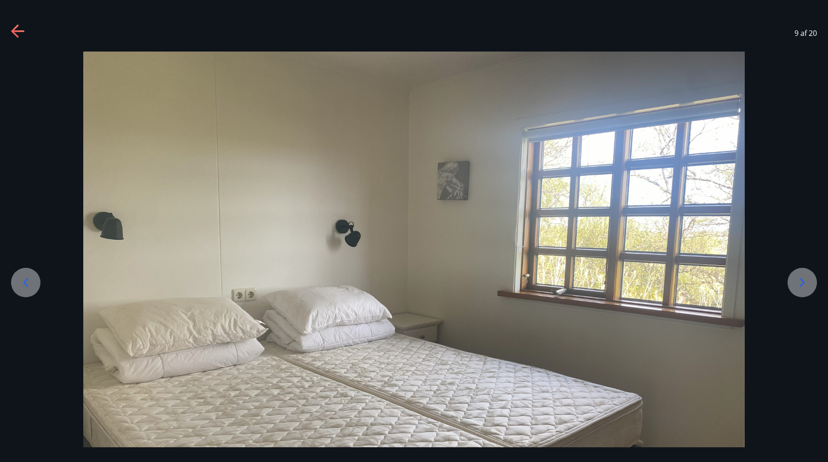
click at [803, 285] on icon at bounding box center [802, 282] width 15 height 15
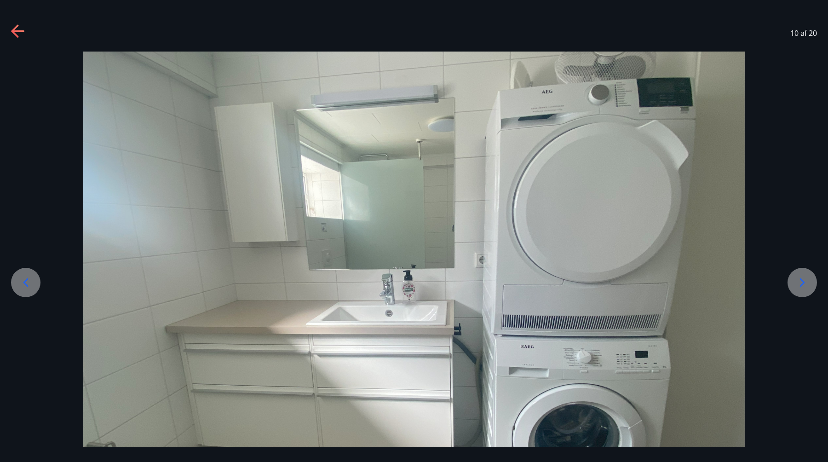
click at [803, 285] on icon at bounding box center [802, 282] width 15 height 15
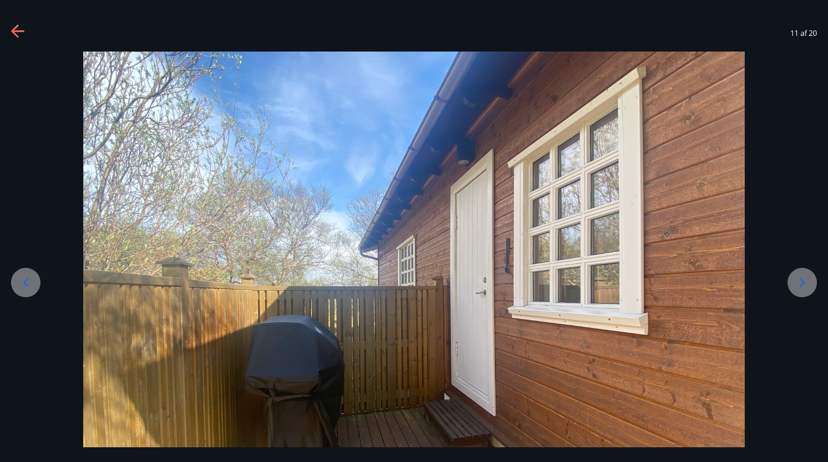
click at [803, 285] on icon at bounding box center [802, 282] width 15 height 15
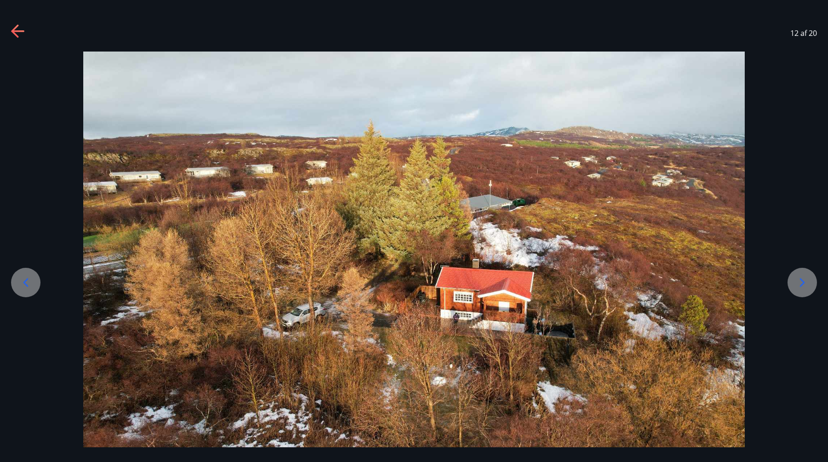
click at [803, 285] on icon at bounding box center [802, 282] width 15 height 15
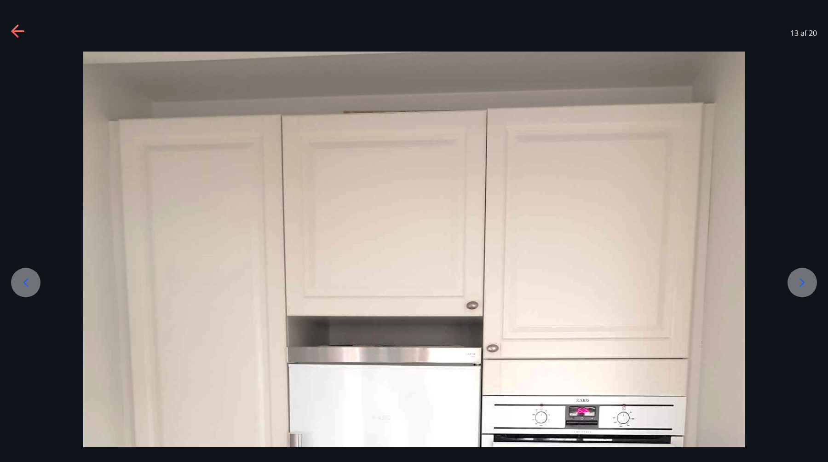
click at [31, 280] on icon at bounding box center [25, 282] width 15 height 15
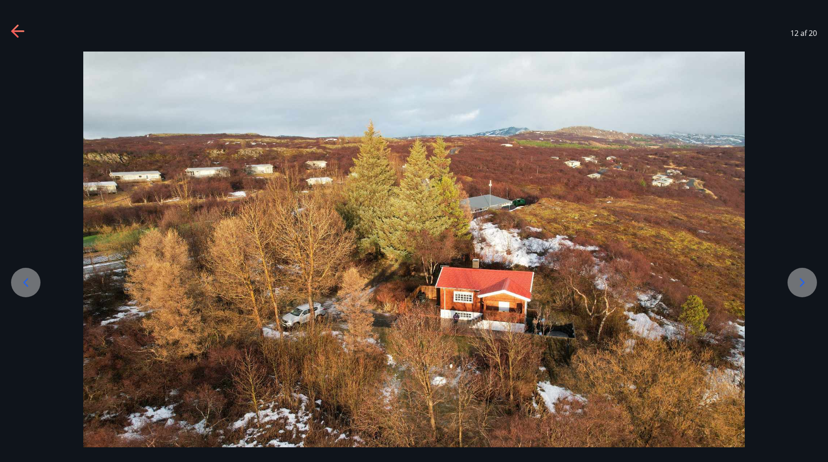
click at [804, 280] on icon at bounding box center [802, 282] width 15 height 15
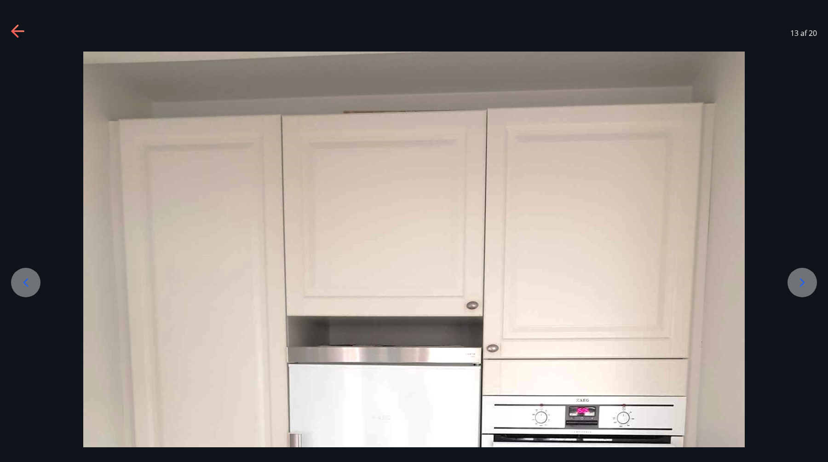
click at [804, 279] on icon at bounding box center [802, 282] width 15 height 15
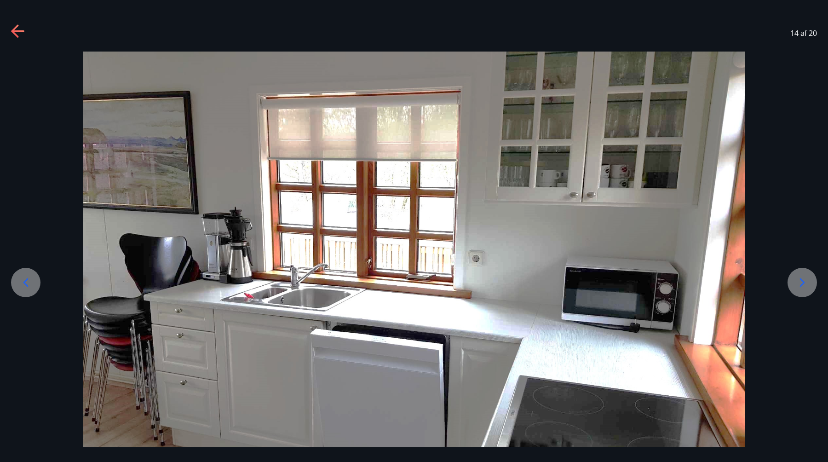
click at [804, 279] on icon at bounding box center [802, 282] width 15 height 15
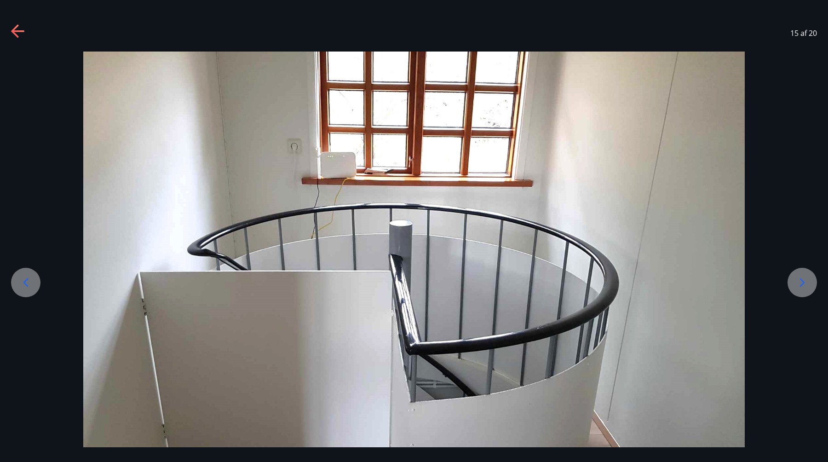
click at [804, 279] on icon at bounding box center [802, 282] width 15 height 15
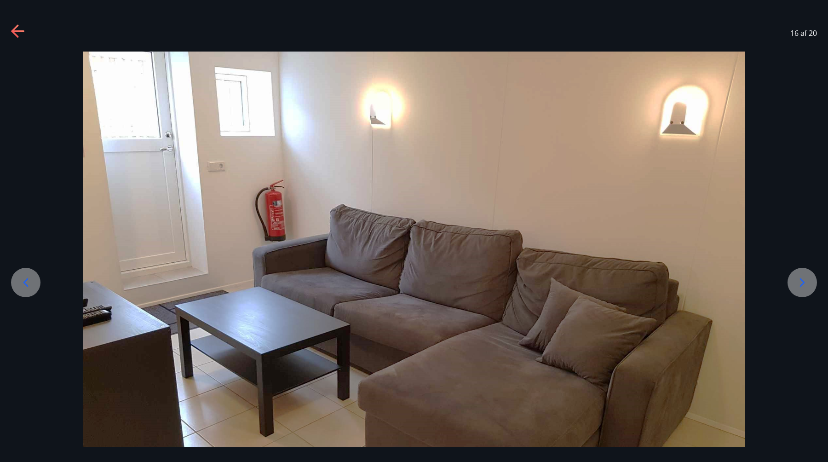
click at [803, 280] on icon at bounding box center [802, 282] width 5 height 9
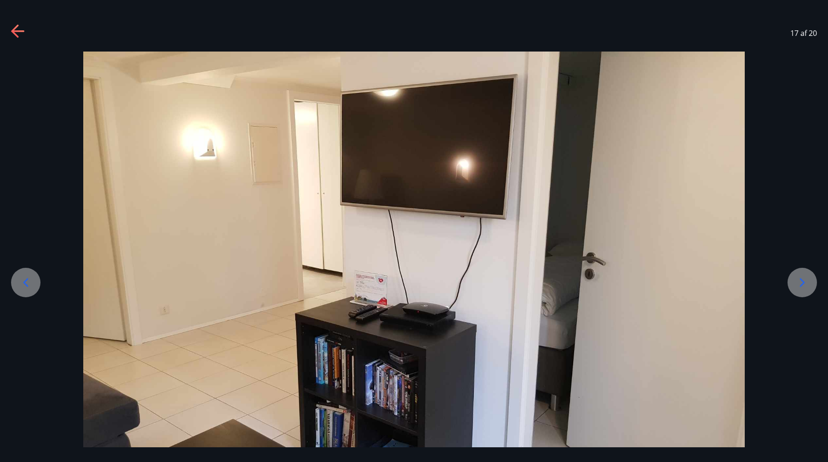
click at [803, 280] on icon at bounding box center [802, 282] width 5 height 9
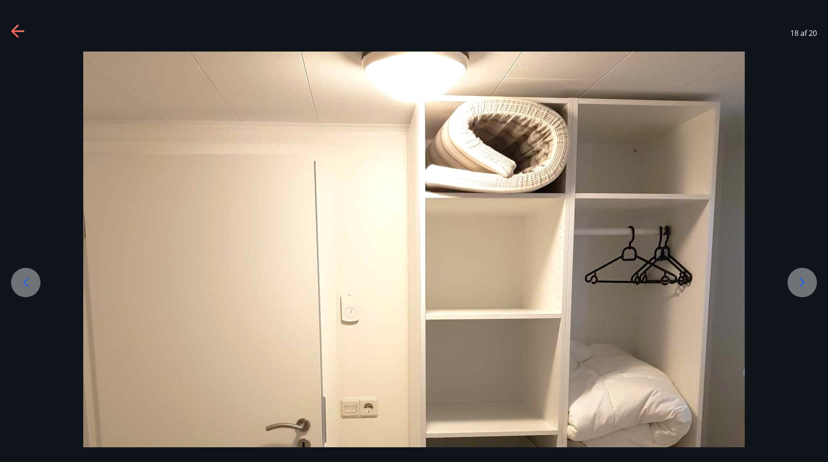
click at [803, 280] on icon at bounding box center [802, 282] width 5 height 9
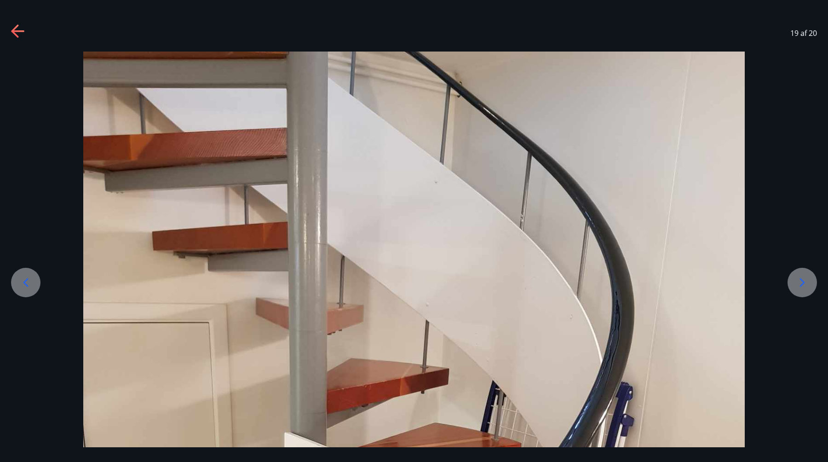
click at [803, 280] on icon at bounding box center [802, 282] width 5 height 9
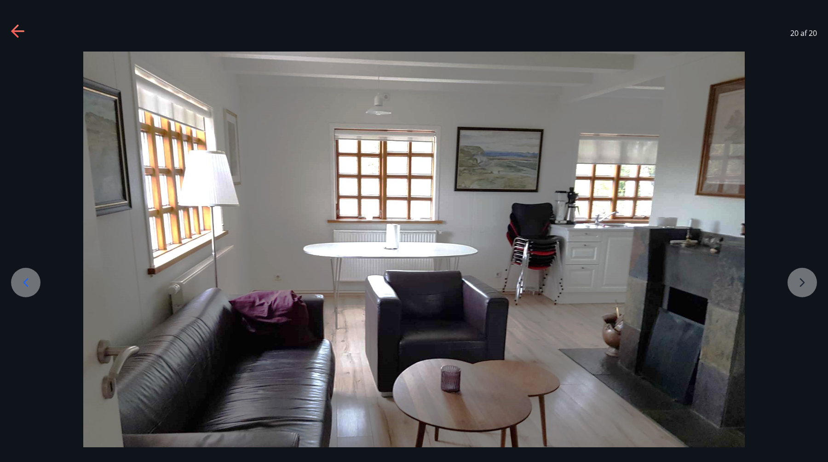
click at [803, 280] on div at bounding box center [414, 300] width 828 height 497
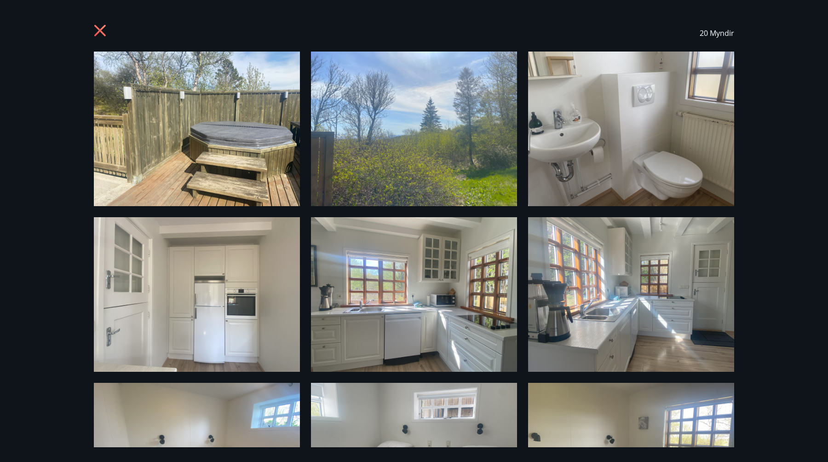
click at [99, 26] on icon at bounding box center [101, 31] width 15 height 15
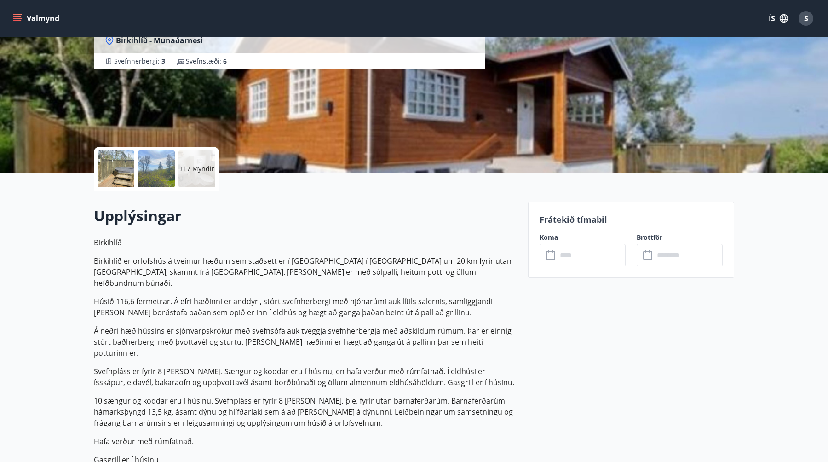
scroll to position [88, 0]
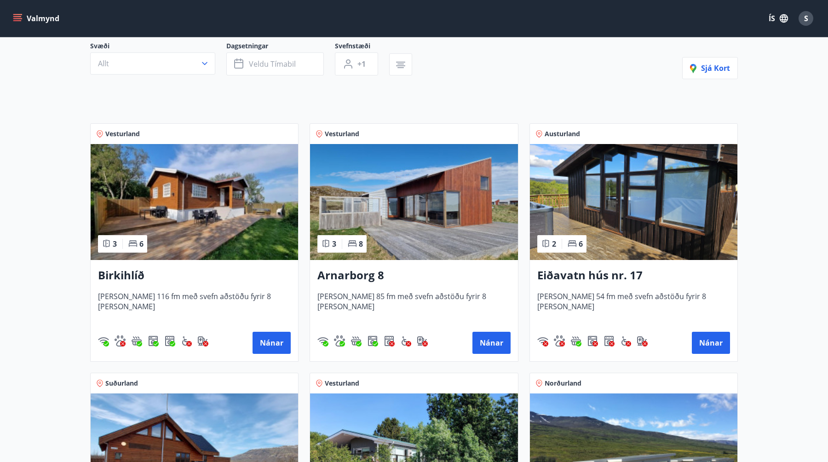
scroll to position [88, 0]
click at [453, 237] on img at bounding box center [414, 202] width 208 height 116
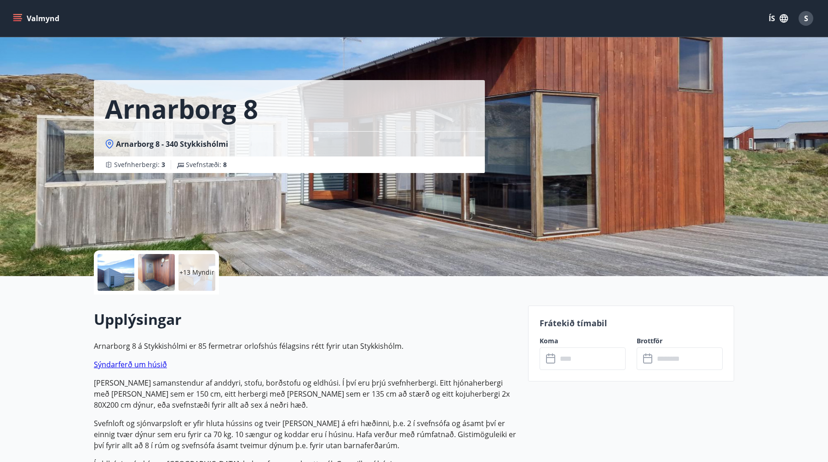
click at [453, 237] on div "Arnarborg 8 [GEOGRAPHIC_DATA] 8 - 340 Stykkishólmi Svefnherbergi : 3 Svefnstæði…" at bounding box center [307, 138] width 427 height 276
click at [130, 271] on div at bounding box center [116, 272] width 37 height 37
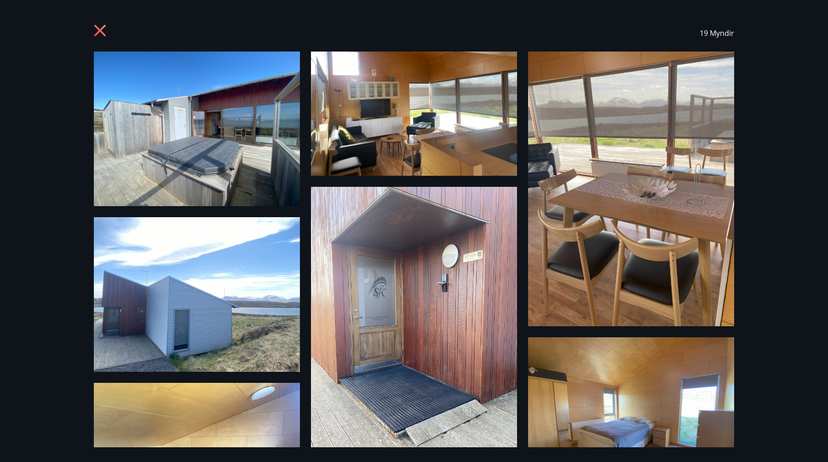
click at [250, 161] on img at bounding box center [197, 129] width 206 height 155
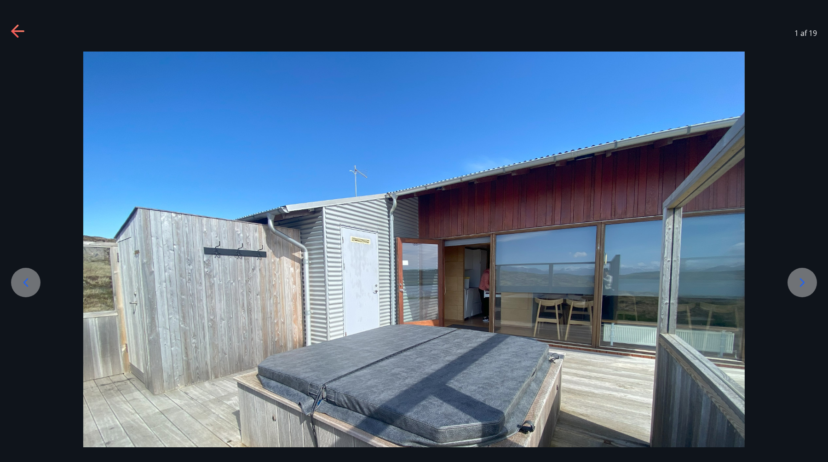
click at [809, 293] on div at bounding box center [802, 282] width 29 height 29
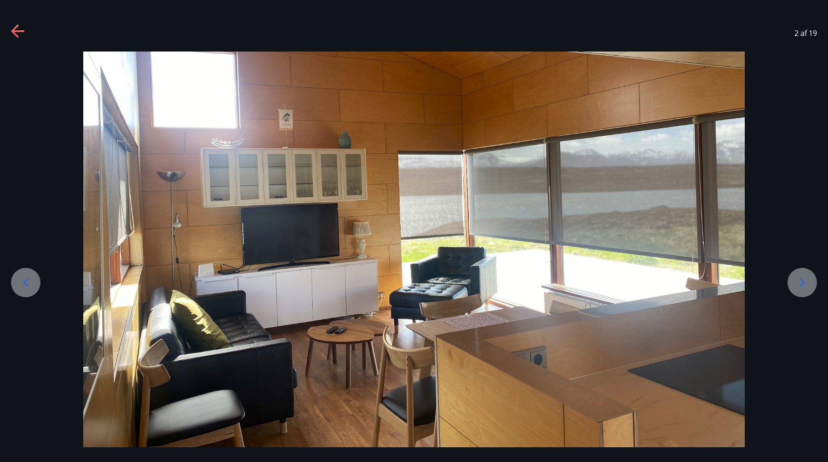
click at [803, 286] on icon at bounding box center [802, 282] width 15 height 15
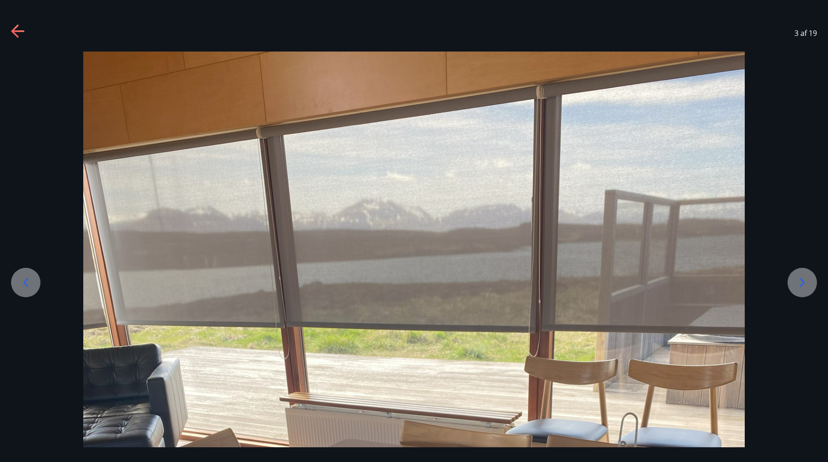
click at [801, 283] on icon at bounding box center [802, 282] width 15 height 15
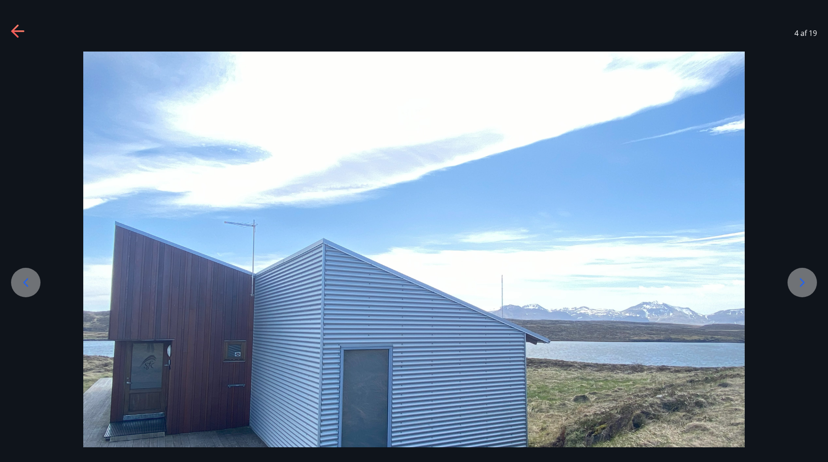
click at [801, 283] on icon at bounding box center [802, 282] width 15 height 15
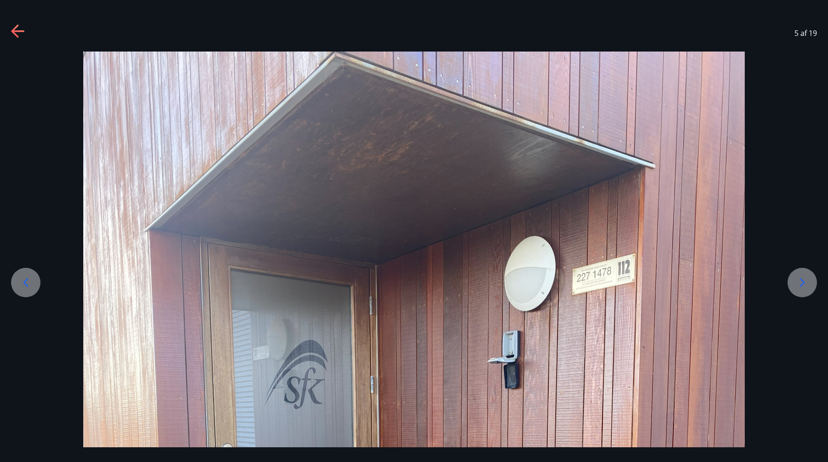
click at [801, 283] on icon at bounding box center [802, 282] width 15 height 15
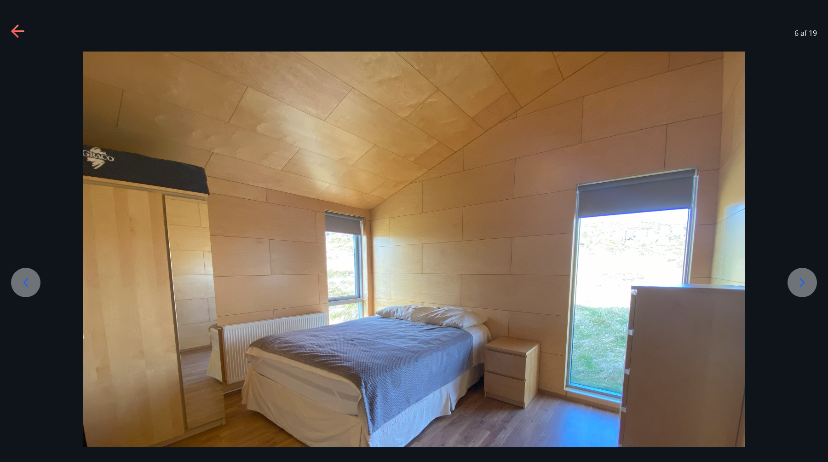
click at [801, 283] on icon at bounding box center [802, 282] width 15 height 15
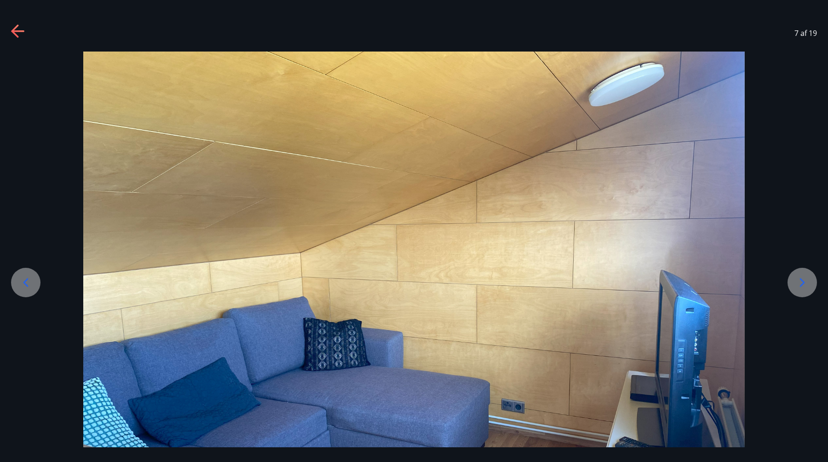
click at [801, 283] on icon at bounding box center [802, 282] width 15 height 15
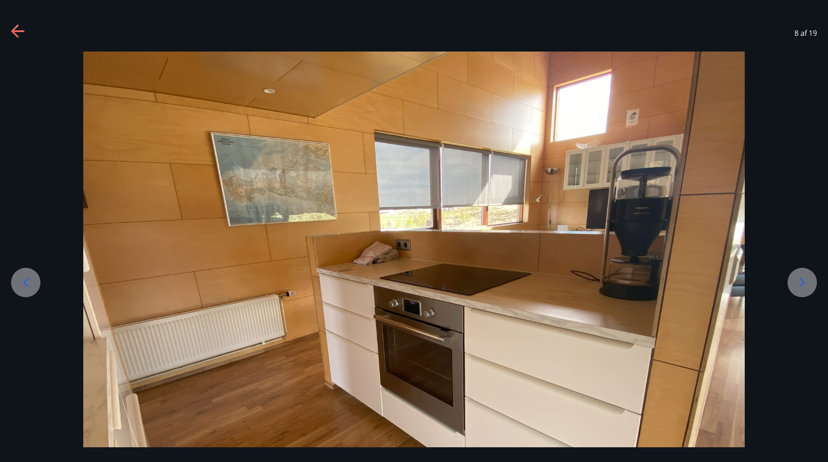
click at [801, 283] on icon at bounding box center [802, 282] width 15 height 15
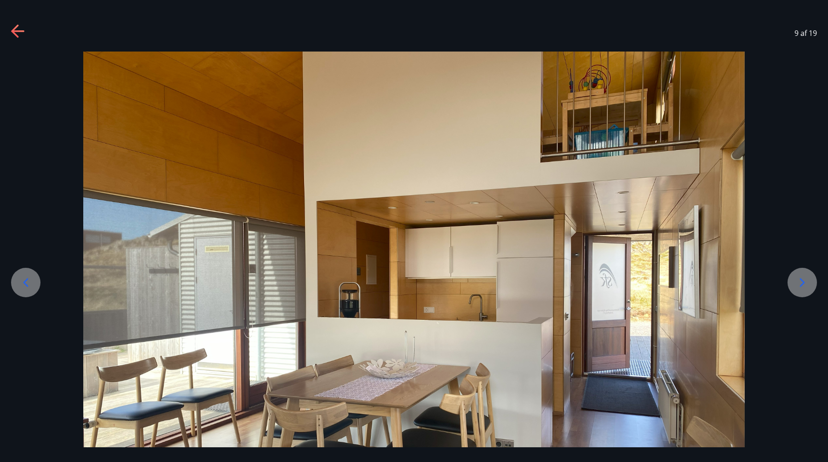
click at [801, 283] on icon at bounding box center [802, 282] width 15 height 15
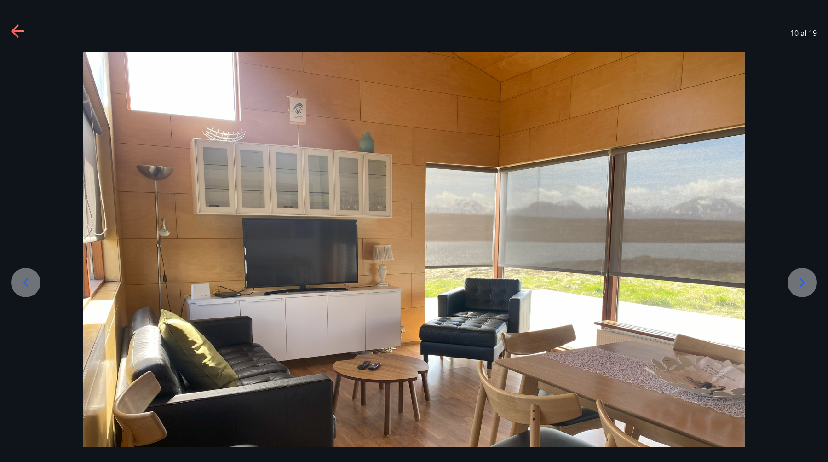
click at [801, 283] on icon at bounding box center [802, 282] width 15 height 15
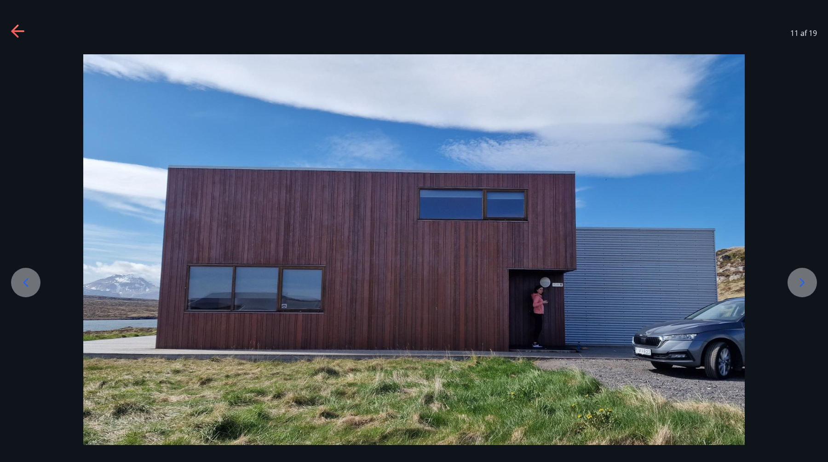
click at [801, 283] on icon at bounding box center [802, 282] width 15 height 15
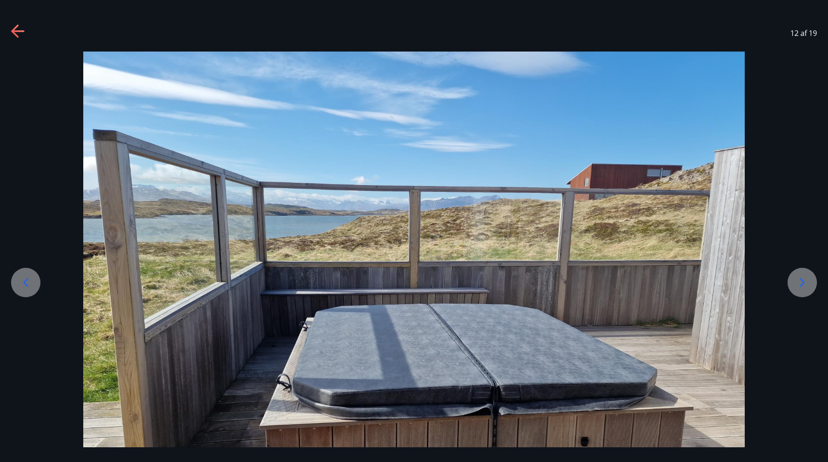
click at [801, 283] on icon at bounding box center [802, 282] width 15 height 15
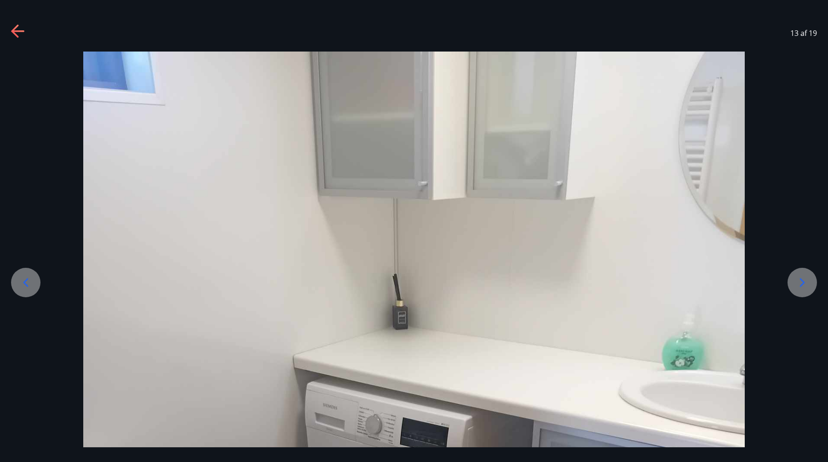
click at [801, 283] on icon at bounding box center [802, 282] width 15 height 15
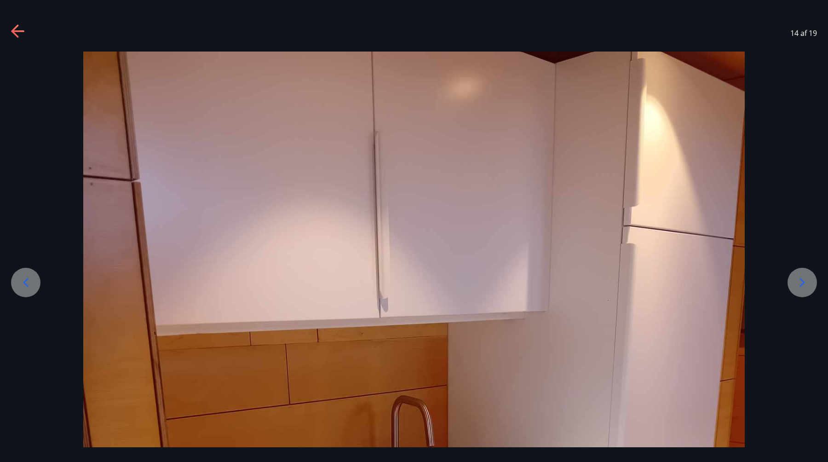
click at [801, 283] on icon at bounding box center [802, 282] width 15 height 15
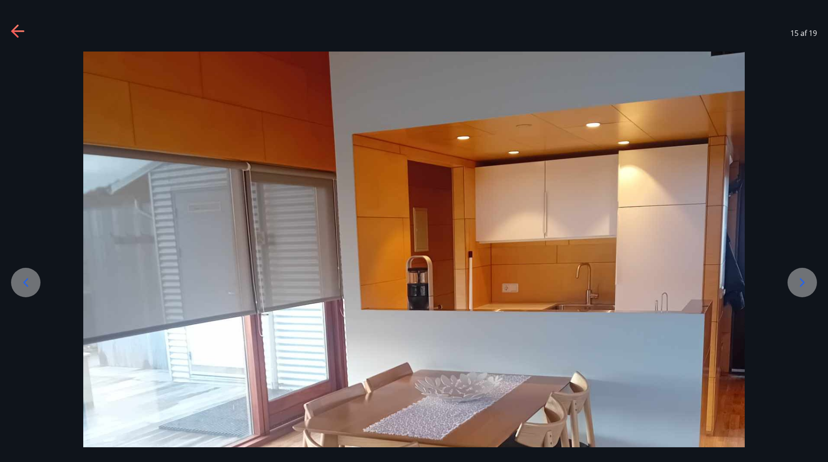
click at [801, 283] on icon at bounding box center [802, 282] width 15 height 15
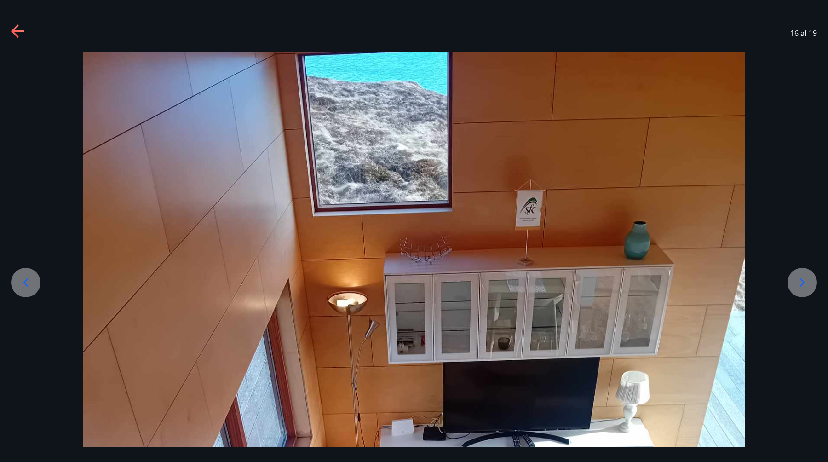
click at [801, 283] on icon at bounding box center [802, 282] width 15 height 15
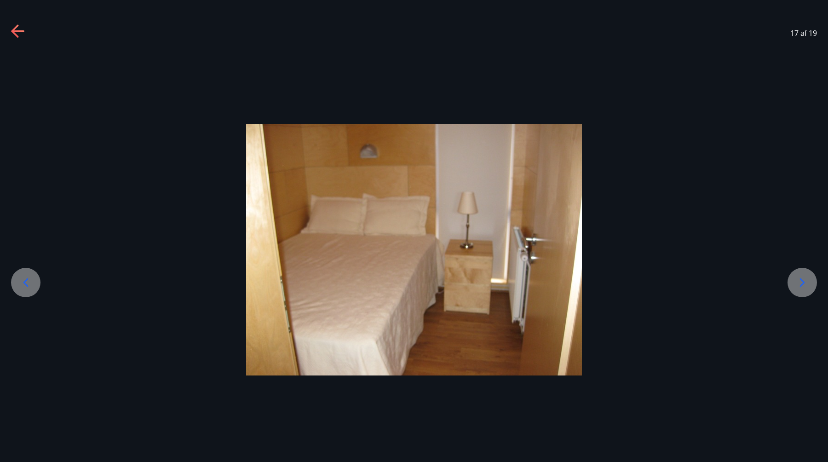
click at [801, 283] on icon at bounding box center [802, 282] width 15 height 15
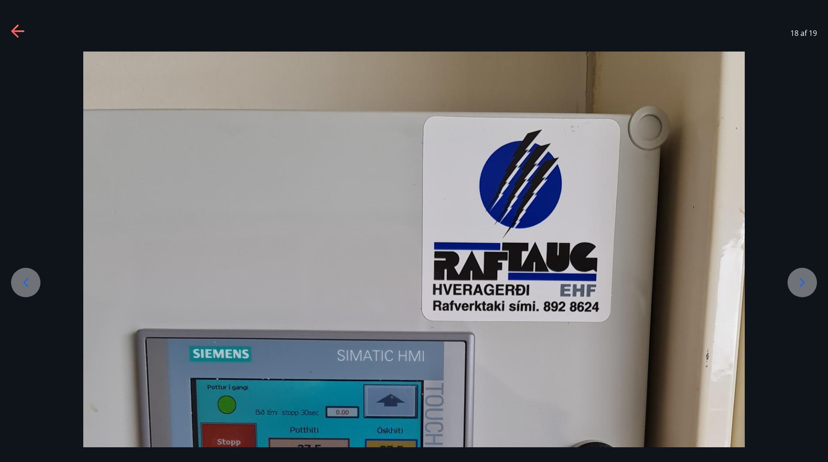
click at [801, 283] on icon at bounding box center [802, 282] width 15 height 15
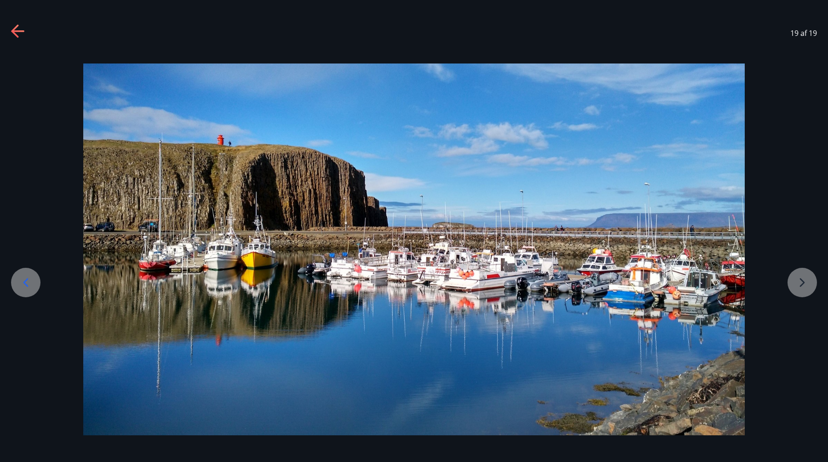
click at [804, 285] on div at bounding box center [414, 250] width 828 height 396
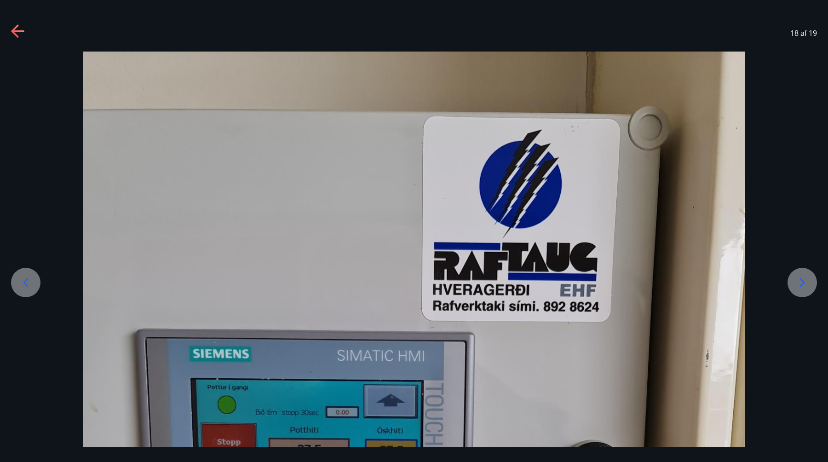
click at [804, 285] on icon at bounding box center [802, 282] width 15 height 15
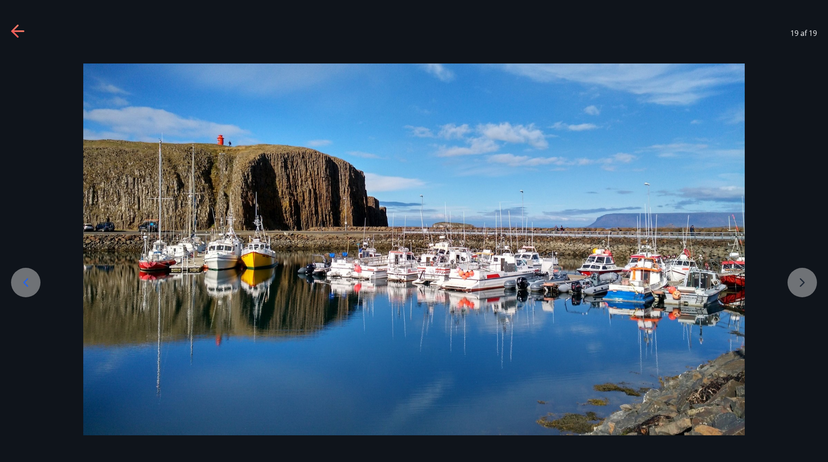
click at [804, 285] on div at bounding box center [414, 250] width 828 height 372
click at [795, 278] on div at bounding box center [414, 250] width 828 height 372
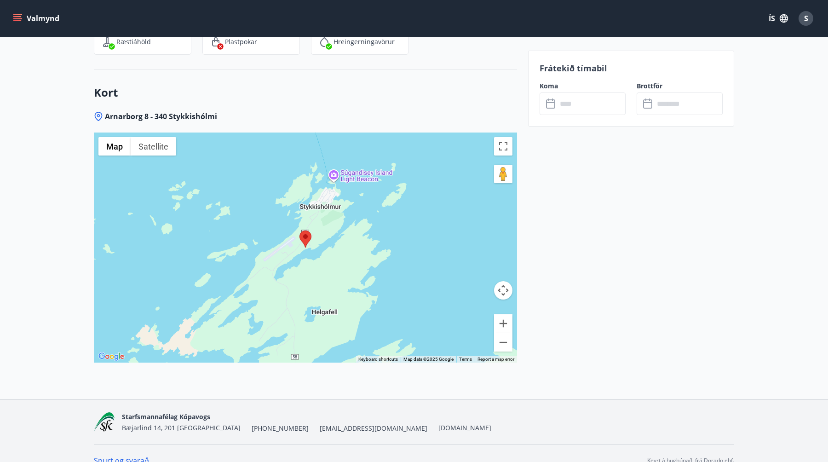
scroll to position [1624, 0]
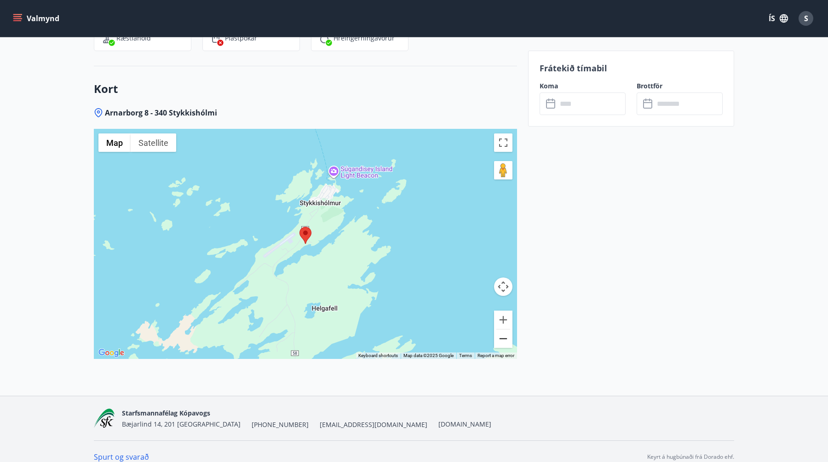
click at [503, 330] on button "Zoom out" at bounding box center [503, 339] width 18 height 18
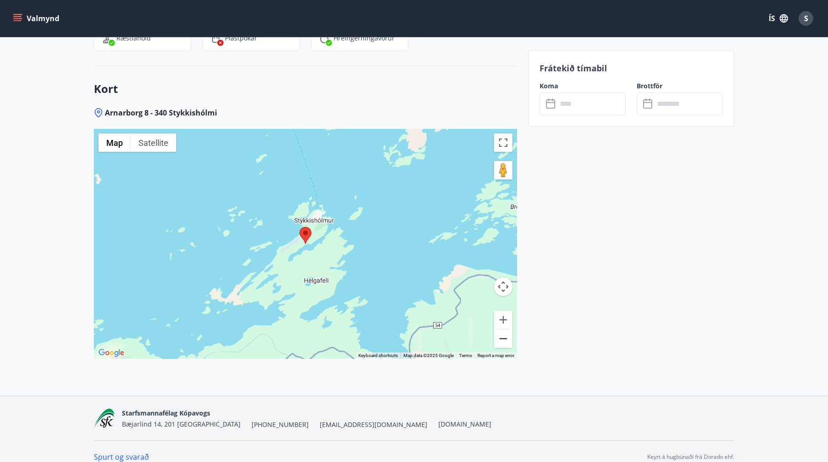
click at [503, 330] on button "Zoom out" at bounding box center [503, 339] width 18 height 18
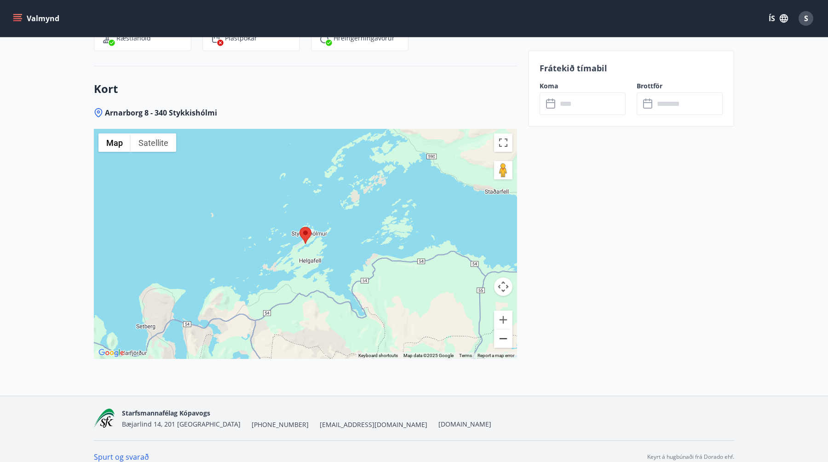
click at [503, 330] on button "Zoom out" at bounding box center [503, 339] width 18 height 18
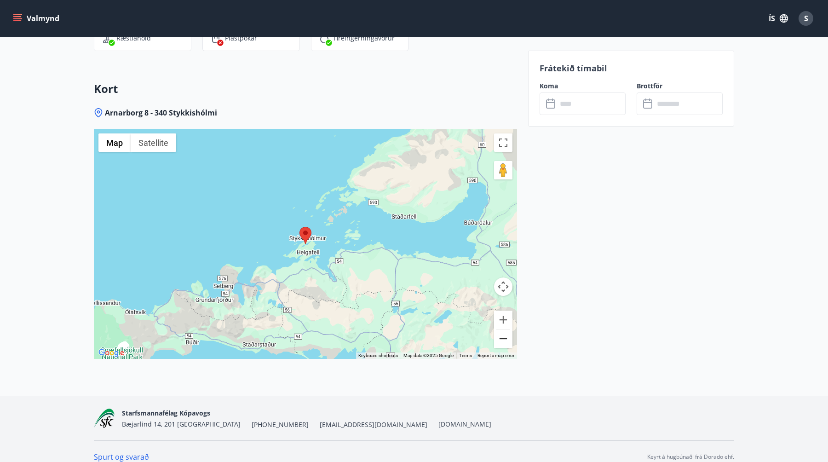
click at [503, 330] on button "Zoom out" at bounding box center [503, 339] width 18 height 18
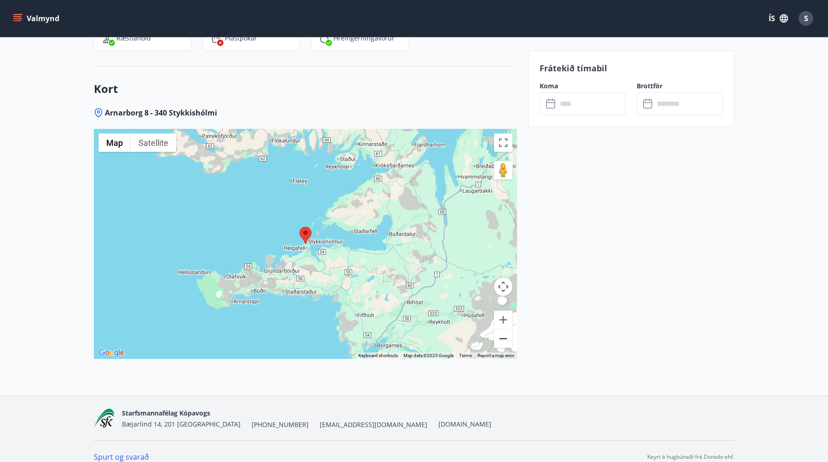
click at [503, 330] on button "Zoom out" at bounding box center [503, 339] width 18 height 18
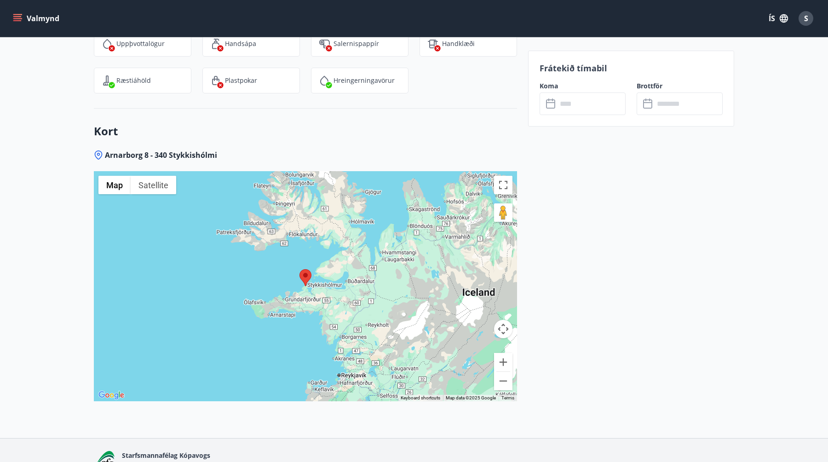
scroll to position [1551, 0]
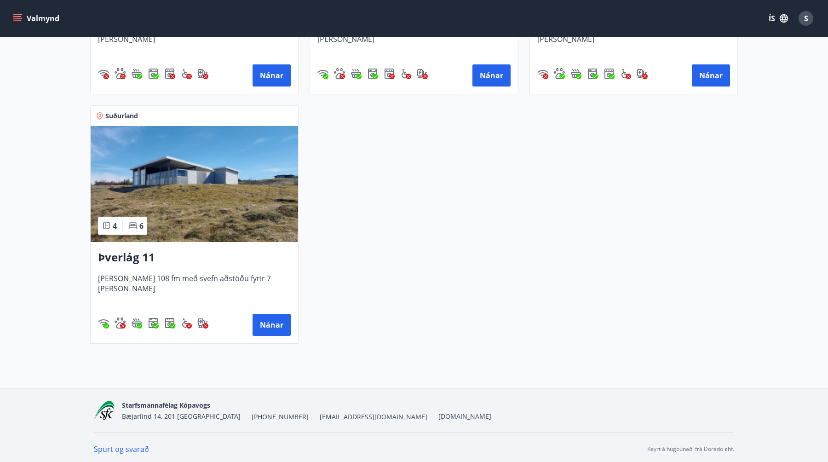
scroll to position [605, 0]
click at [270, 319] on button "Nánar" at bounding box center [272, 324] width 38 height 22
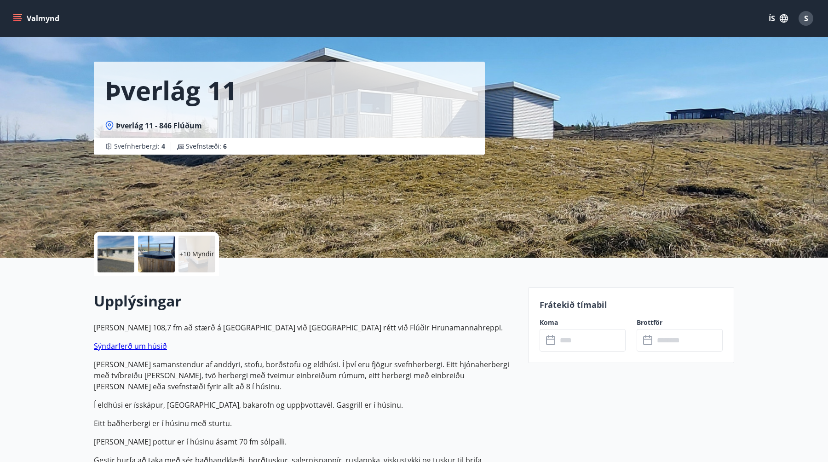
scroll to position [21, 0]
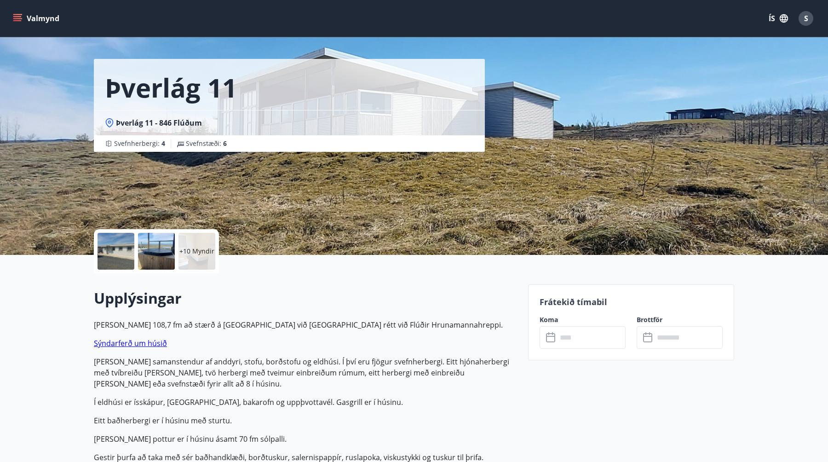
click at [116, 122] on span "Þverlág 11 - 846 Flúðum" at bounding box center [159, 123] width 86 height 10
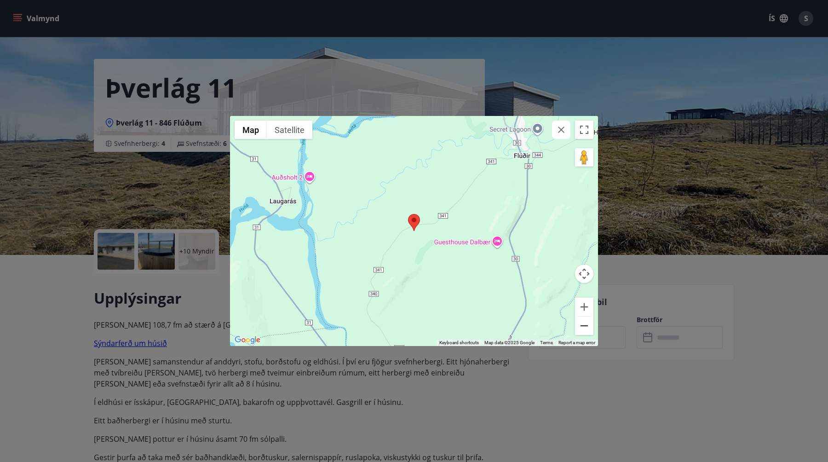
click at [584, 324] on button "Zoom out" at bounding box center [584, 326] width 18 height 18
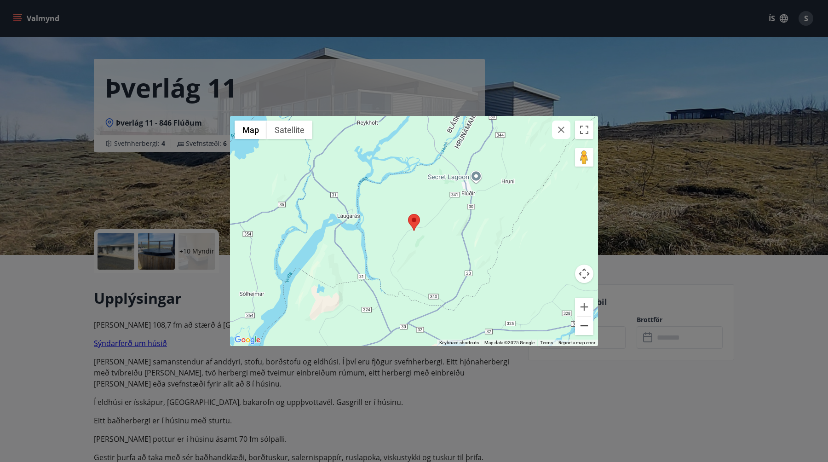
click at [584, 324] on button "Zoom out" at bounding box center [584, 326] width 18 height 18
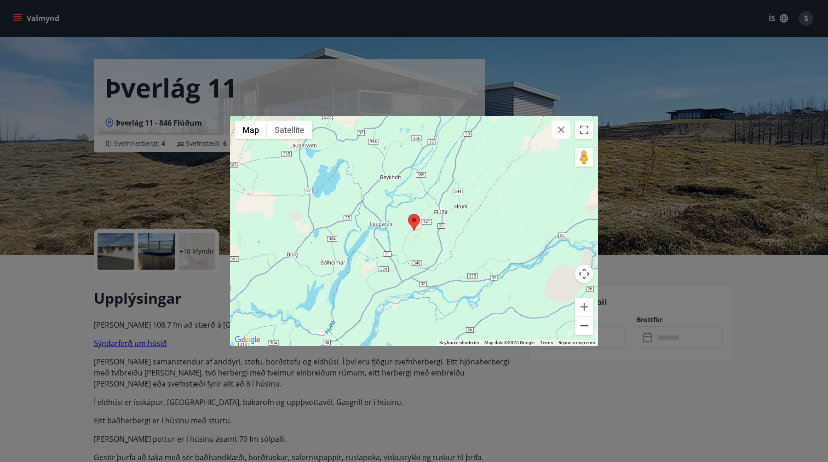
click at [584, 324] on button "Zoom out" at bounding box center [584, 326] width 18 height 18
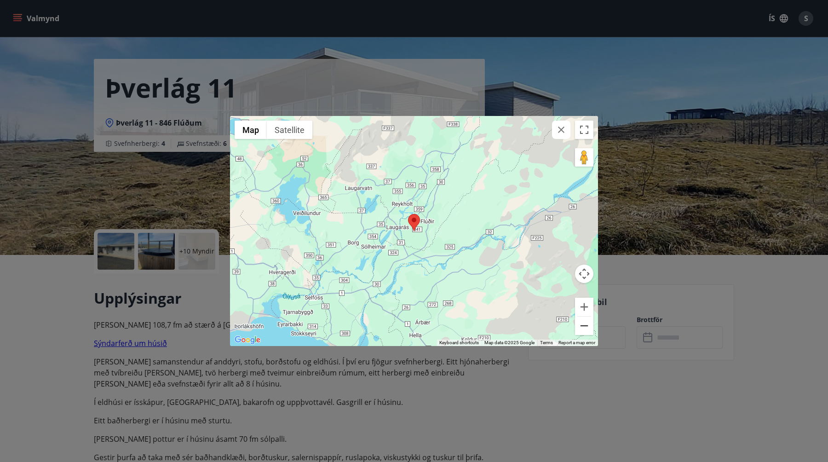
click at [584, 324] on button "Zoom out" at bounding box center [584, 326] width 18 height 18
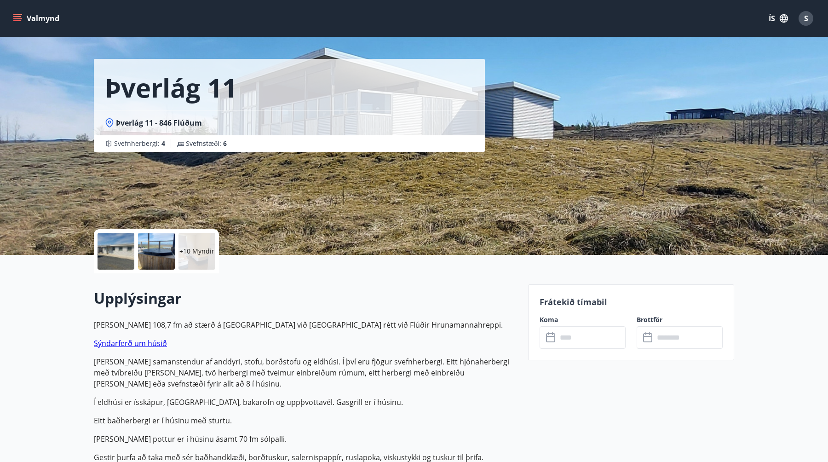
click at [133, 254] on div at bounding box center [116, 251] width 37 height 37
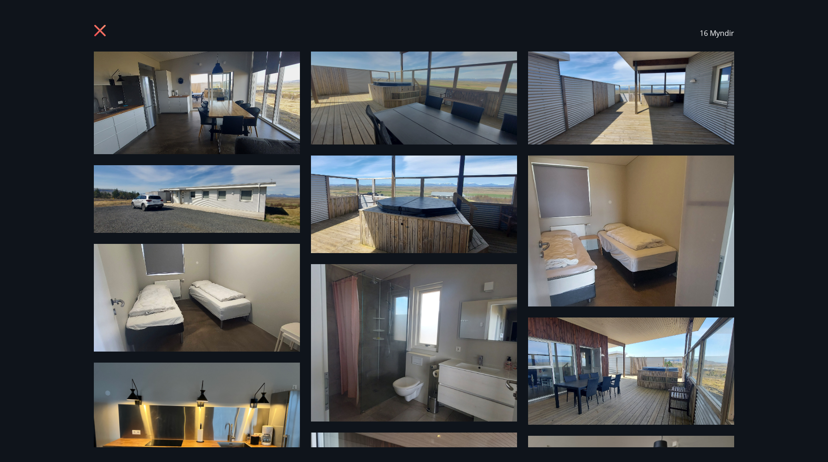
click at [211, 70] on img at bounding box center [197, 103] width 206 height 103
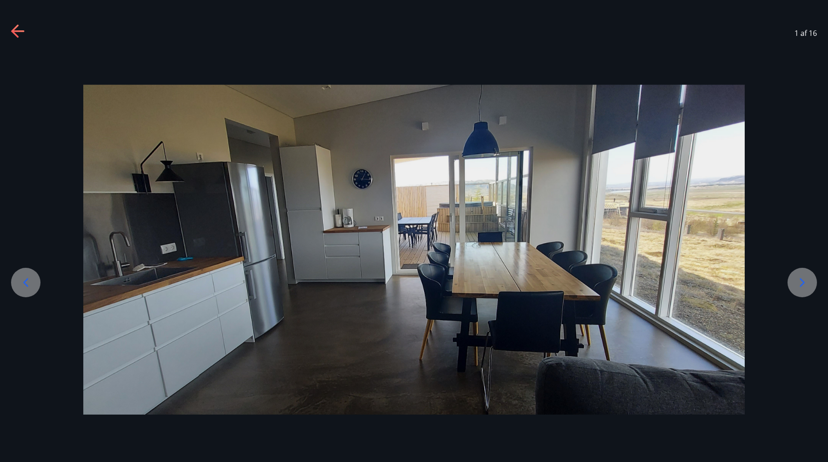
click at [801, 282] on icon at bounding box center [802, 282] width 15 height 15
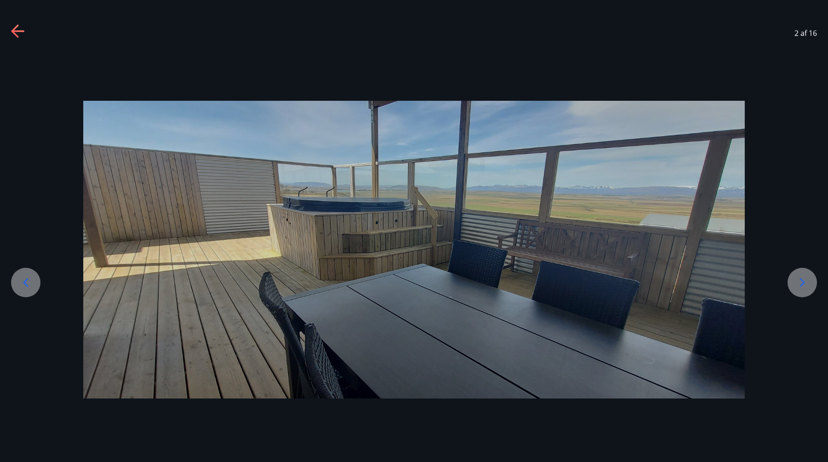
click at [801, 282] on icon at bounding box center [802, 282] width 15 height 15
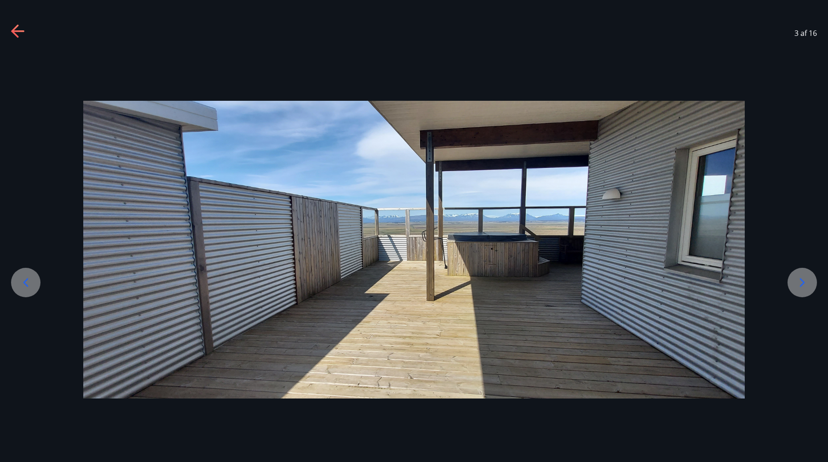
click at [801, 282] on icon at bounding box center [802, 282] width 15 height 15
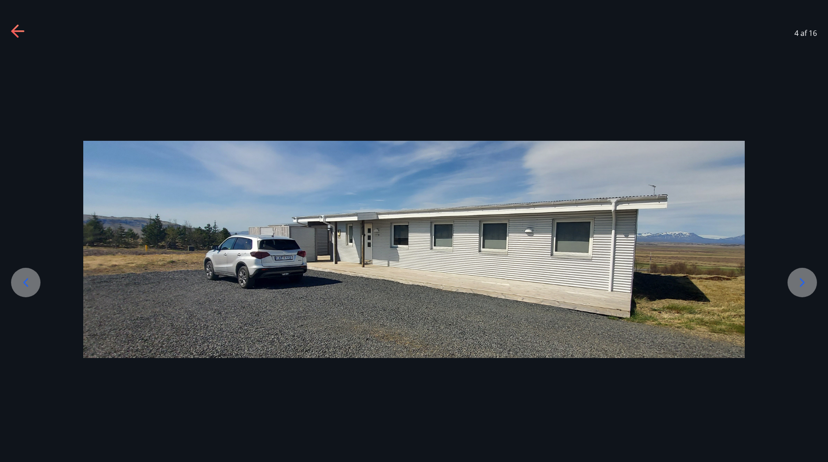
click at [801, 282] on icon at bounding box center [802, 282] width 15 height 15
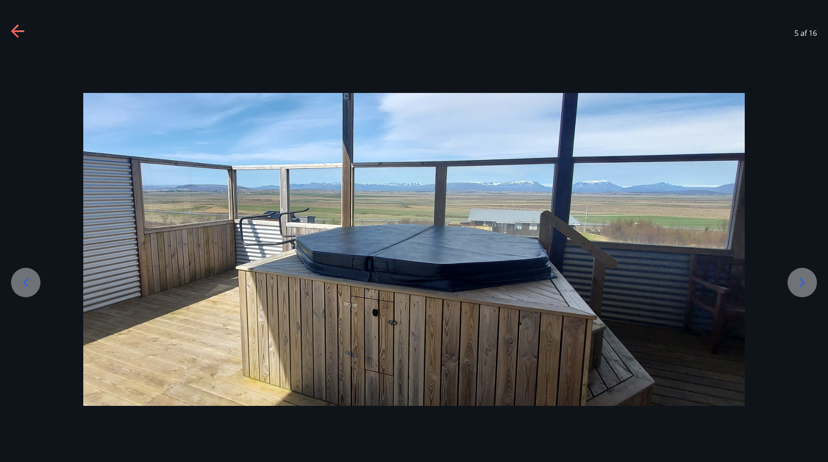
click at [801, 282] on icon at bounding box center [802, 282] width 15 height 15
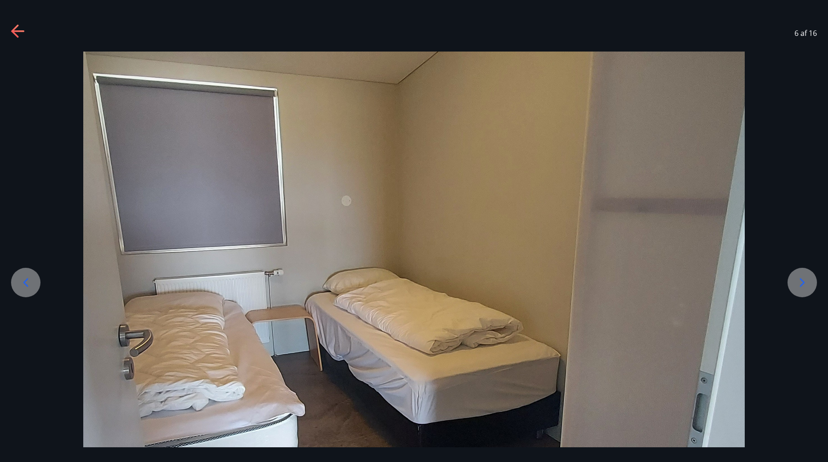
click at [801, 282] on icon at bounding box center [802, 282] width 15 height 15
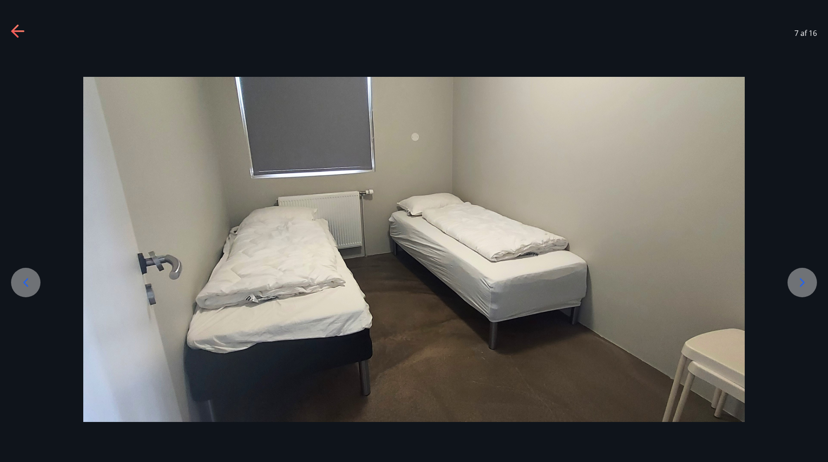
click at [801, 282] on icon at bounding box center [802, 282] width 15 height 15
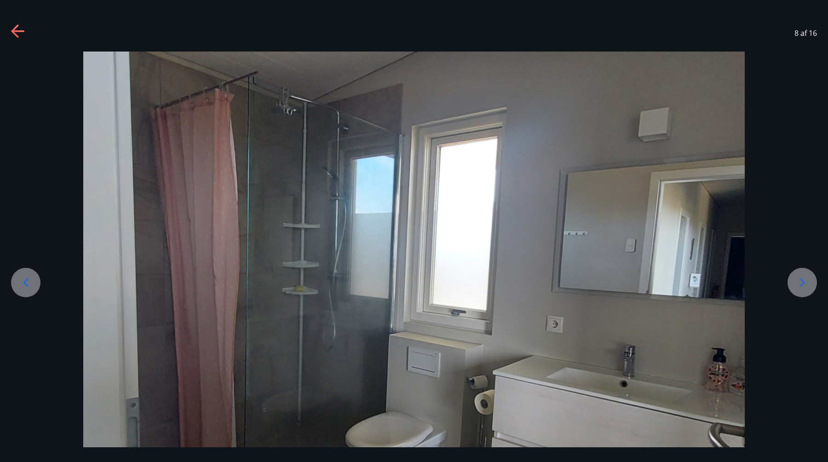
click at [801, 282] on icon at bounding box center [802, 282] width 15 height 15
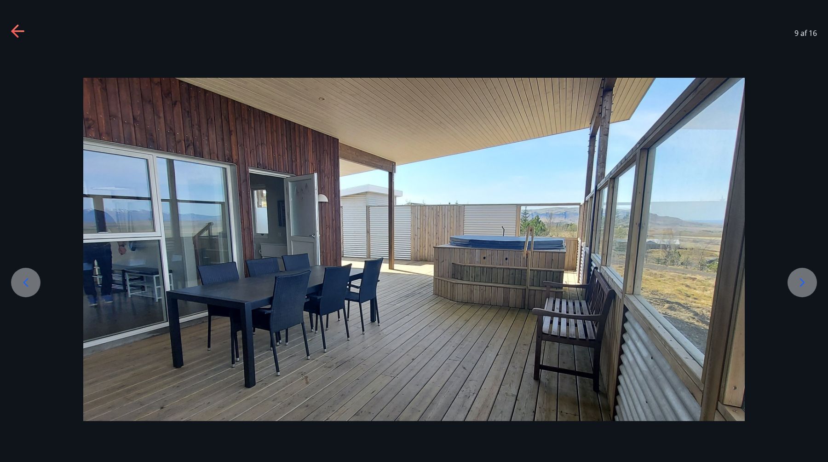
click at [801, 282] on icon at bounding box center [802, 282] width 15 height 15
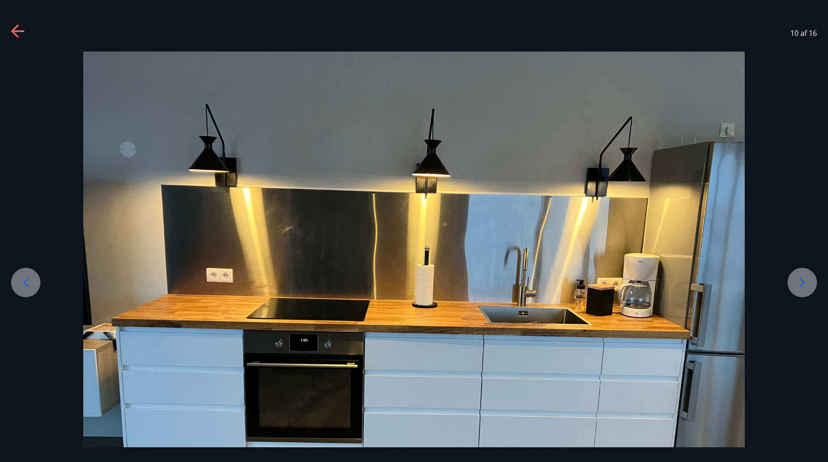
click at [801, 282] on icon at bounding box center [802, 282] width 15 height 15
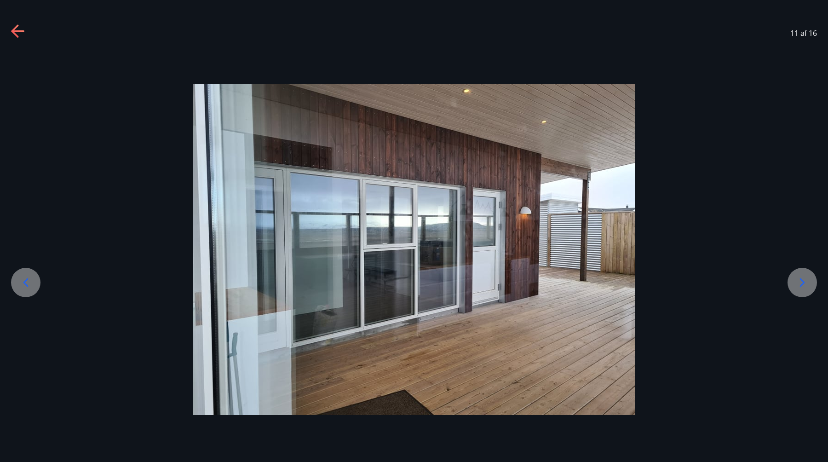
click at [801, 282] on icon at bounding box center [802, 282] width 15 height 15
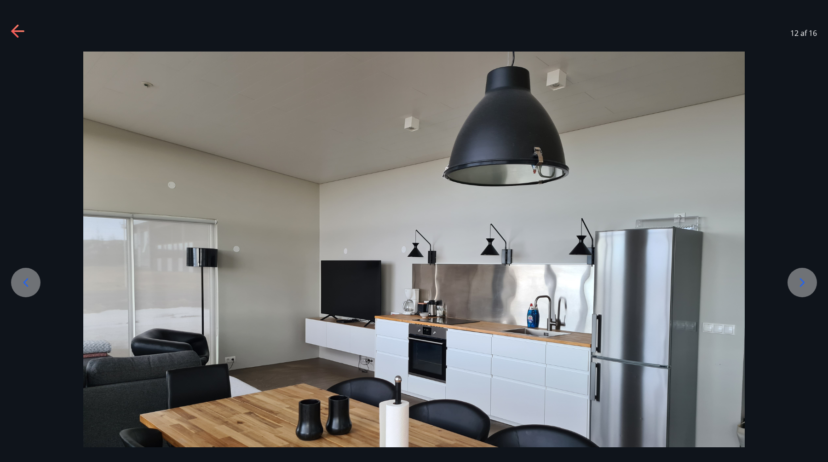
click at [801, 282] on icon at bounding box center [802, 282] width 15 height 15
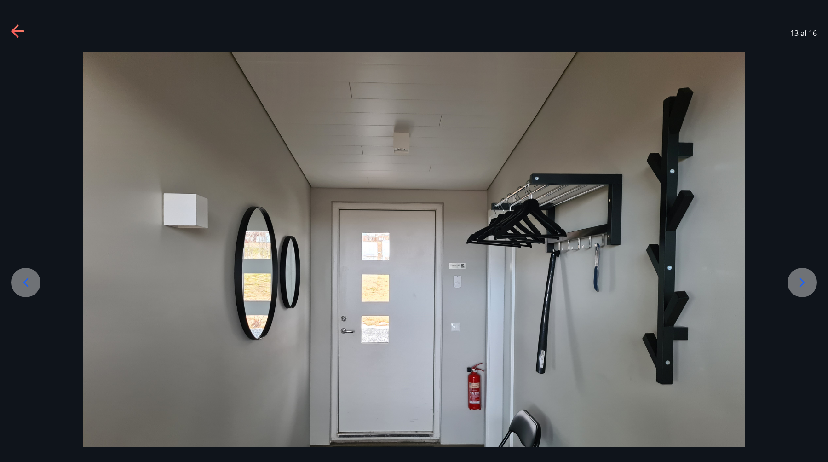
click at [30, 282] on icon at bounding box center [25, 282] width 15 height 15
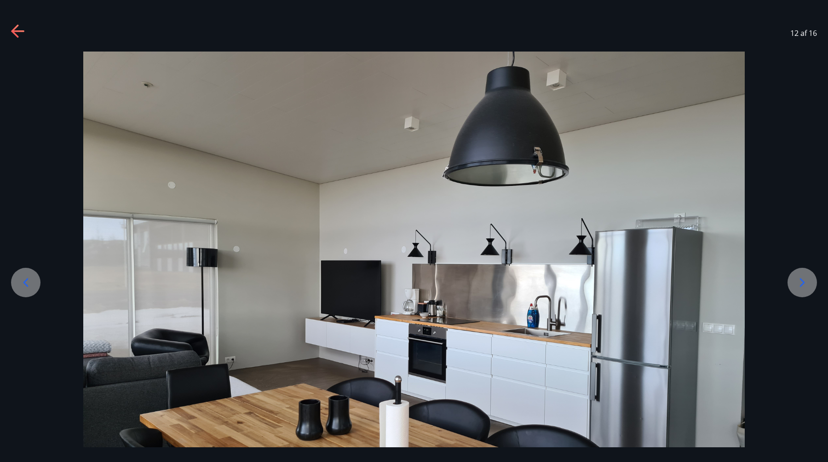
click at [798, 284] on icon at bounding box center [802, 282] width 15 height 15
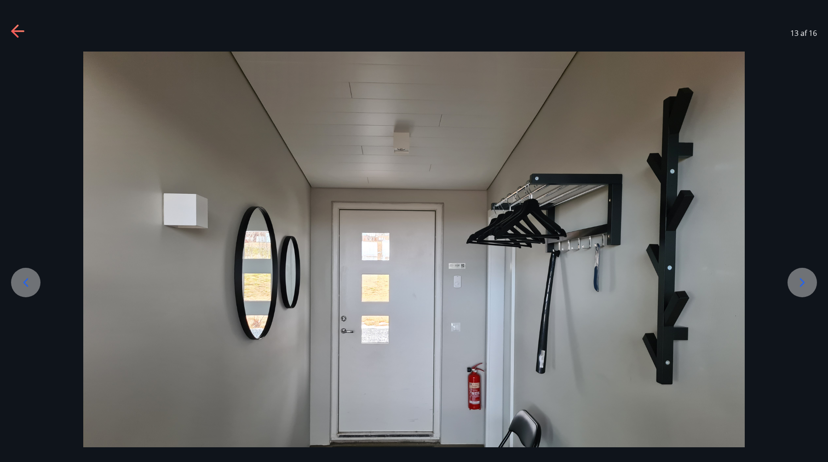
click at [798, 284] on icon at bounding box center [802, 282] width 15 height 15
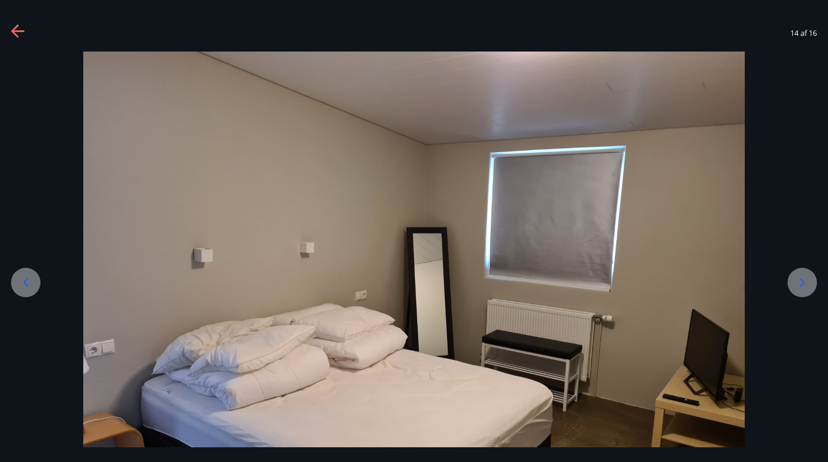
click at [798, 284] on icon at bounding box center [802, 282] width 15 height 15
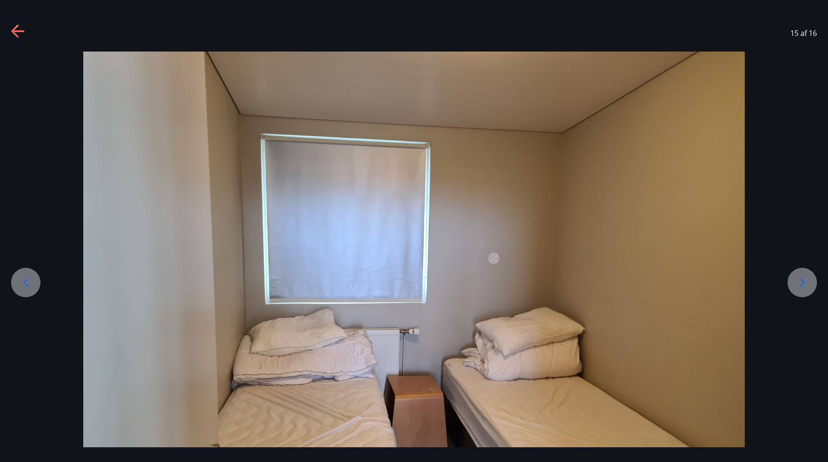
click at [798, 284] on icon at bounding box center [802, 282] width 15 height 15
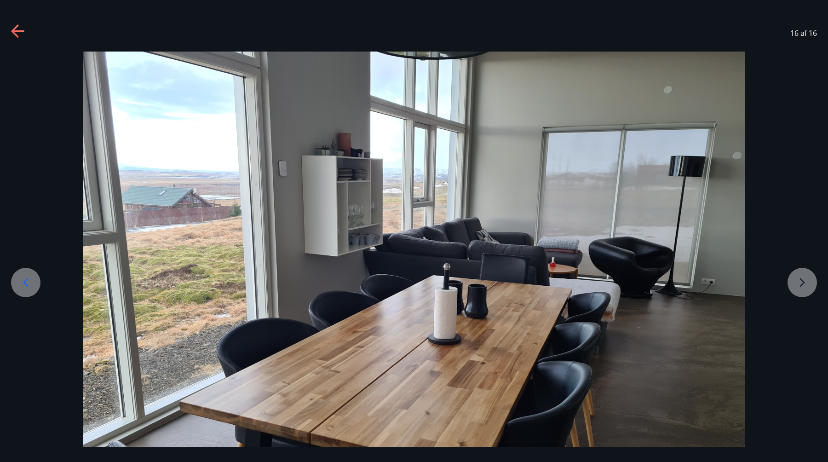
click at [798, 284] on div at bounding box center [414, 300] width 828 height 497
click at [803, 282] on div at bounding box center [414, 300] width 828 height 497
click at [30, 32] on div "16 af 16" at bounding box center [414, 33] width 828 height 37
click at [20, 32] on icon at bounding box center [18, 31] width 15 height 15
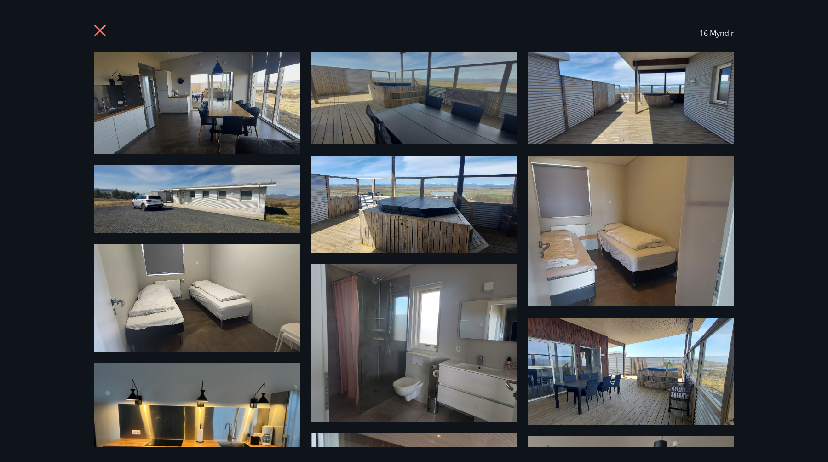
click at [96, 24] on icon at bounding box center [101, 31] width 15 height 15
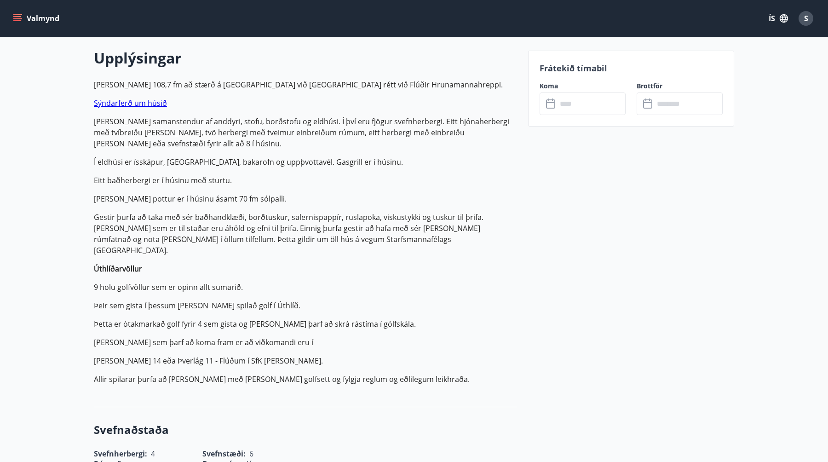
scroll to position [406, 0]
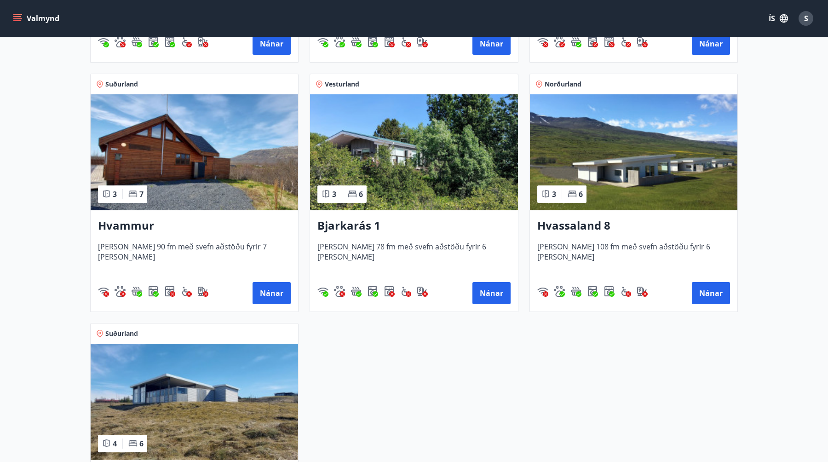
scroll to position [381, 0]
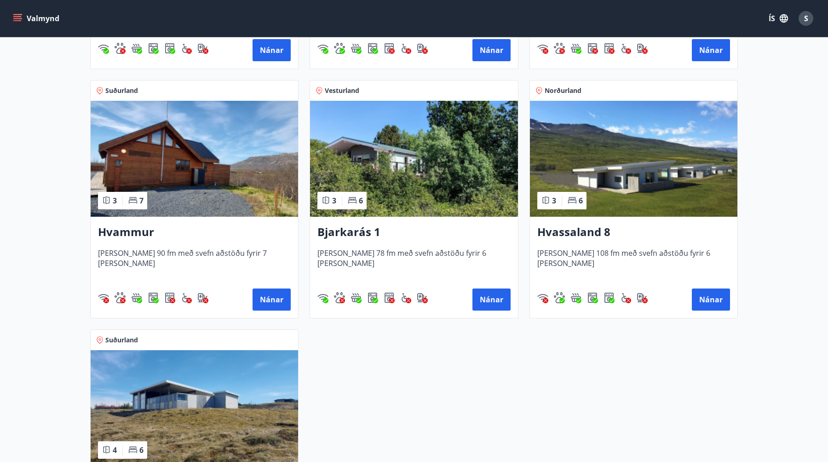
click at [172, 192] on img at bounding box center [195, 159] width 208 height 116
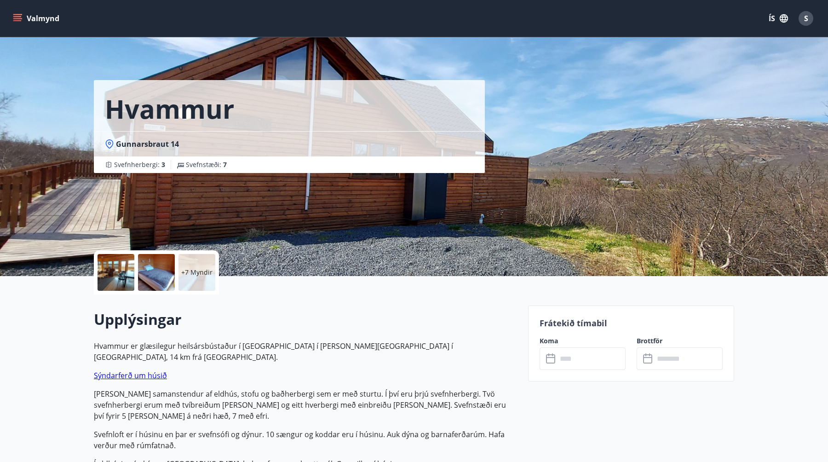
click at [128, 144] on span "Gunnarsbraut 14" at bounding box center [147, 144] width 63 height 10
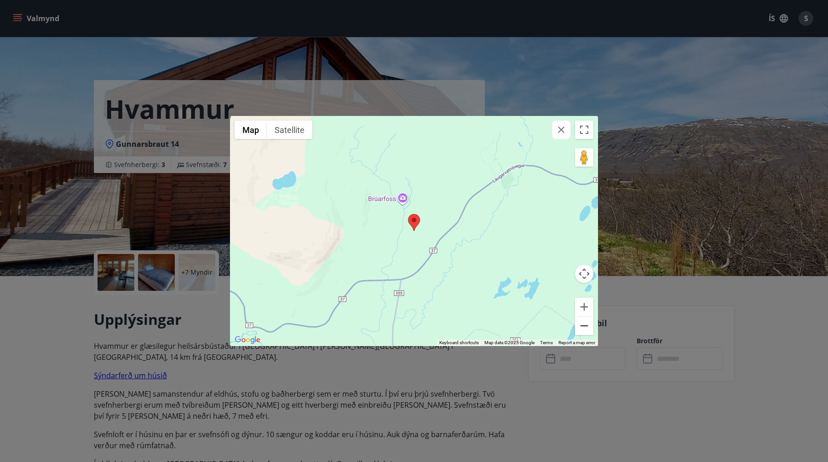
click at [580, 327] on button "Zoom out" at bounding box center [584, 326] width 18 height 18
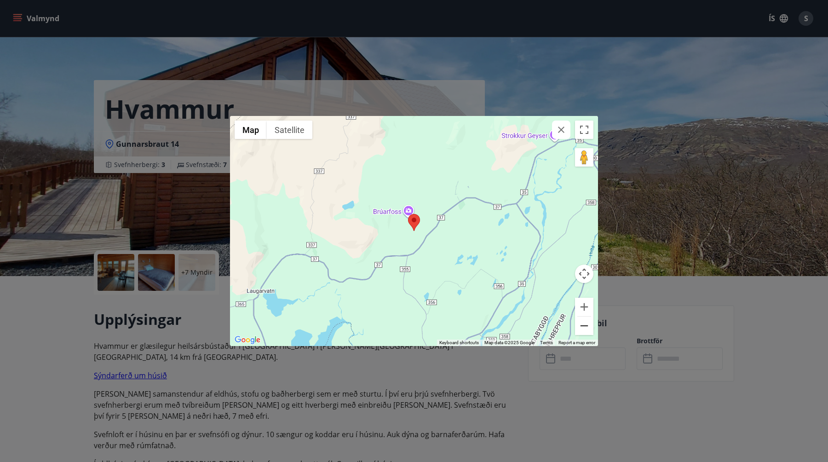
click at [580, 327] on button "Zoom out" at bounding box center [584, 326] width 18 height 18
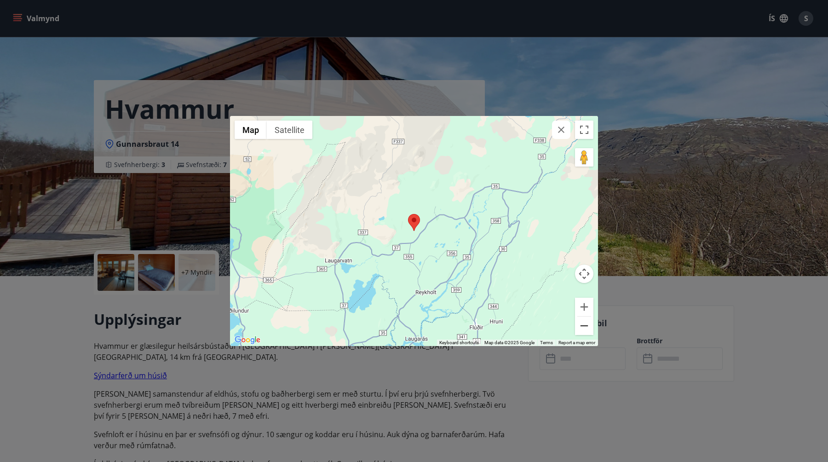
click at [580, 327] on button "Zoom out" at bounding box center [584, 326] width 18 height 18
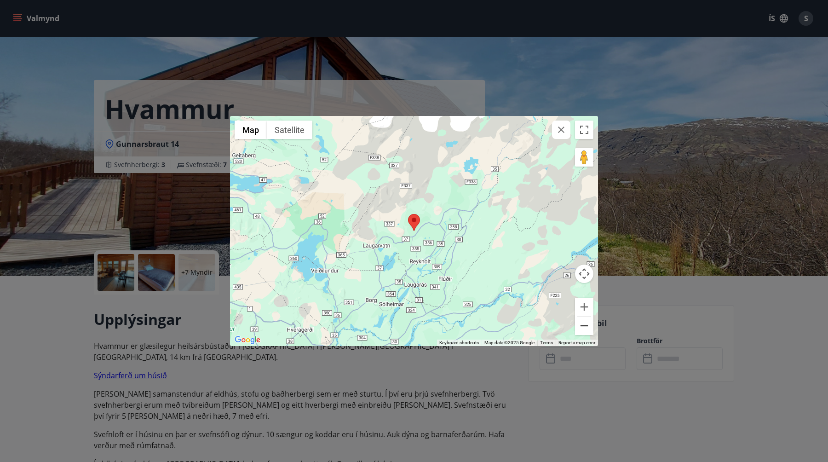
click at [580, 327] on button "Zoom out" at bounding box center [584, 326] width 18 height 18
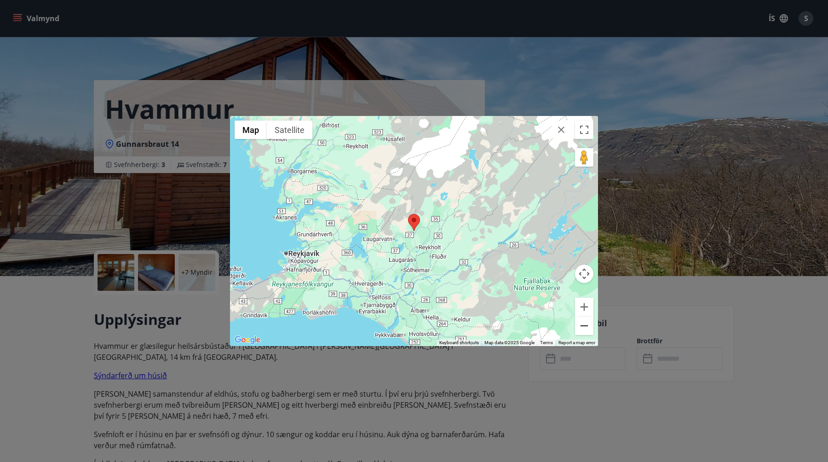
click at [580, 327] on button "Zoom out" at bounding box center [584, 326] width 18 height 18
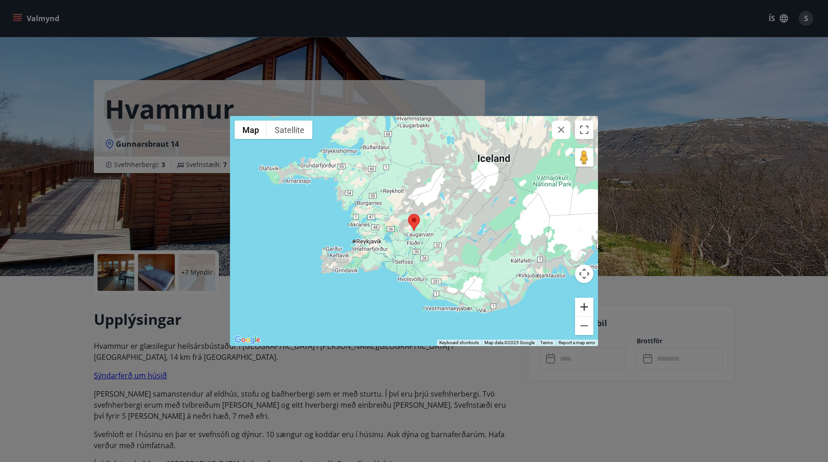
click at [580, 303] on button "Zoom in" at bounding box center [584, 307] width 18 height 18
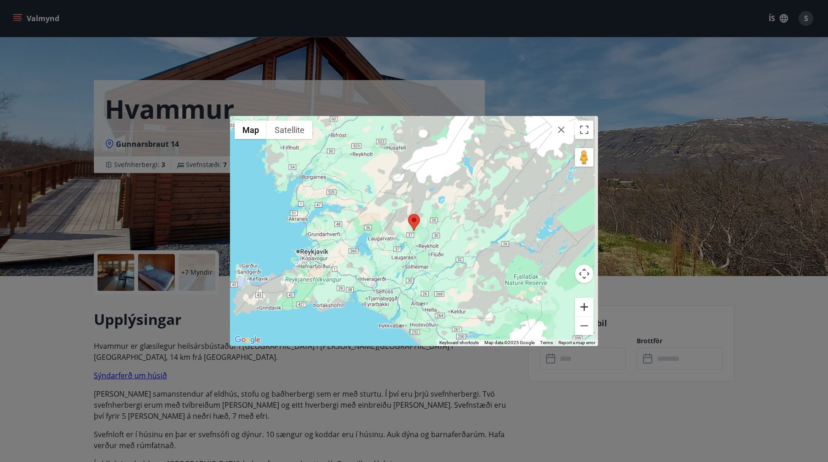
click at [580, 303] on button "Zoom in" at bounding box center [584, 307] width 18 height 18
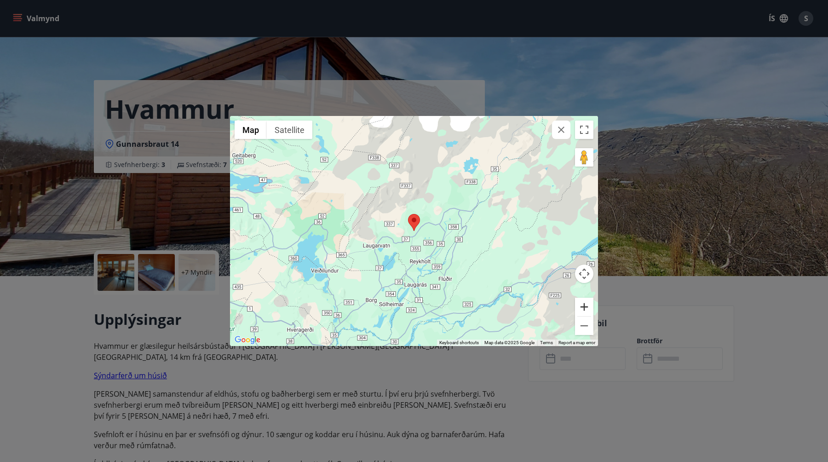
click at [580, 303] on button "Zoom in" at bounding box center [584, 307] width 18 height 18
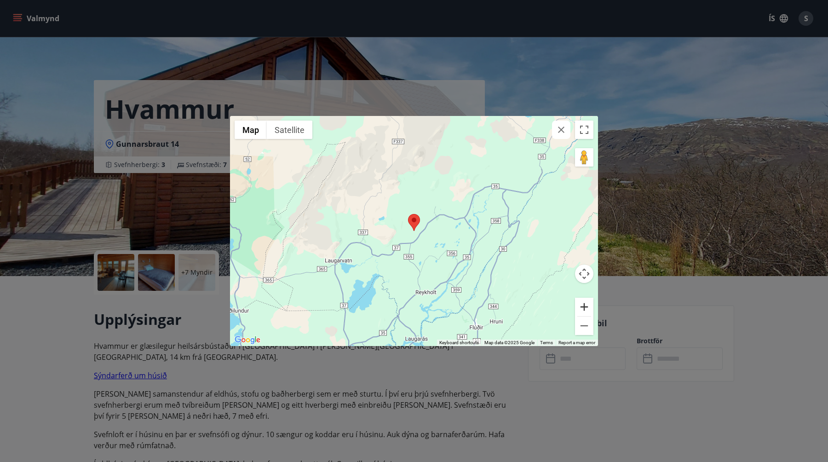
click at [580, 303] on button "Zoom in" at bounding box center [584, 307] width 18 height 18
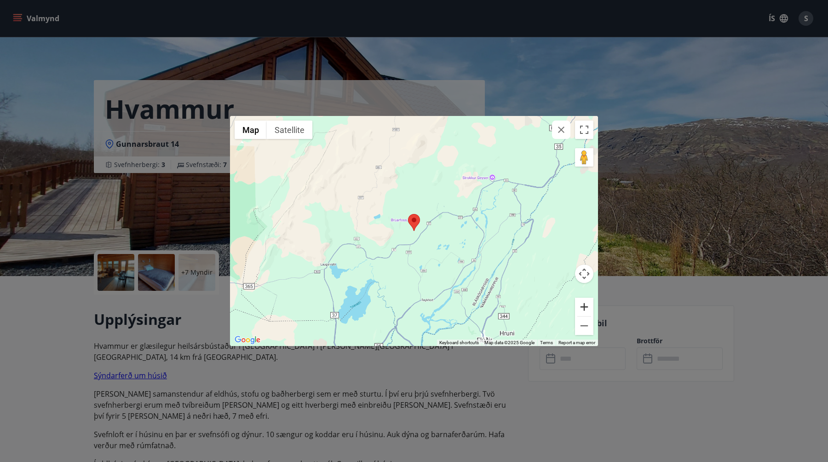
click at [580, 303] on button "Zoom in" at bounding box center [584, 307] width 18 height 18
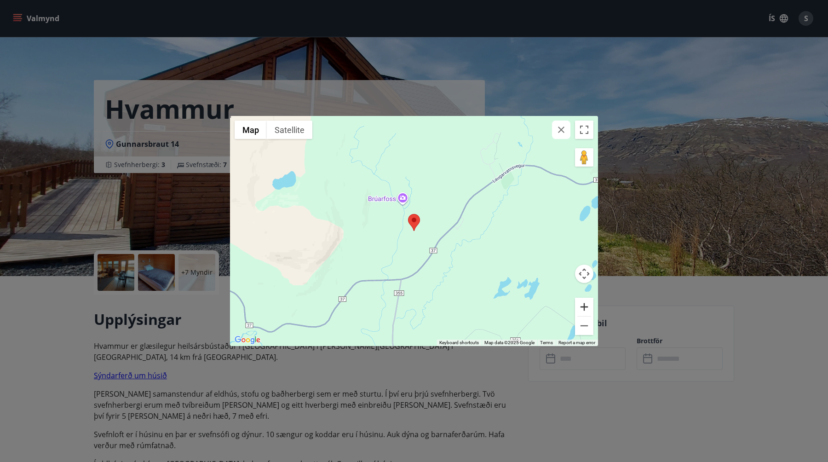
click at [580, 303] on button "Zoom in" at bounding box center [584, 307] width 18 height 18
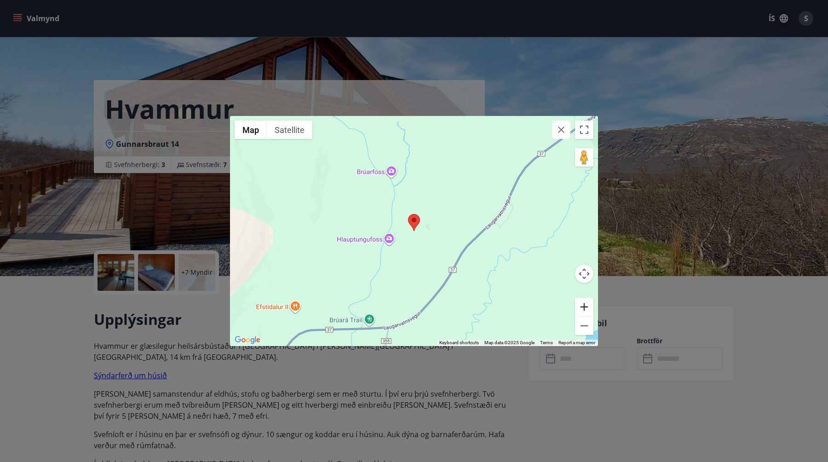
click at [580, 303] on button "Zoom in" at bounding box center [584, 307] width 18 height 18
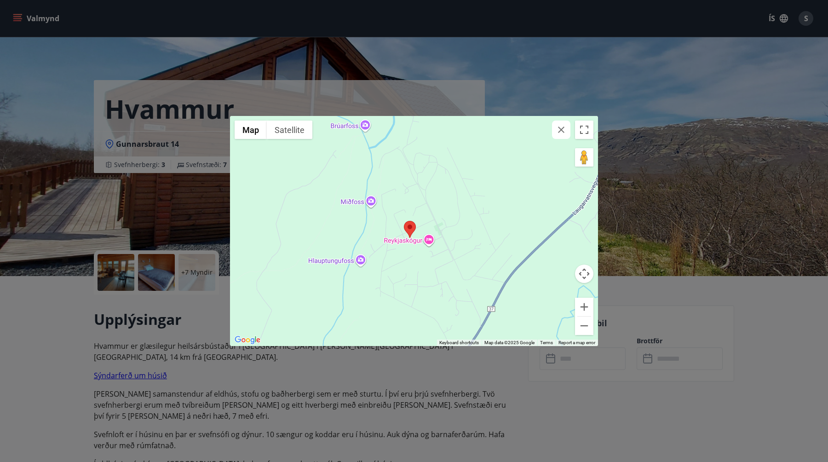
drag, startPoint x: 433, startPoint y: 171, endPoint x: 428, endPoint y: 180, distance: 10.9
click at [428, 180] on div at bounding box center [414, 231] width 368 height 230
click at [358, 131] on div at bounding box center [414, 231] width 368 height 230
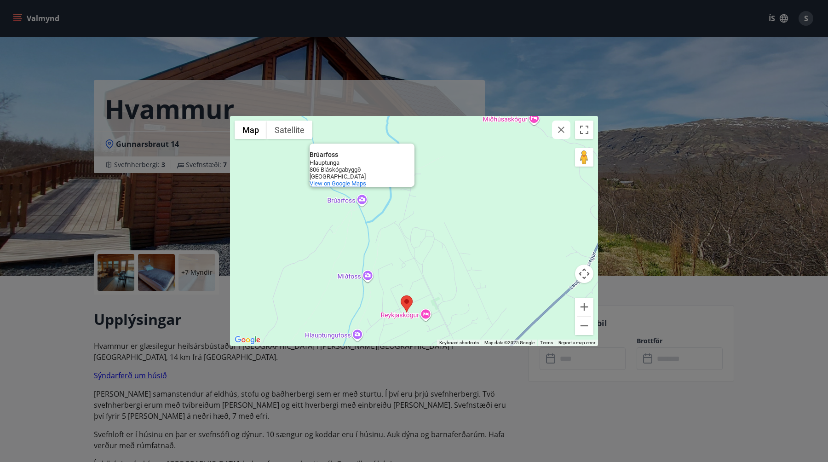
click at [338, 183] on span "View on Google Maps" at bounding box center [338, 183] width 57 height 7
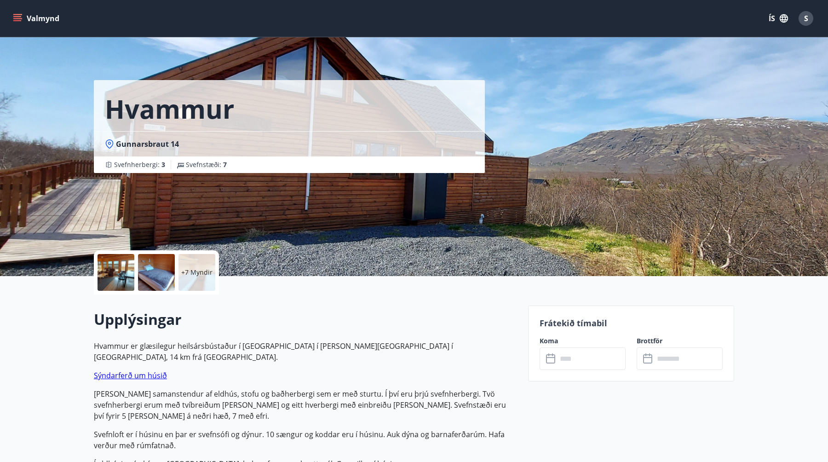
click at [266, 314] on h2 "Upplýsingar" at bounding box center [305, 319] width 423 height 20
click at [209, 274] on p "+7 Myndir" at bounding box center [196, 272] width 31 height 9
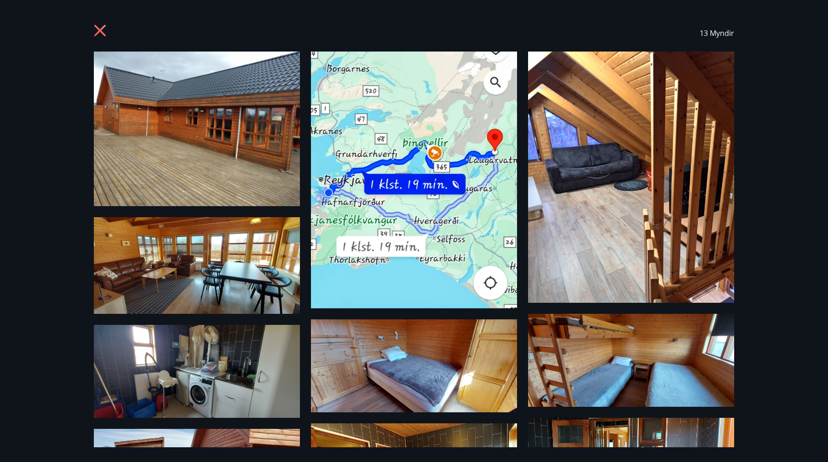
click at [246, 143] on img at bounding box center [197, 129] width 206 height 155
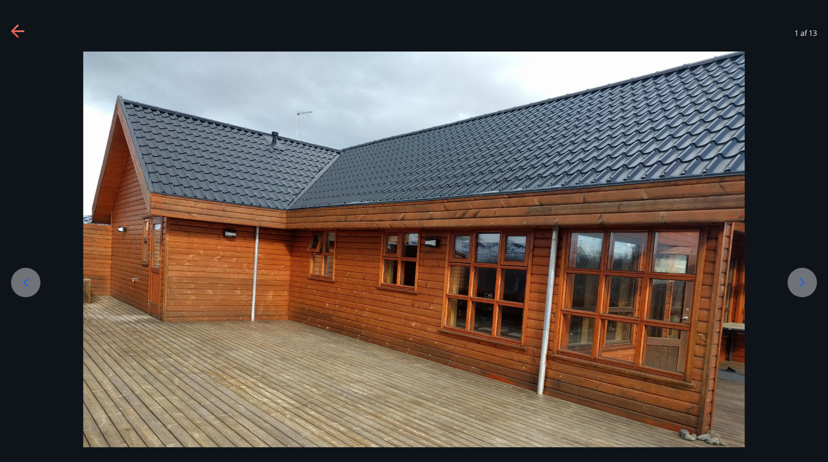
click at [803, 289] on icon at bounding box center [802, 282] width 15 height 15
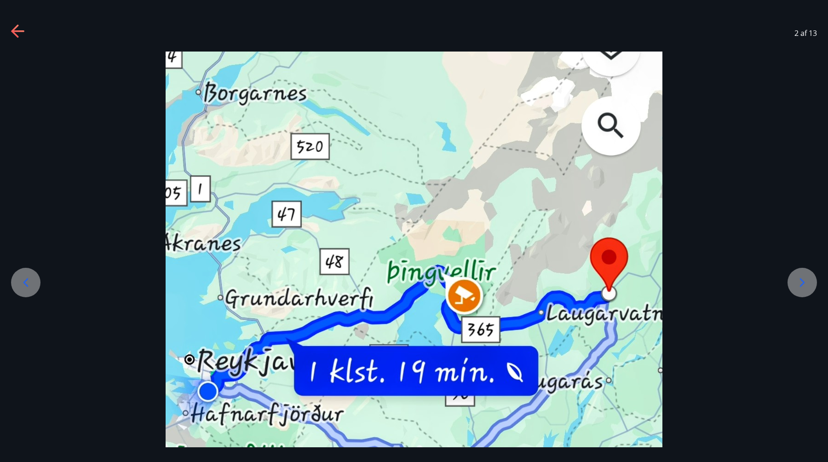
click at [803, 289] on icon at bounding box center [802, 282] width 15 height 15
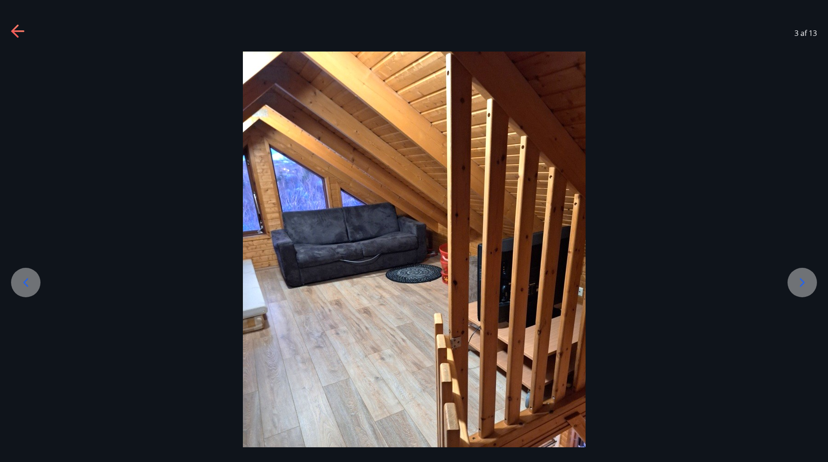
click at [803, 289] on icon at bounding box center [802, 282] width 15 height 15
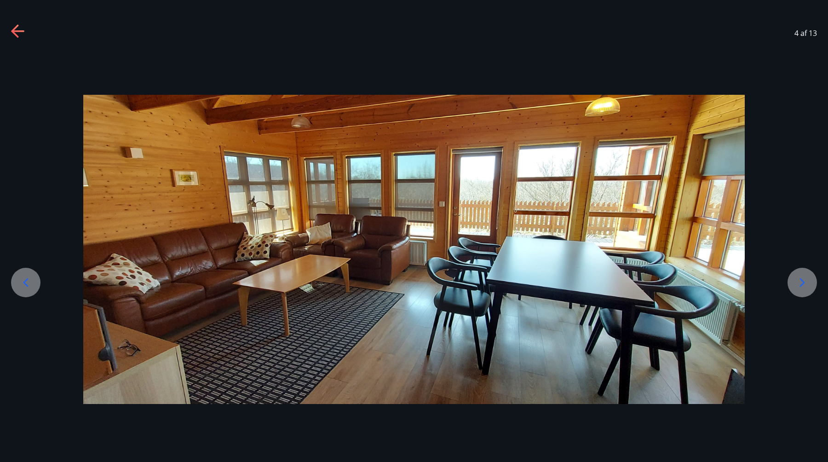
click at [803, 289] on icon at bounding box center [802, 282] width 15 height 15
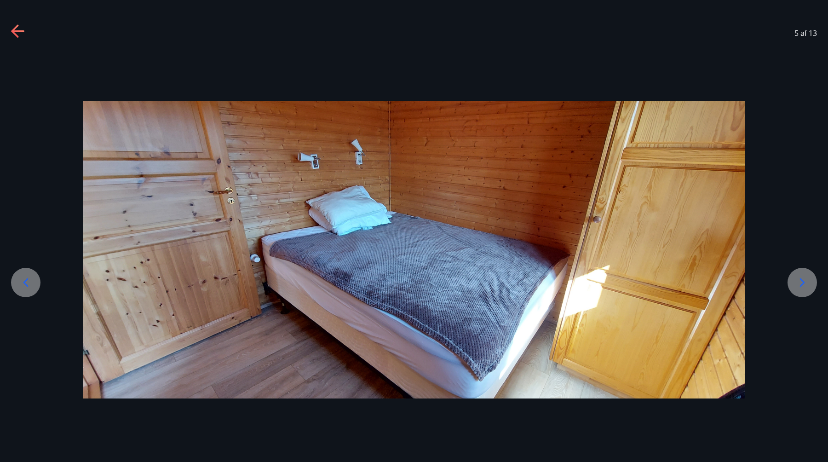
click at [803, 289] on icon at bounding box center [802, 282] width 15 height 15
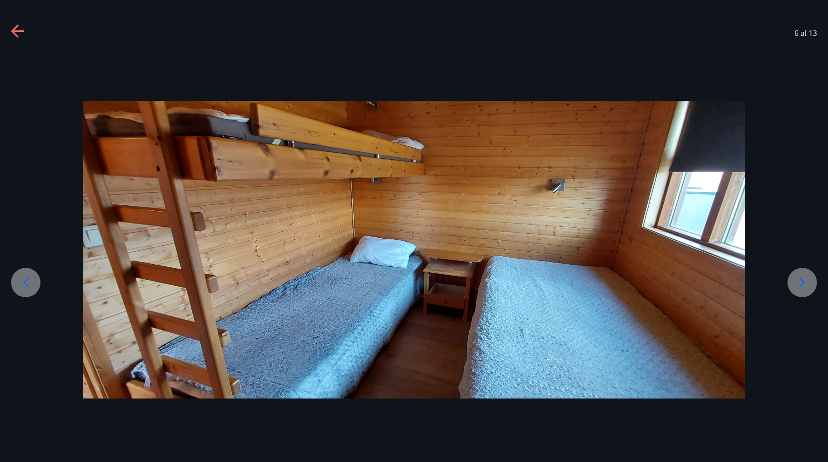
click at [803, 289] on icon at bounding box center [802, 282] width 15 height 15
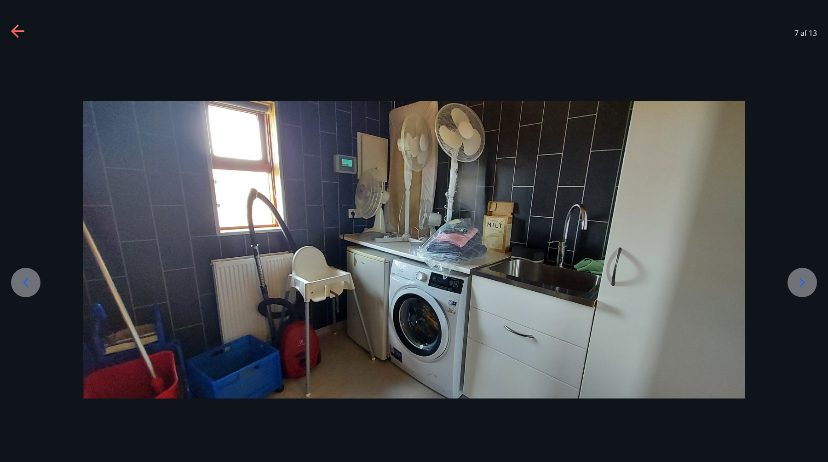
click at [803, 289] on icon at bounding box center [802, 282] width 15 height 15
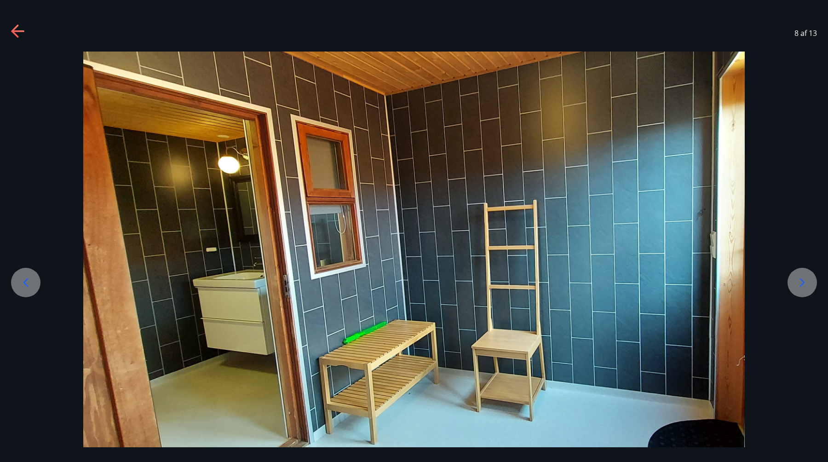
click at [803, 289] on icon at bounding box center [802, 282] width 15 height 15
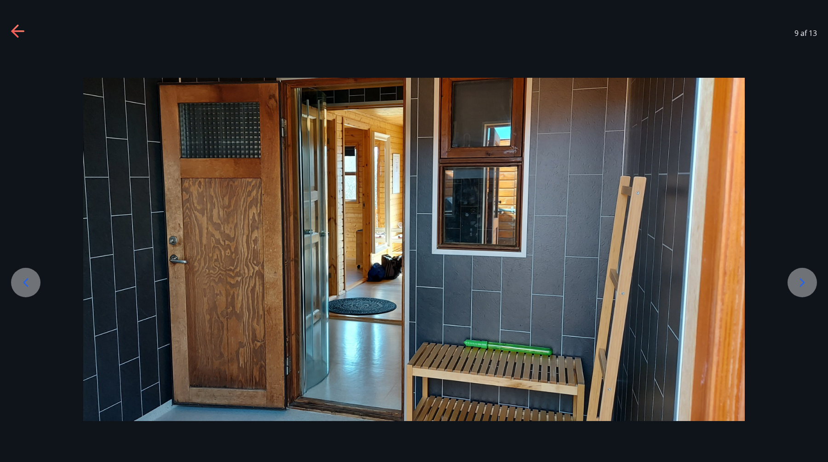
click at [803, 289] on icon at bounding box center [802, 282] width 15 height 15
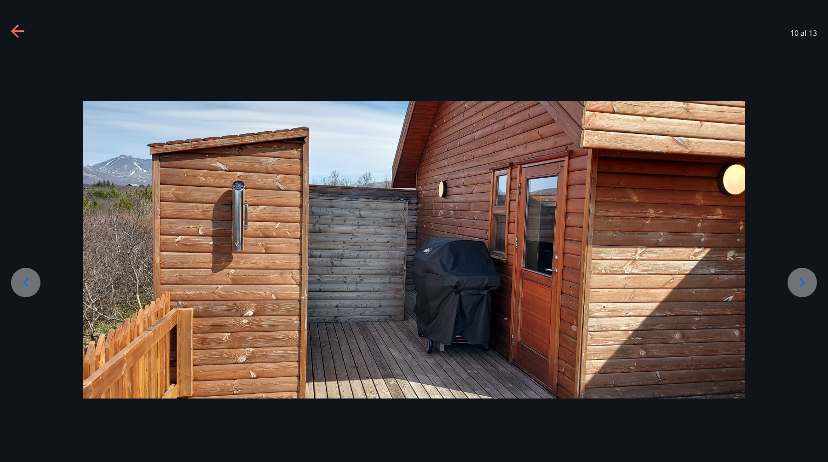
click at [803, 289] on icon at bounding box center [802, 282] width 15 height 15
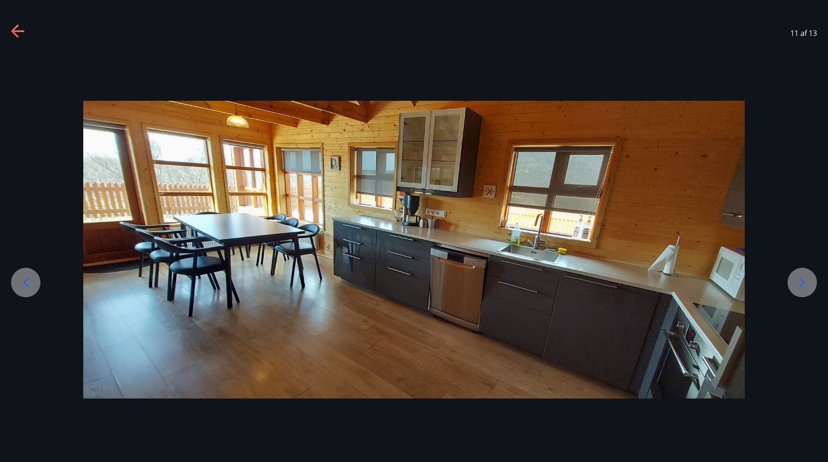
click at [803, 289] on icon at bounding box center [802, 282] width 15 height 15
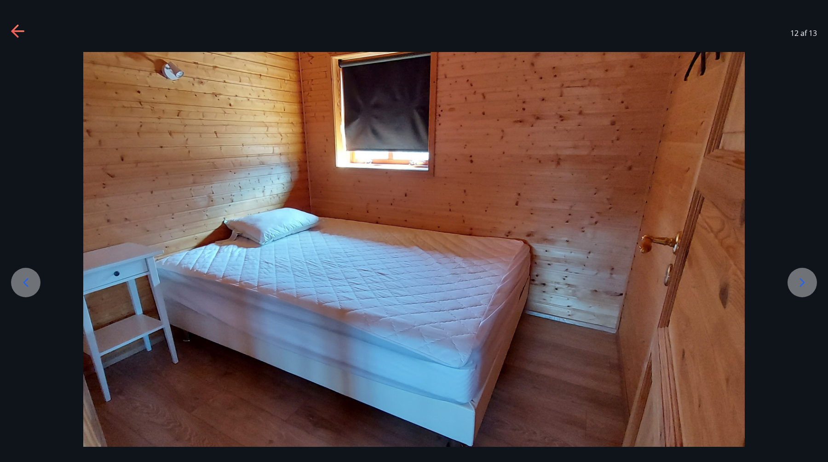
click at [803, 289] on icon at bounding box center [802, 282] width 15 height 15
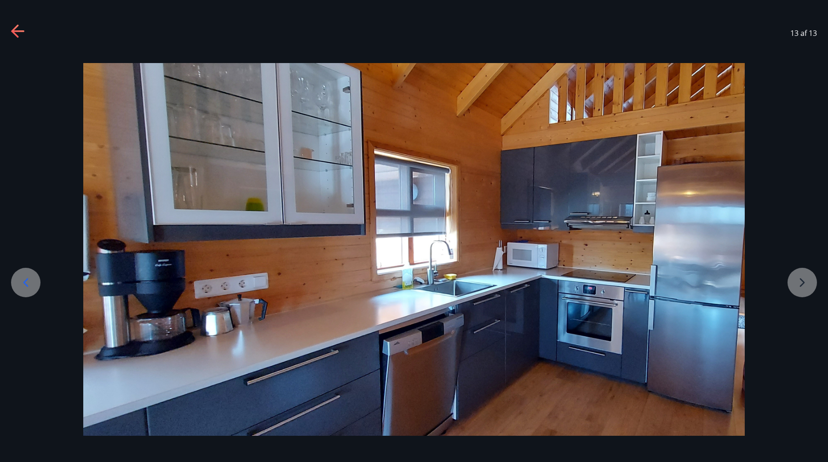
click at [16, 27] on icon at bounding box center [14, 30] width 7 height 13
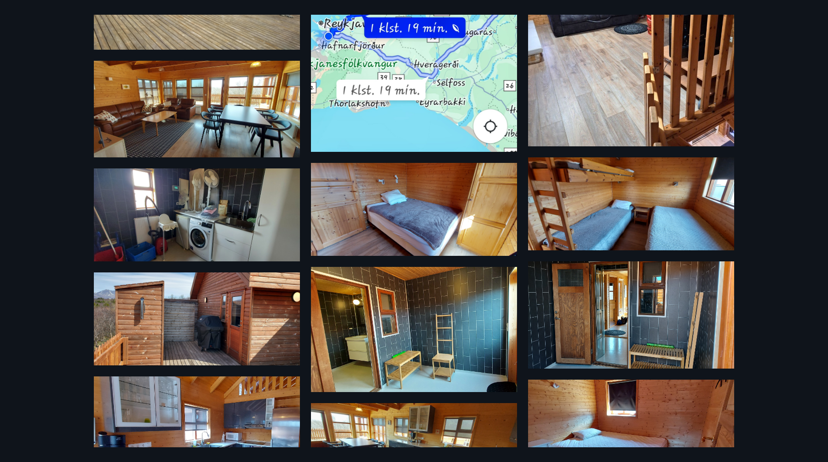
scroll to position [148, 0]
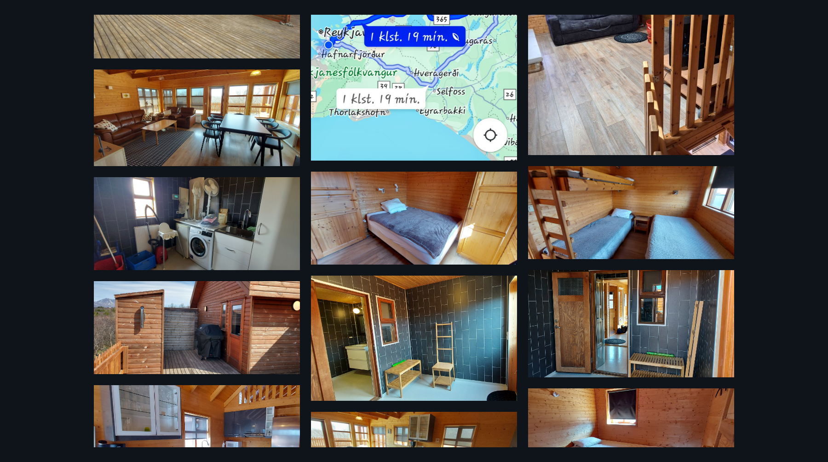
click at [235, 314] on img at bounding box center [197, 327] width 206 height 93
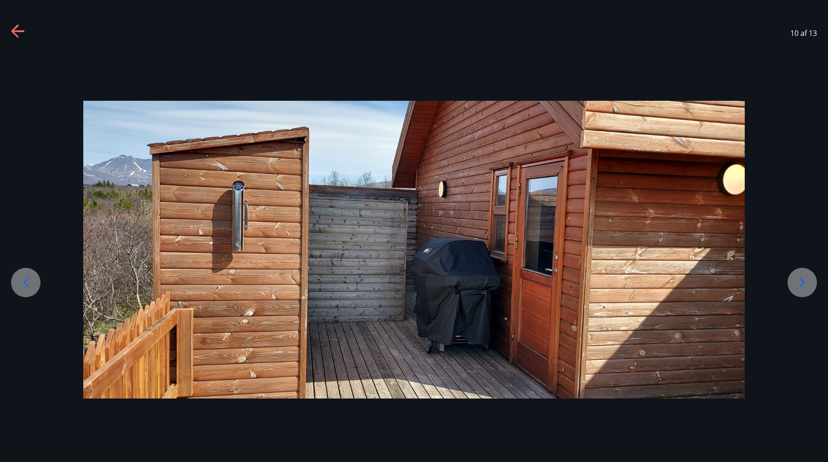
click at [20, 38] on icon at bounding box center [18, 31] width 15 height 15
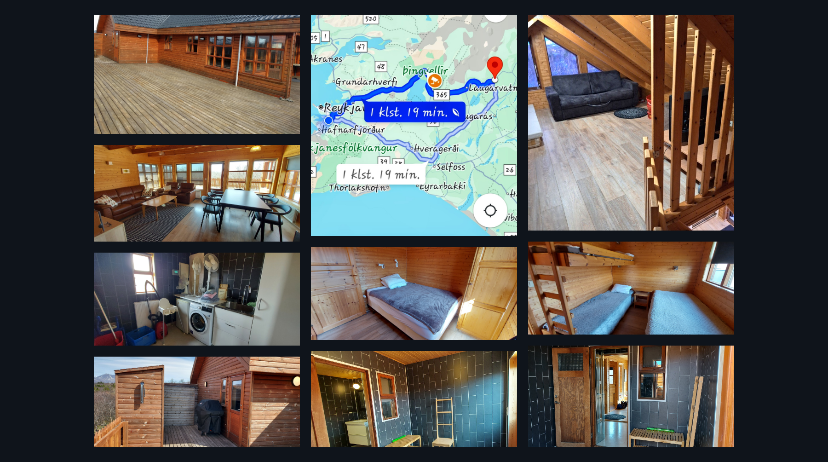
scroll to position [0, 0]
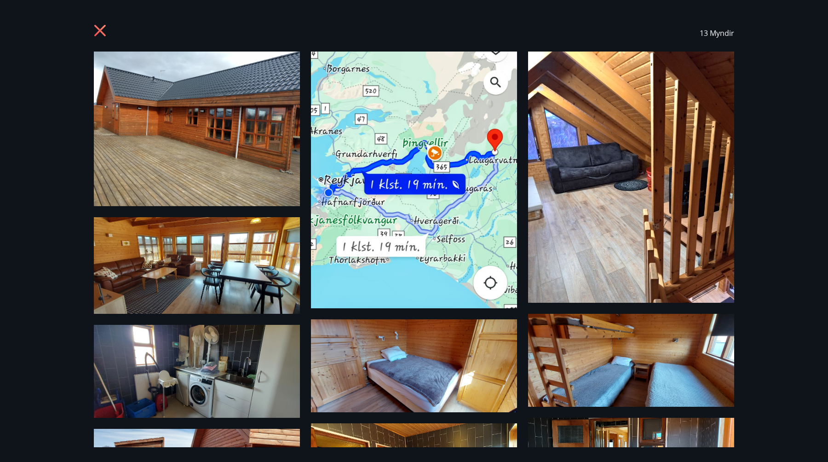
click at [163, 175] on img at bounding box center [197, 129] width 206 height 155
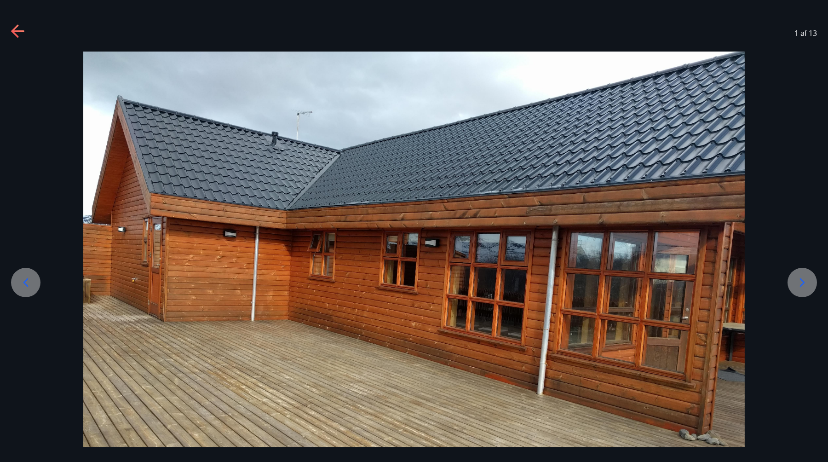
click at [19, 35] on icon at bounding box center [18, 31] width 15 height 15
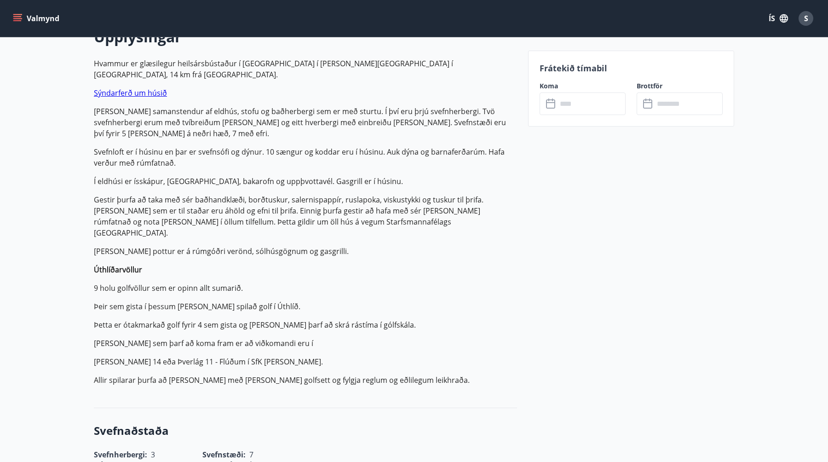
scroll to position [283, 0]
click at [386, 248] on p "Hvammur er glæsilegur heilsársbústaður í [GEOGRAPHIC_DATA] í [PERSON_NAME][GEOG…" at bounding box center [305, 222] width 423 height 328
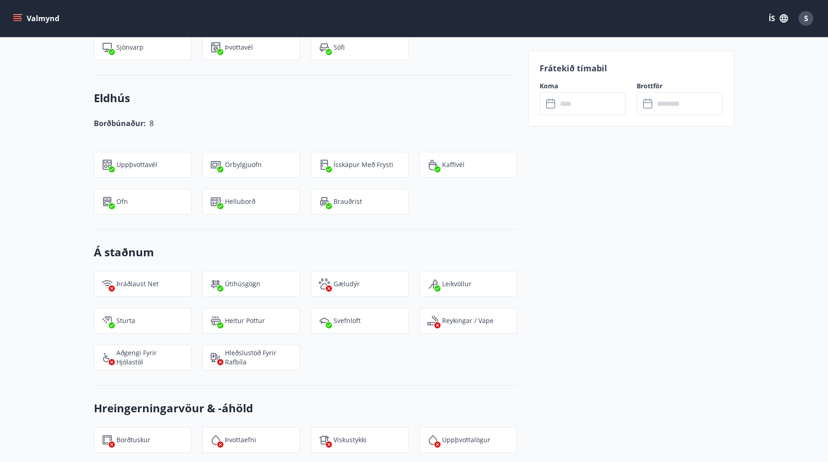
scroll to position [1127, 0]
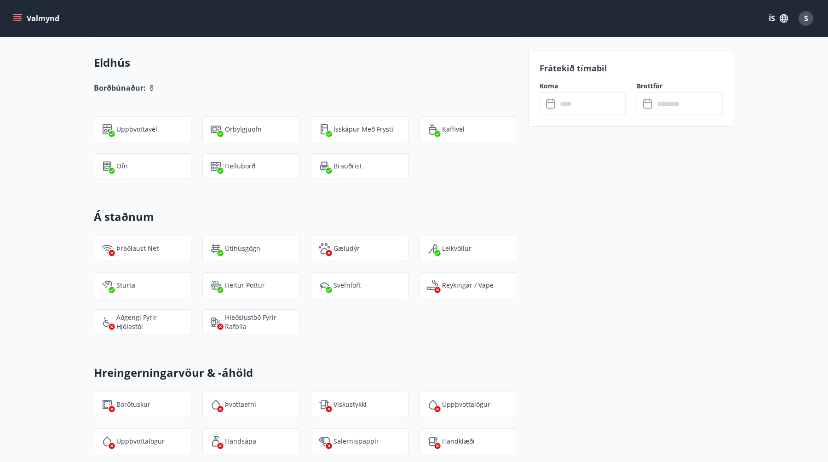
click at [134, 244] on p "Þráðlaust net" at bounding box center [137, 248] width 42 height 9
click at [353, 225] on div "Gæludýr" at bounding box center [354, 243] width 109 height 37
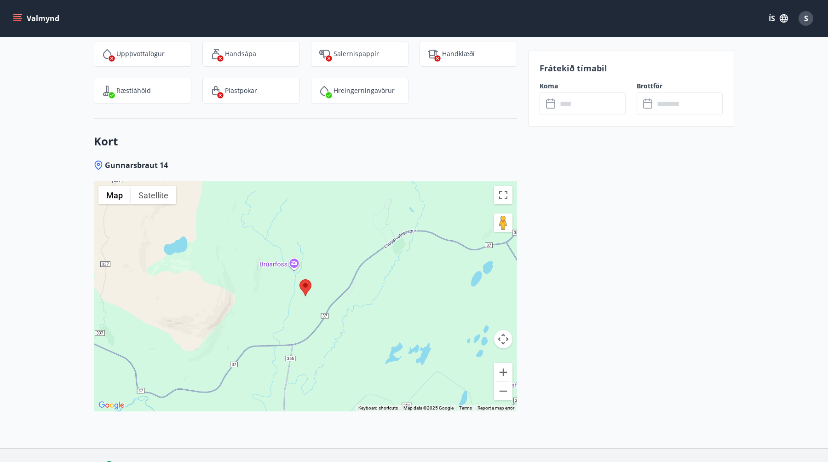
scroll to position [1531, 0]
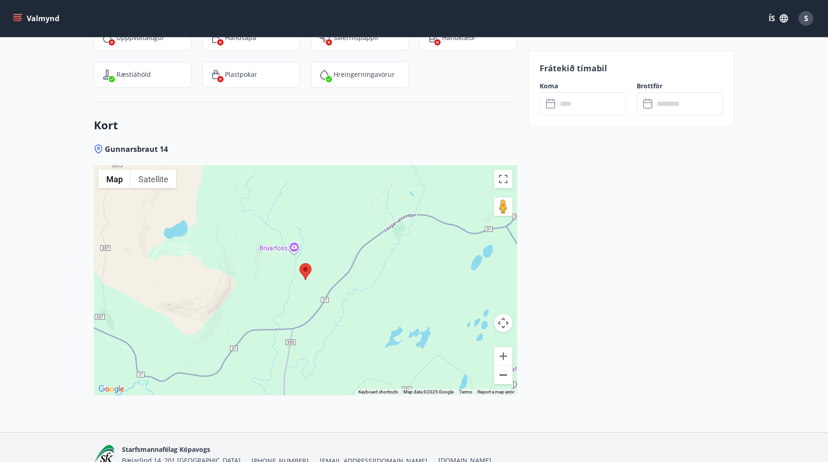
click at [505, 366] on button "Zoom out" at bounding box center [503, 375] width 18 height 18
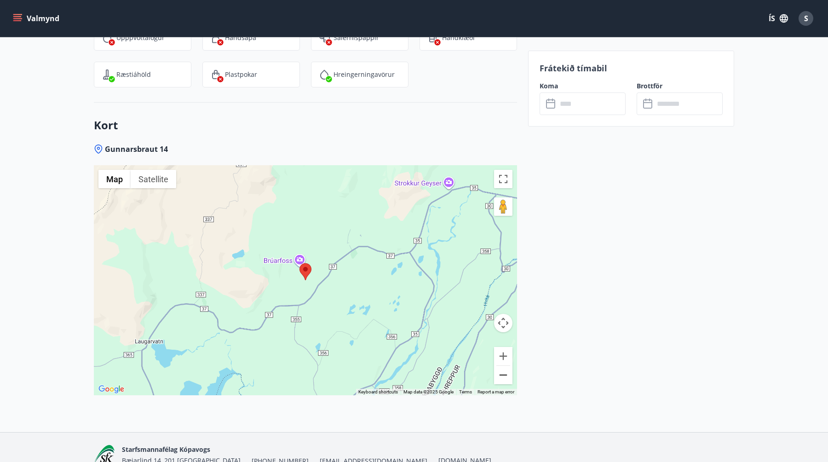
click at [505, 366] on button "Zoom out" at bounding box center [503, 375] width 18 height 18
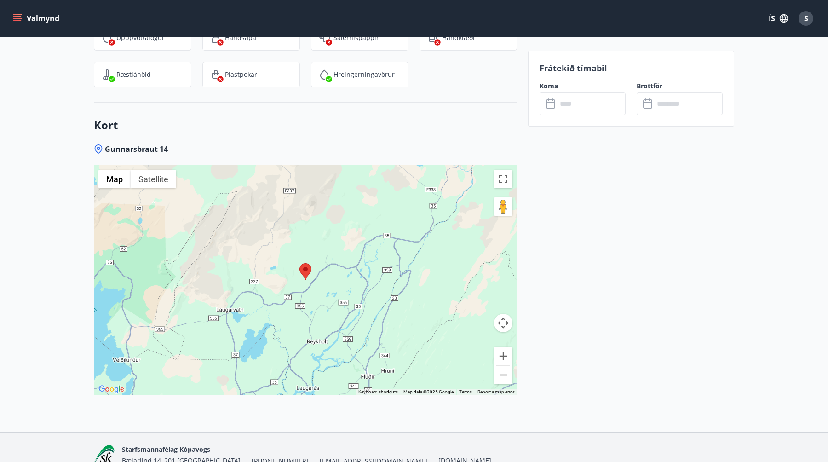
click at [505, 366] on button "Zoom out" at bounding box center [503, 375] width 18 height 18
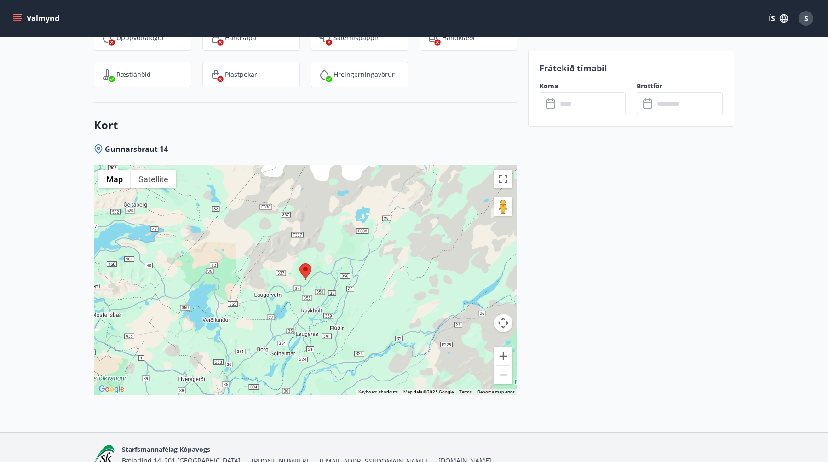
click at [495, 366] on button "Zoom out" at bounding box center [503, 375] width 18 height 18
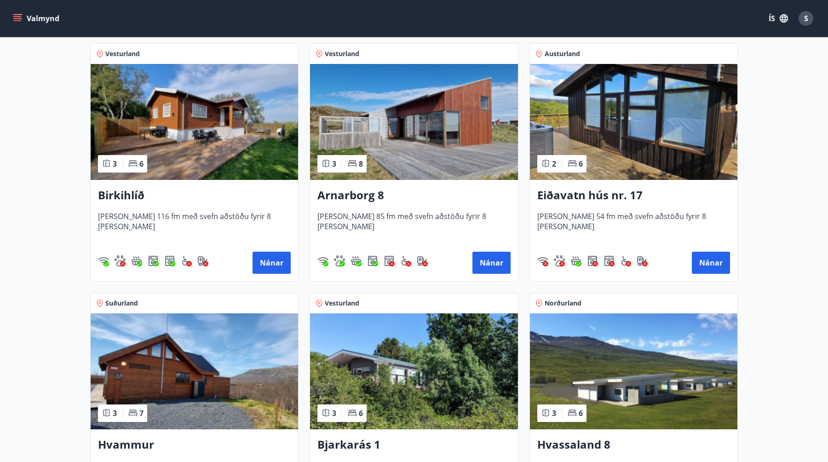
scroll to position [185, 0]
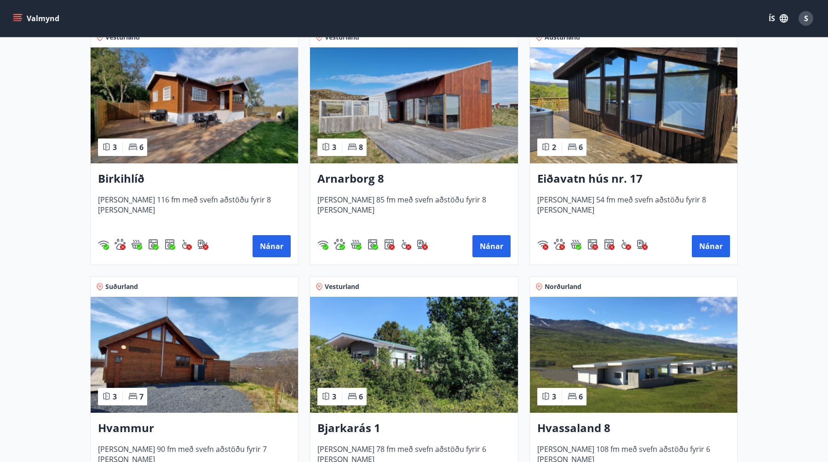
click at [647, 137] on img at bounding box center [634, 105] width 208 height 116
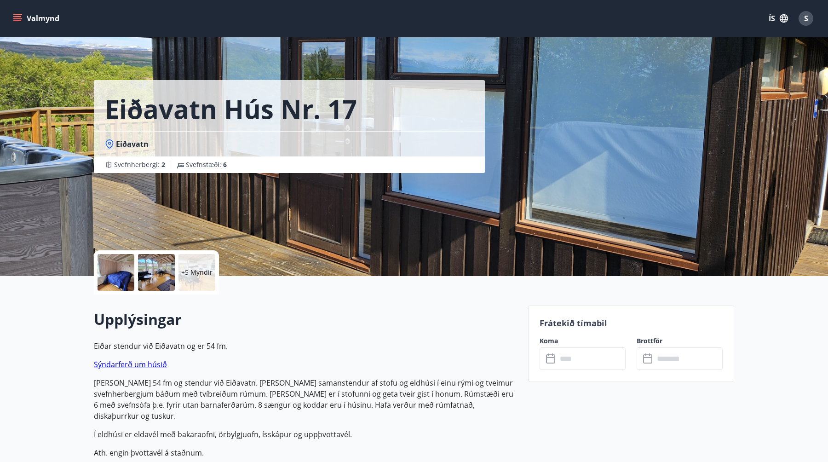
click at [134, 145] on span "Eiðavatn" at bounding box center [132, 144] width 33 height 10
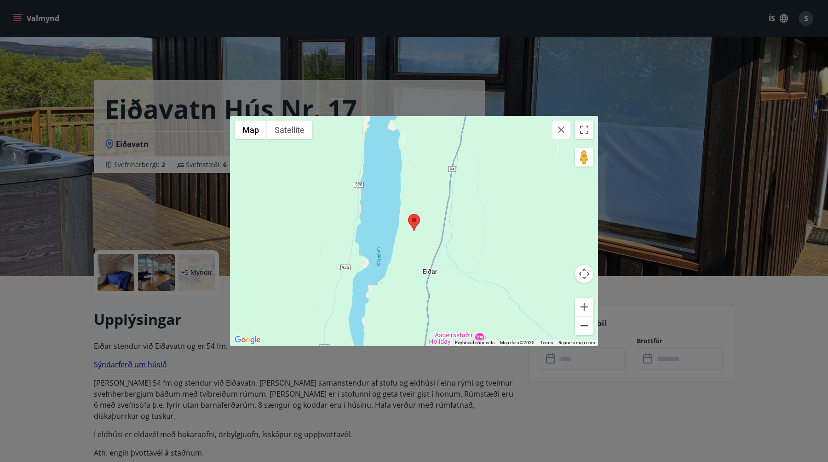
click at [583, 329] on button "Zoom out" at bounding box center [584, 326] width 18 height 18
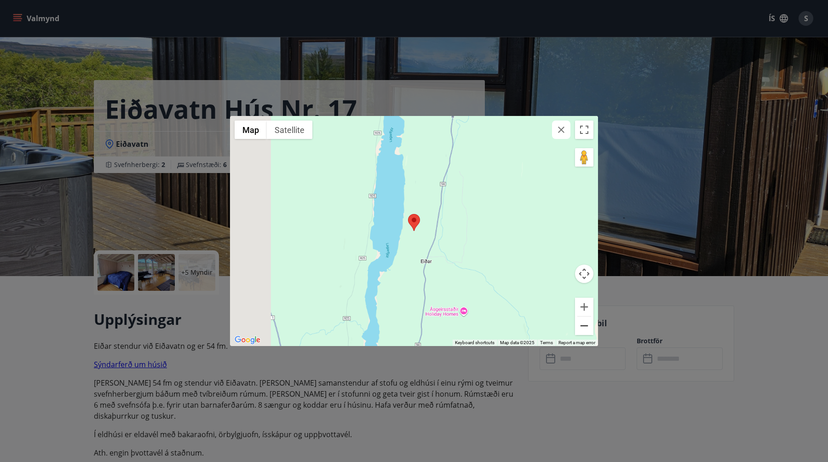
click at [583, 329] on button "Zoom out" at bounding box center [584, 326] width 18 height 18
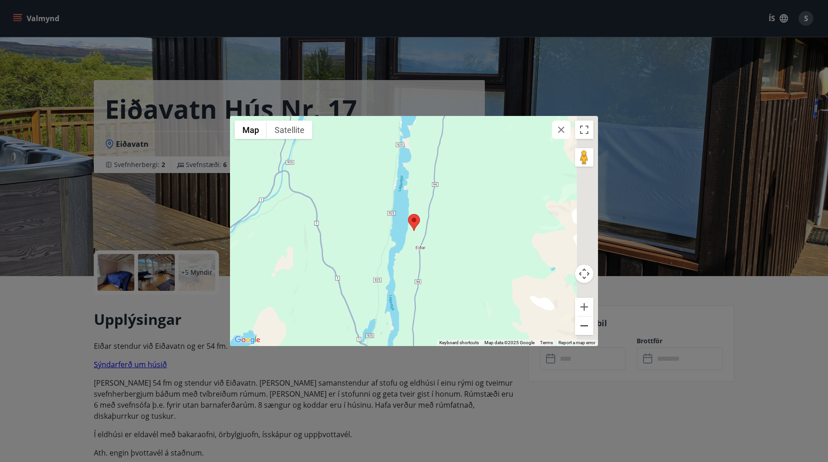
click at [583, 329] on button "Zoom out" at bounding box center [584, 326] width 18 height 18
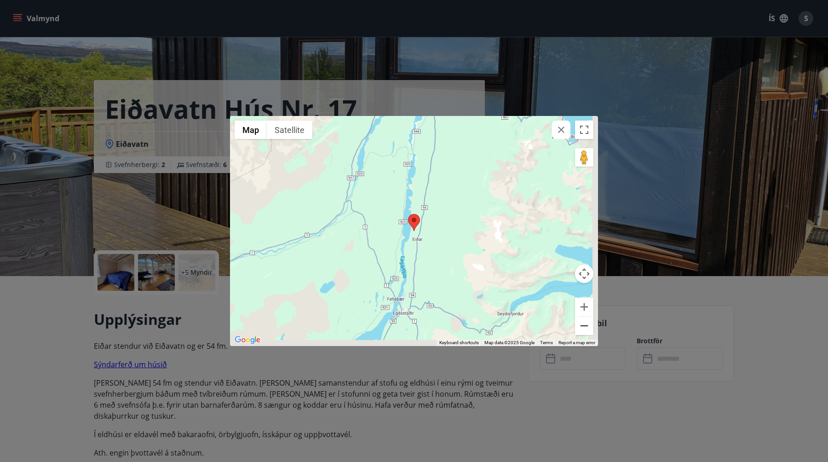
click at [583, 329] on button "Zoom out" at bounding box center [584, 326] width 18 height 18
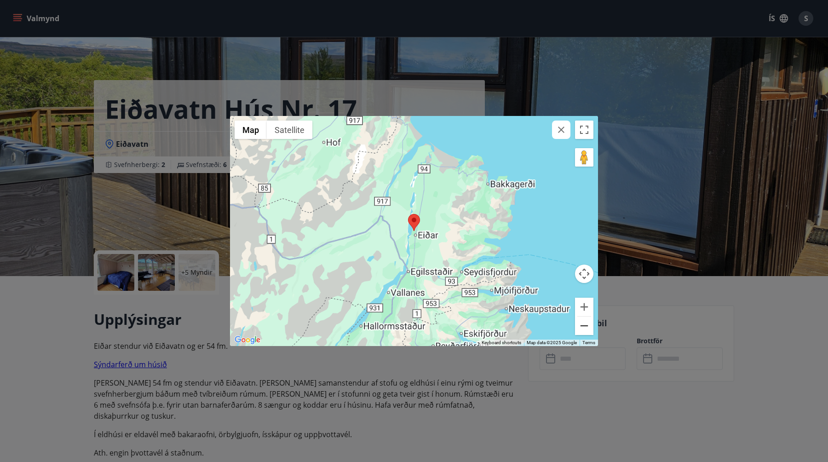
click at [583, 329] on button "Zoom out" at bounding box center [584, 326] width 18 height 18
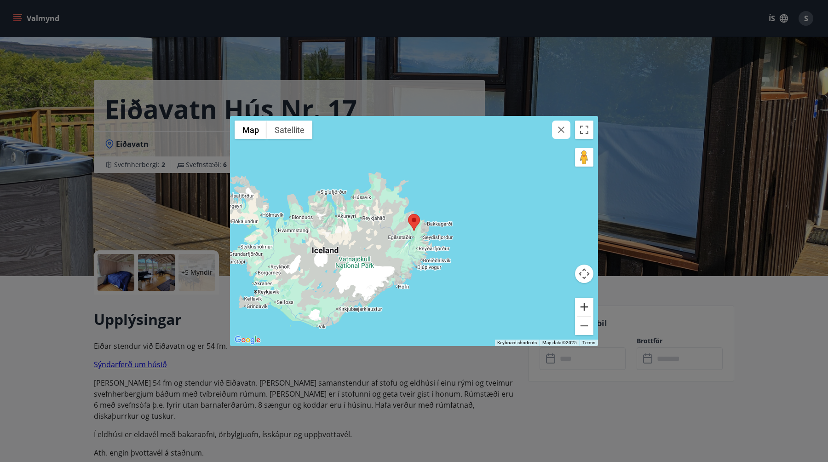
click at [583, 306] on button "Zoom in" at bounding box center [584, 307] width 18 height 18
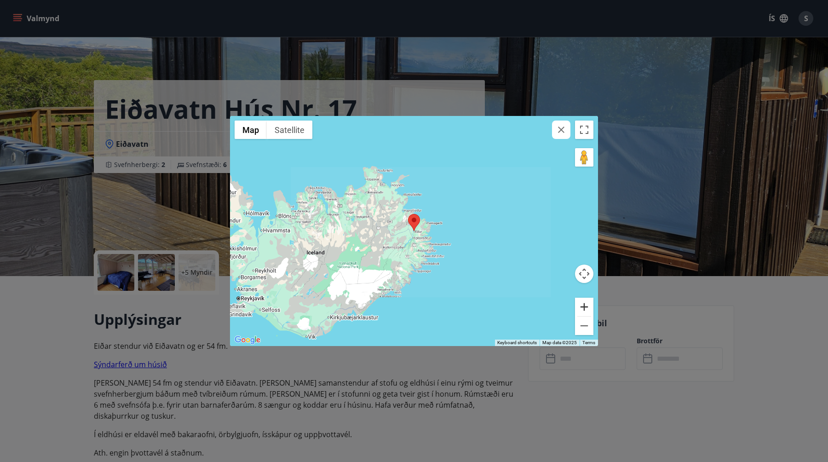
click at [583, 306] on button "Zoom in" at bounding box center [584, 307] width 18 height 18
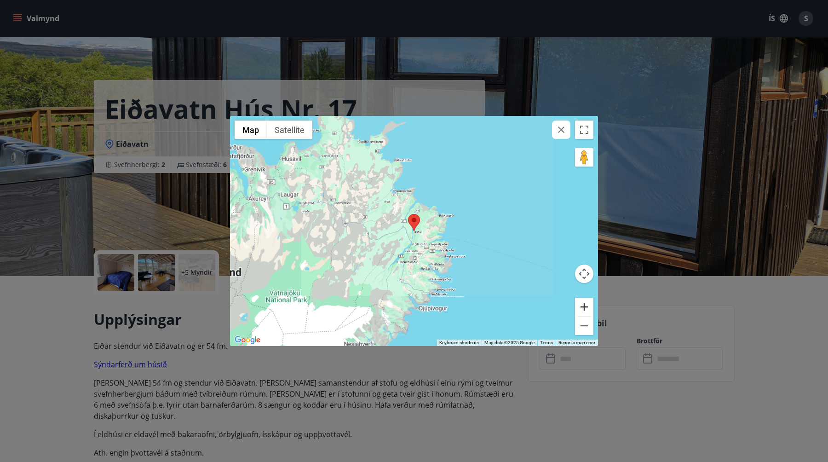
click at [583, 306] on button "Zoom in" at bounding box center [584, 307] width 18 height 18
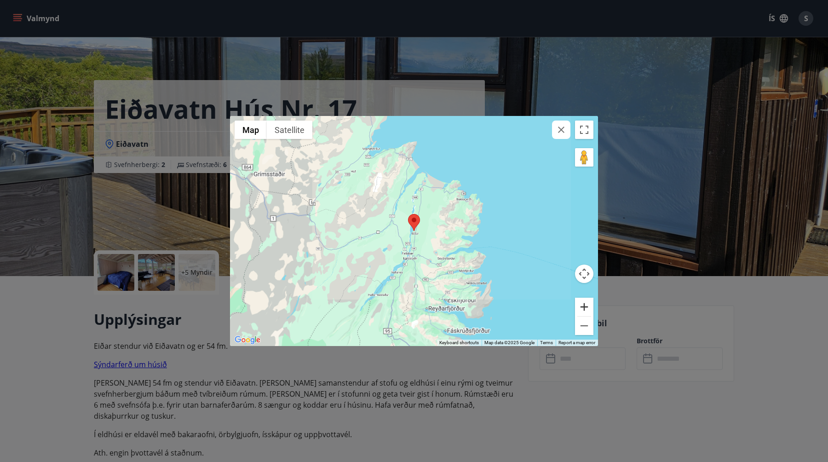
click at [583, 306] on button "Zoom in" at bounding box center [584, 307] width 18 height 18
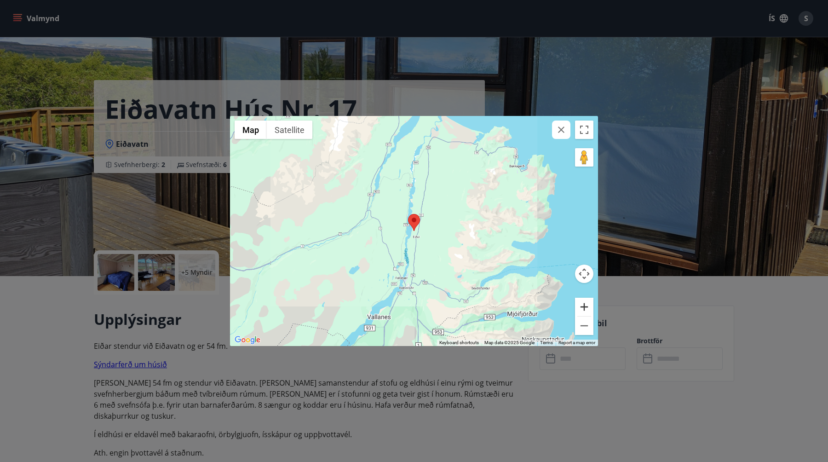
click at [583, 306] on button "Zoom in" at bounding box center [584, 307] width 18 height 18
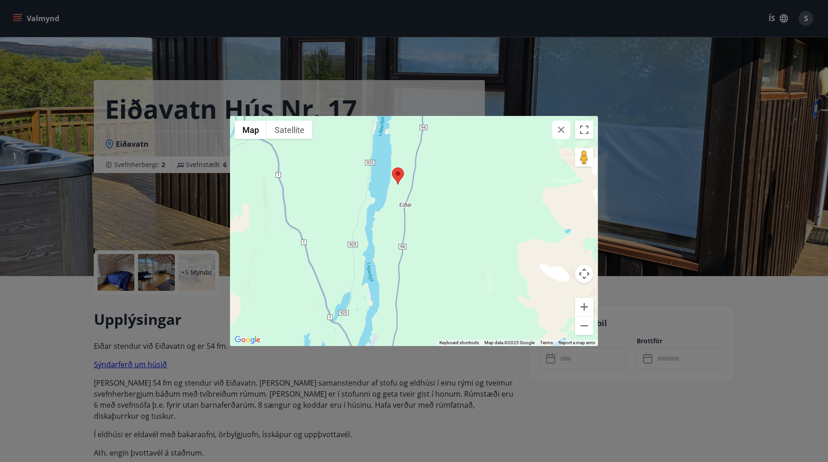
drag, startPoint x: 455, startPoint y: 314, endPoint x: 428, endPoint y: 304, distance: 28.4
click at [428, 304] on div at bounding box center [414, 231] width 368 height 230
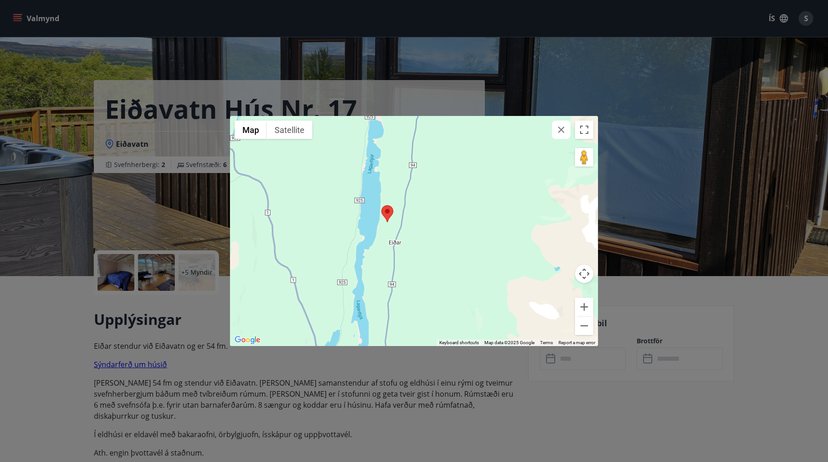
click at [636, 177] on div "← Move left → Move right ↑ Move up ↓ Move down + Zoom in - Zoom out Home Jump l…" at bounding box center [414, 231] width 828 height 462
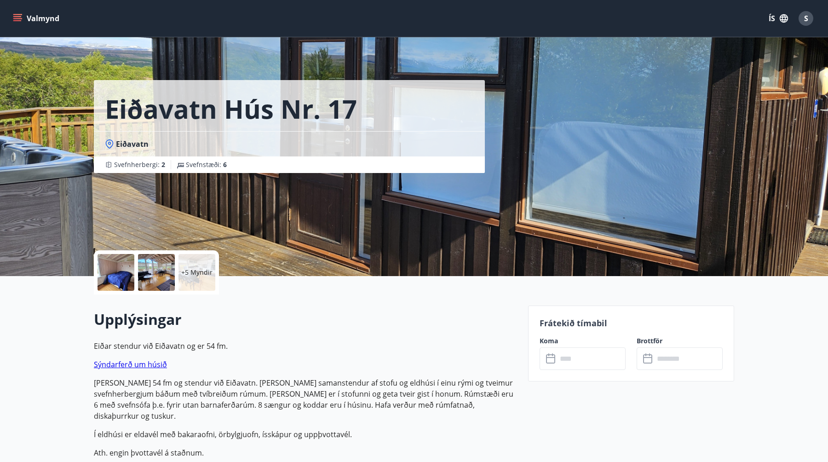
click at [208, 278] on div "+5 Myndir" at bounding box center [197, 272] width 37 height 37
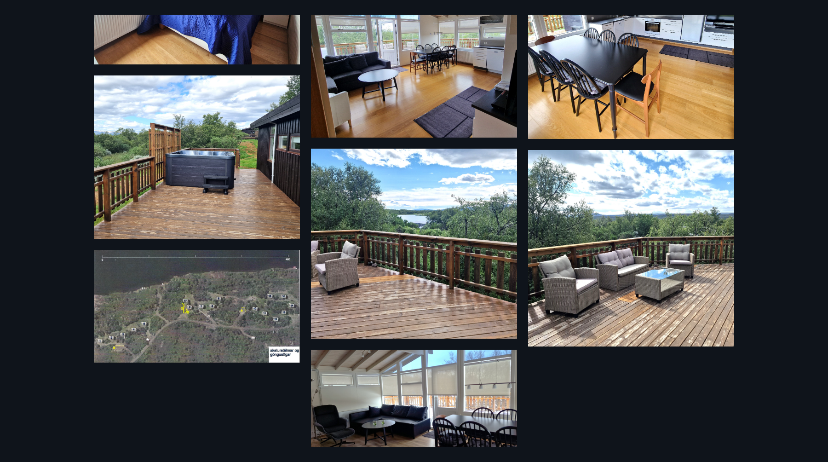
scroll to position [346, 0]
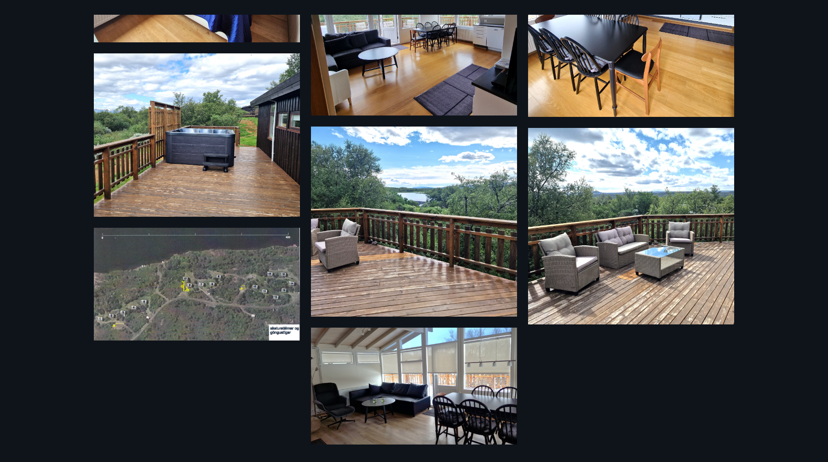
click at [455, 194] on img at bounding box center [414, 222] width 206 height 190
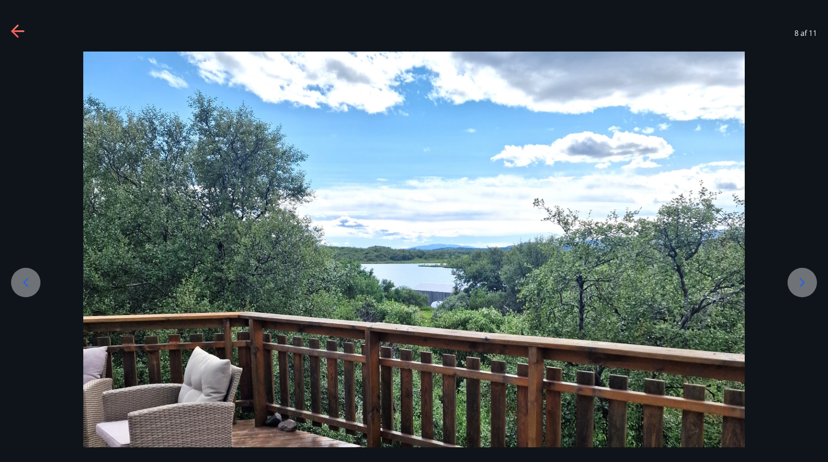
click at [15, 41] on div at bounding box center [18, 32] width 15 height 17
click at [17, 29] on icon at bounding box center [18, 31] width 15 height 15
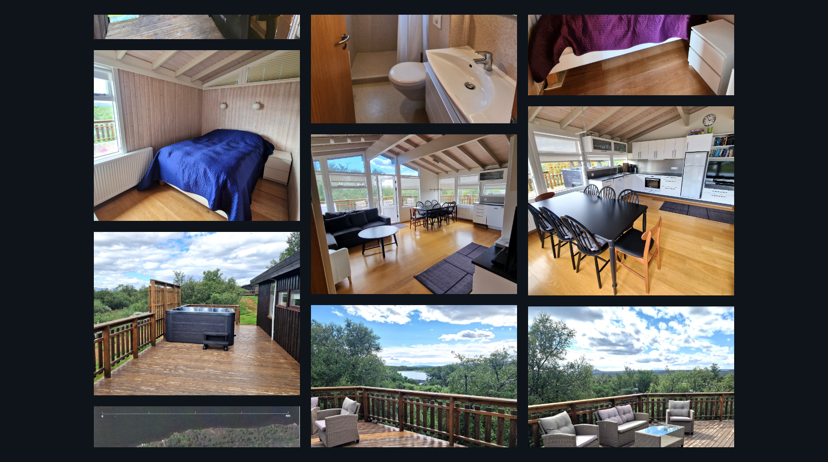
scroll to position [0, 0]
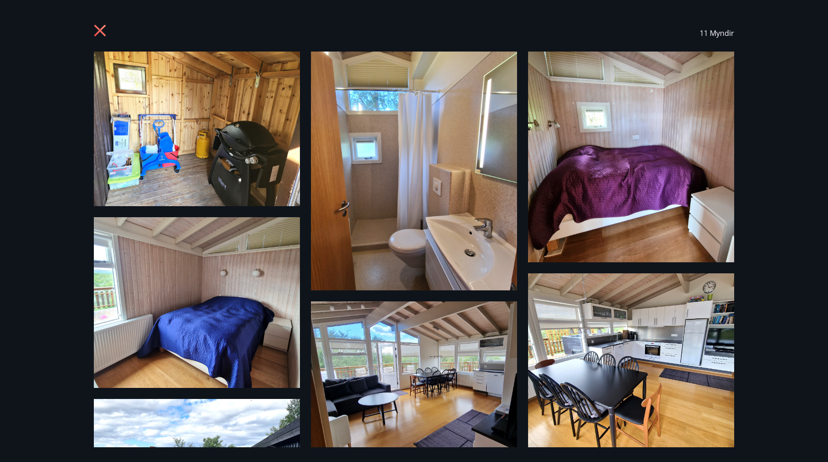
click at [97, 29] on icon at bounding box center [101, 31] width 15 height 15
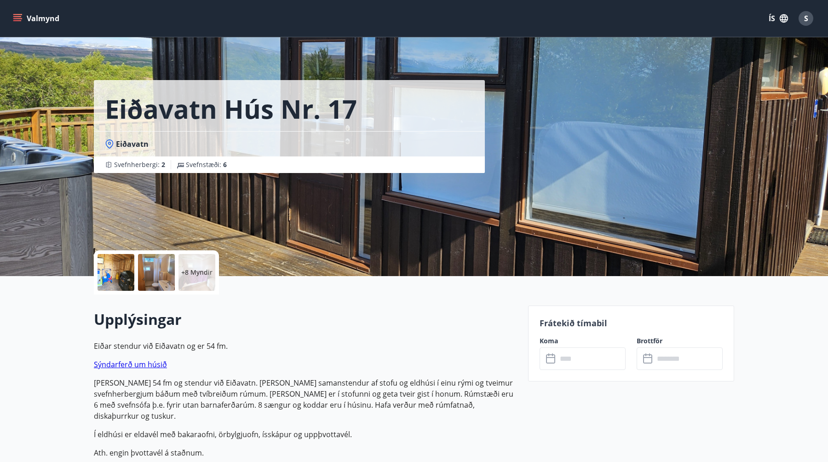
click at [265, 393] on p "[PERSON_NAME] 54 fm og stendur við Eiðavatn. [PERSON_NAME] samanstendur af stof…" at bounding box center [305, 399] width 423 height 44
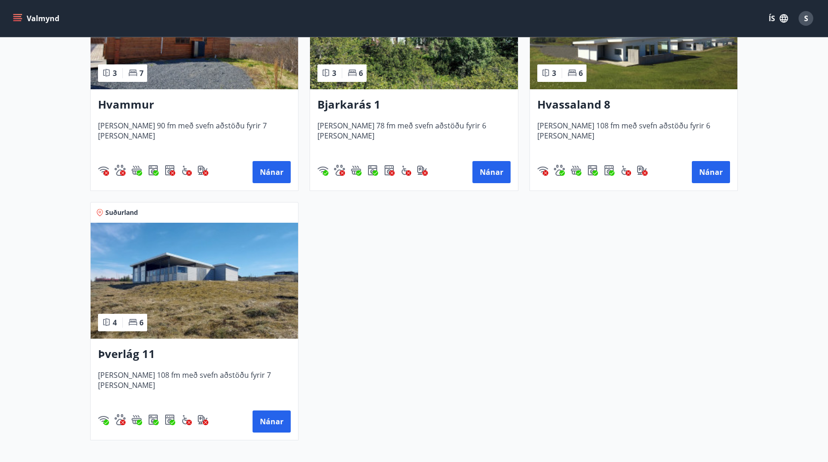
scroll to position [515, 0]
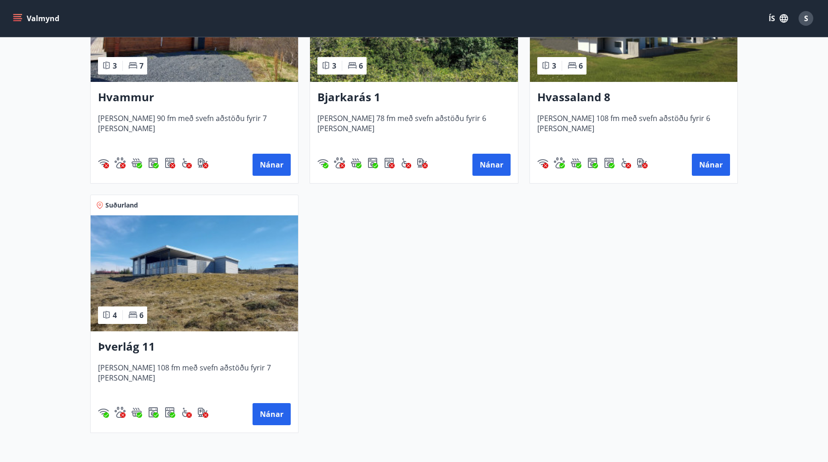
click at [237, 299] on img at bounding box center [195, 273] width 208 height 116
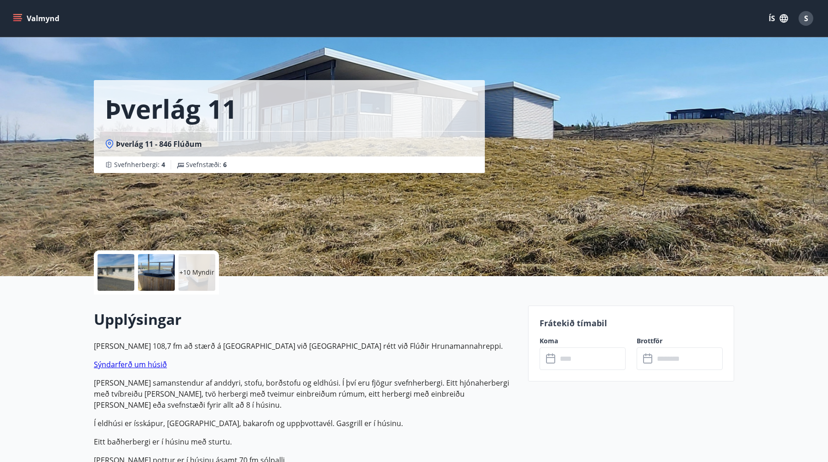
click at [155, 259] on div at bounding box center [156, 272] width 37 height 37
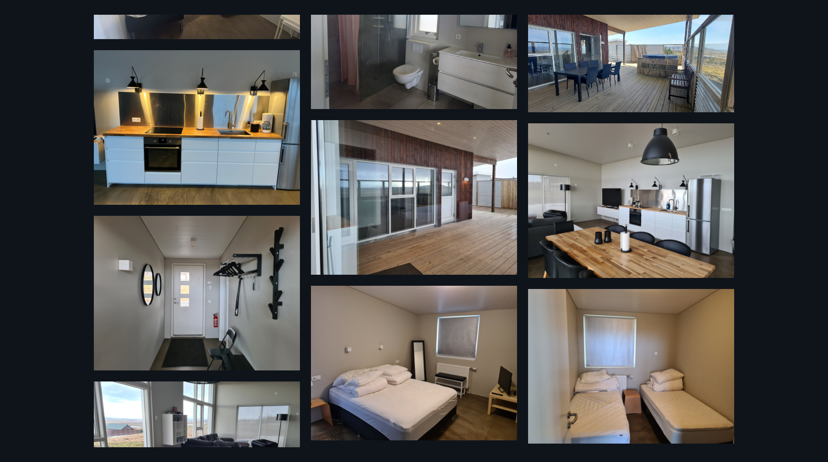
scroll to position [404, 0]
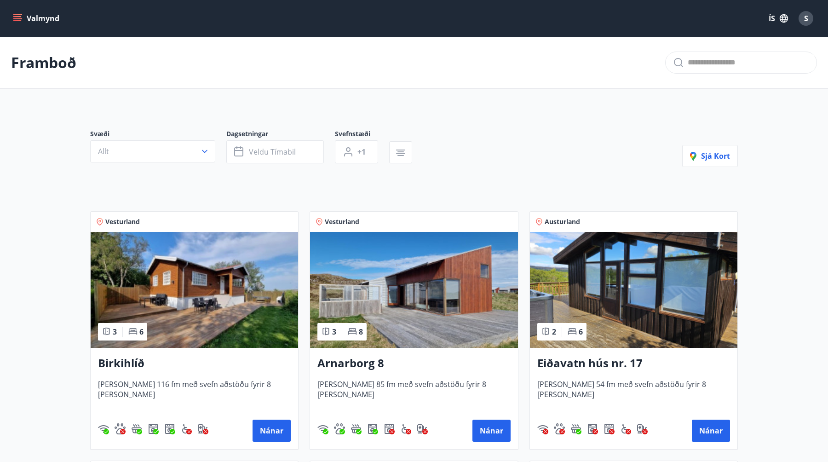
click at [16, 22] on icon "menu" at bounding box center [17, 18] width 9 height 9
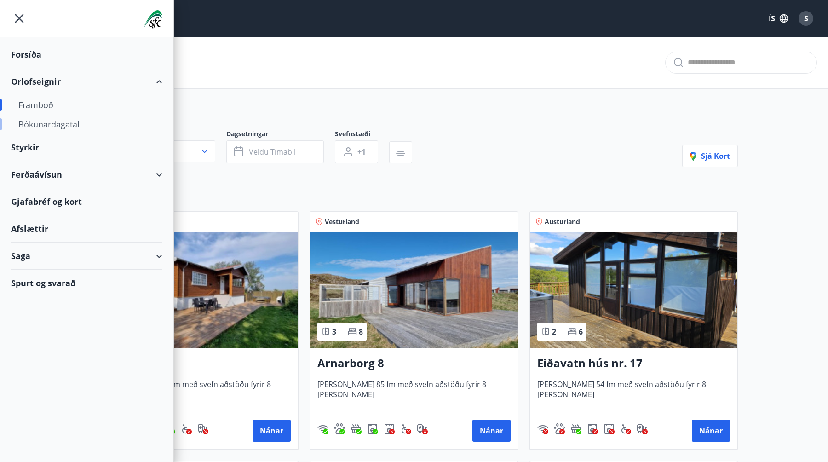
click at [59, 125] on div "Bókunardagatal" at bounding box center [86, 124] width 137 height 19
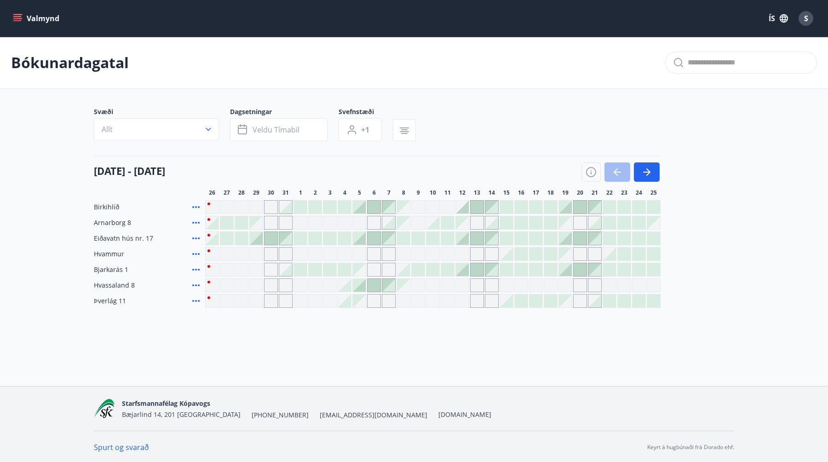
scroll to position [1, 0]
click at [110, 269] on span "Bjarkarás 1" at bounding box center [111, 268] width 35 height 9
click at [199, 269] on icon at bounding box center [195, 268] width 7 height 2
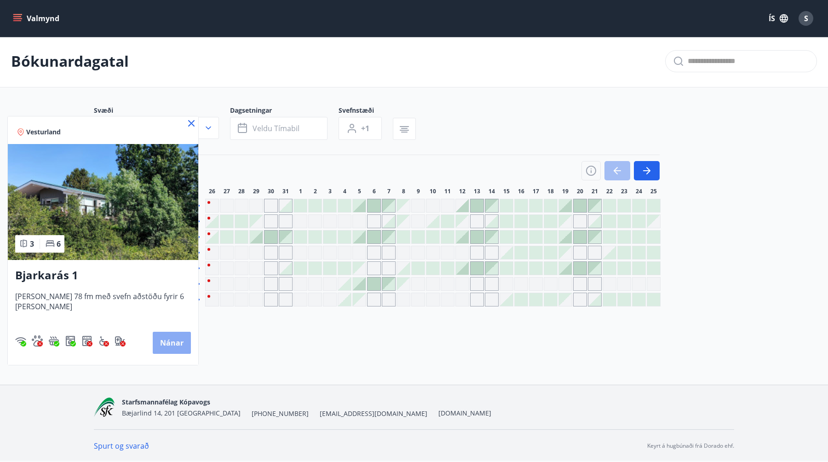
click at [172, 346] on button "Nánar" at bounding box center [172, 343] width 38 height 22
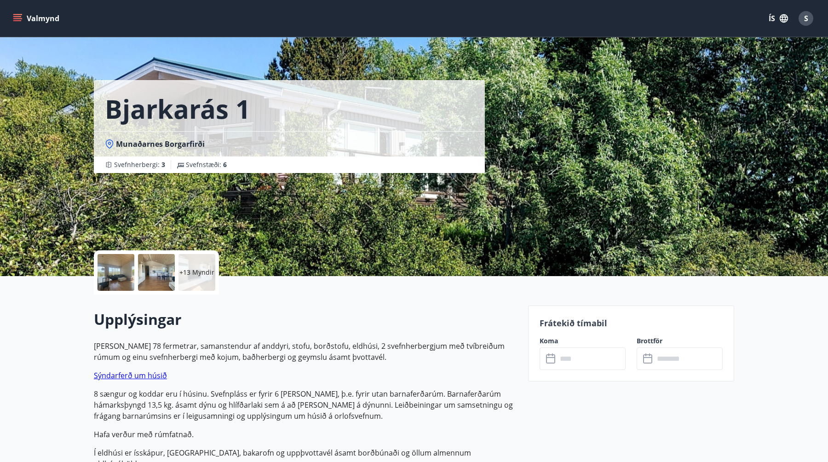
click at [202, 277] on p "+13 Myndir" at bounding box center [196, 272] width 35 height 9
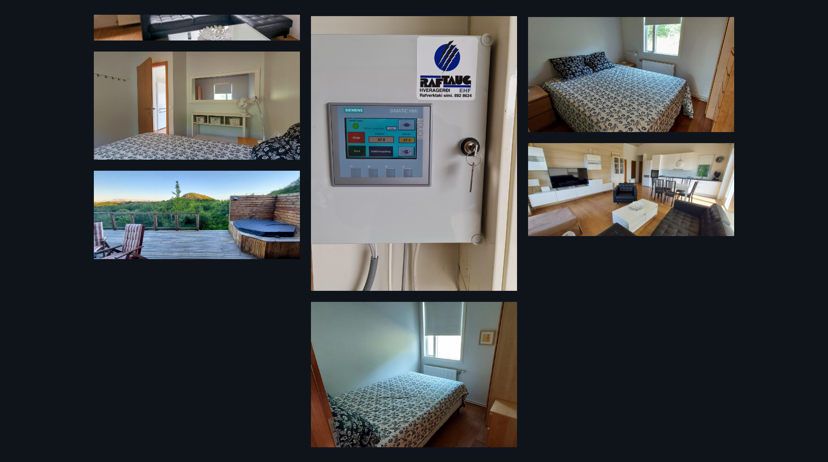
scroll to position [667, 0]
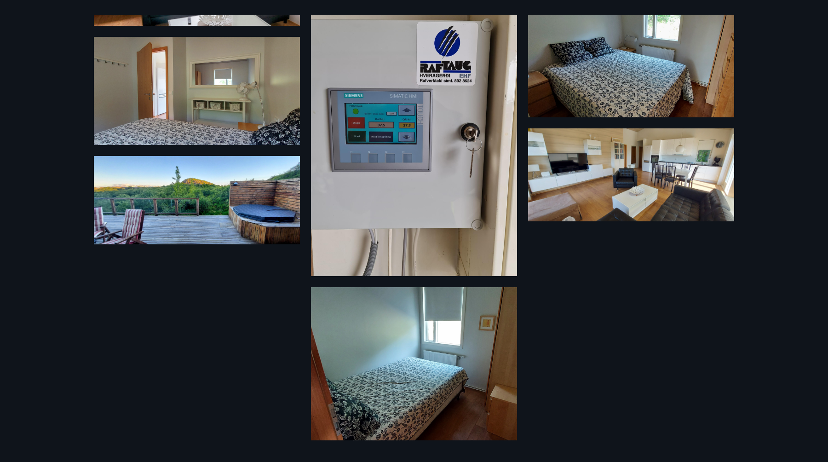
click at [241, 220] on img at bounding box center [197, 200] width 206 height 88
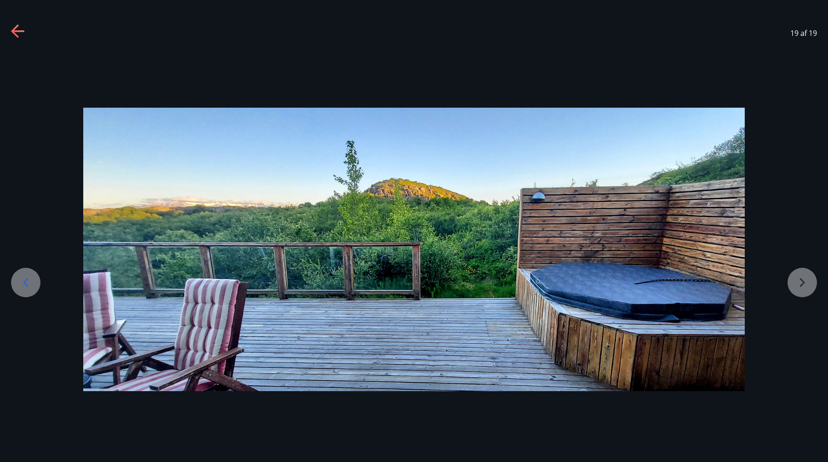
click at [14, 26] on icon at bounding box center [18, 31] width 15 height 15
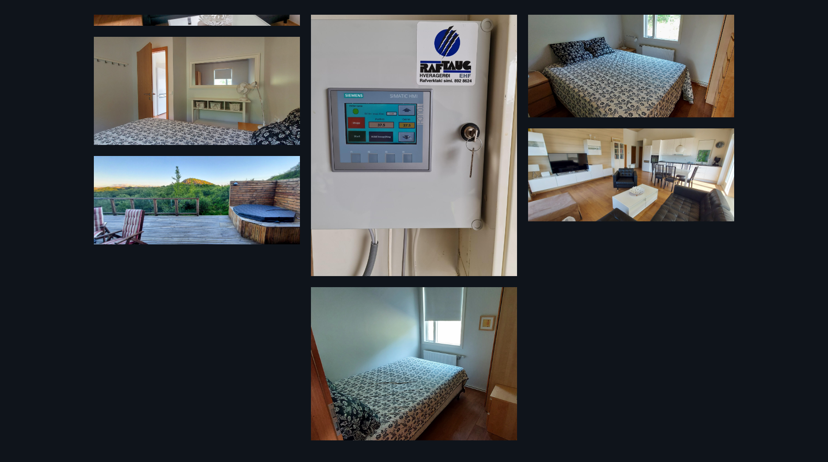
click at [13, 21] on div "19 Myndir" at bounding box center [414, 231] width 828 height 462
